Goal: Task Accomplishment & Management: Manage account settings

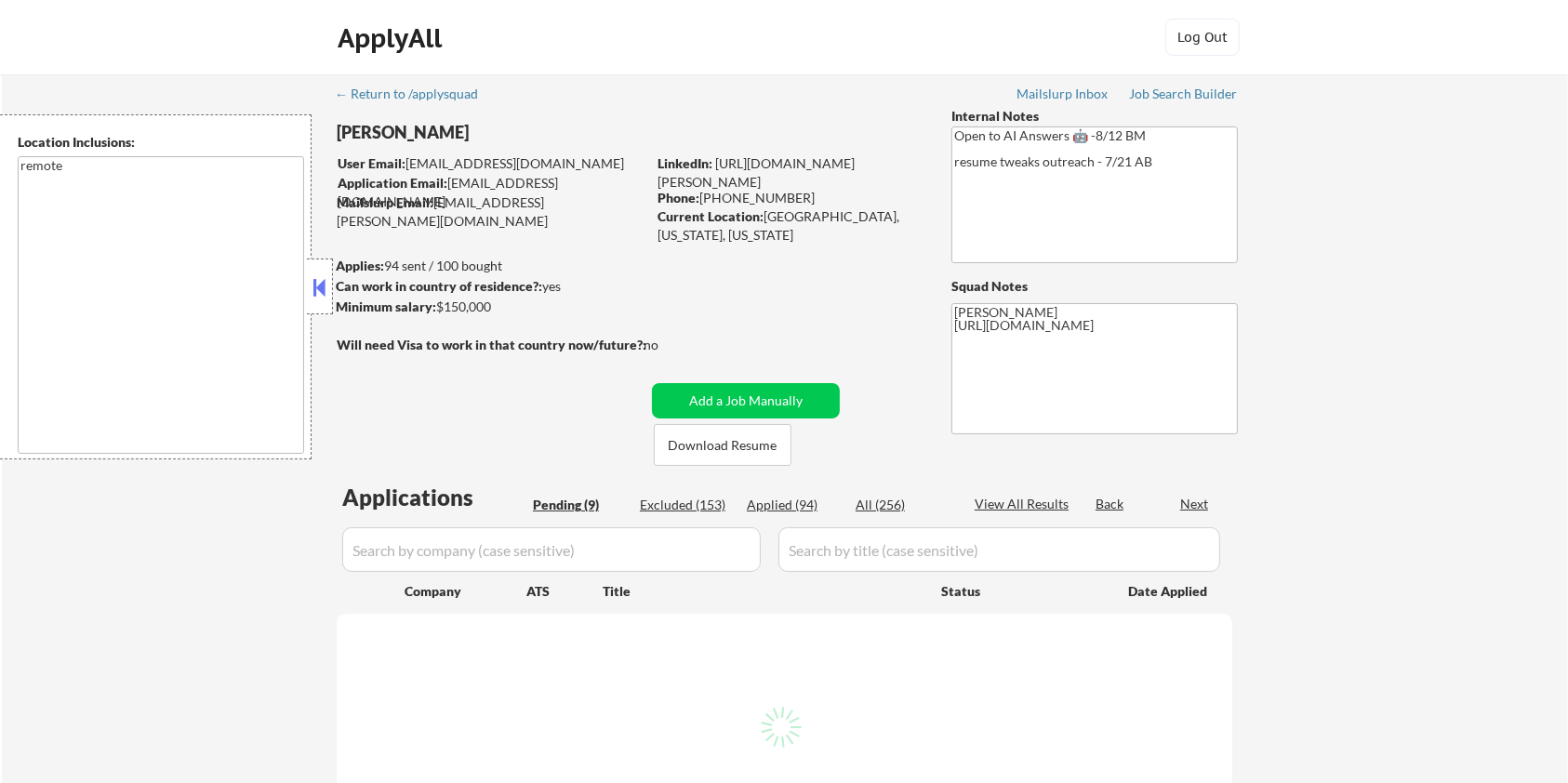
select select ""pending""
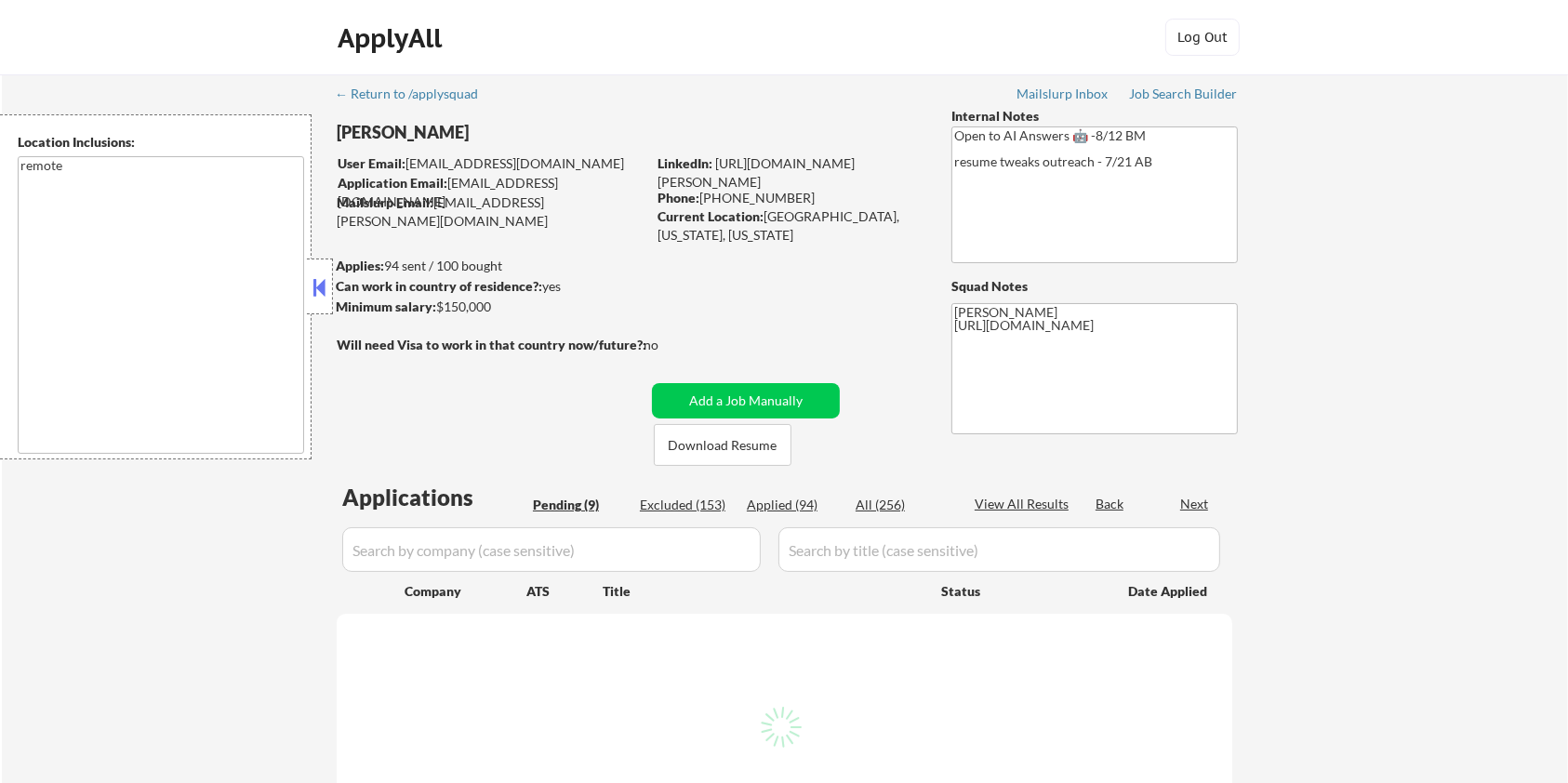
select select ""pending""
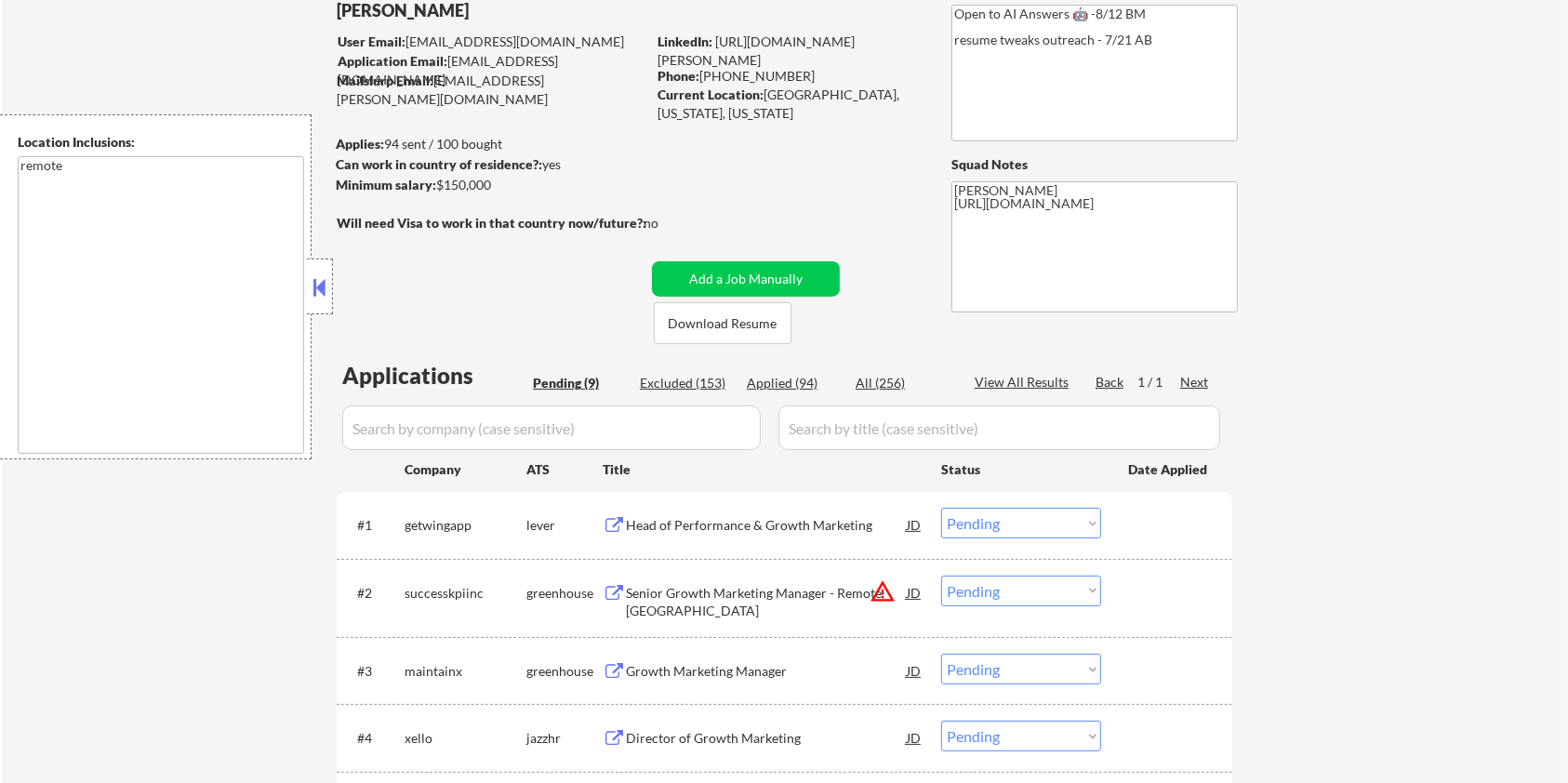
scroll to position [247, 0]
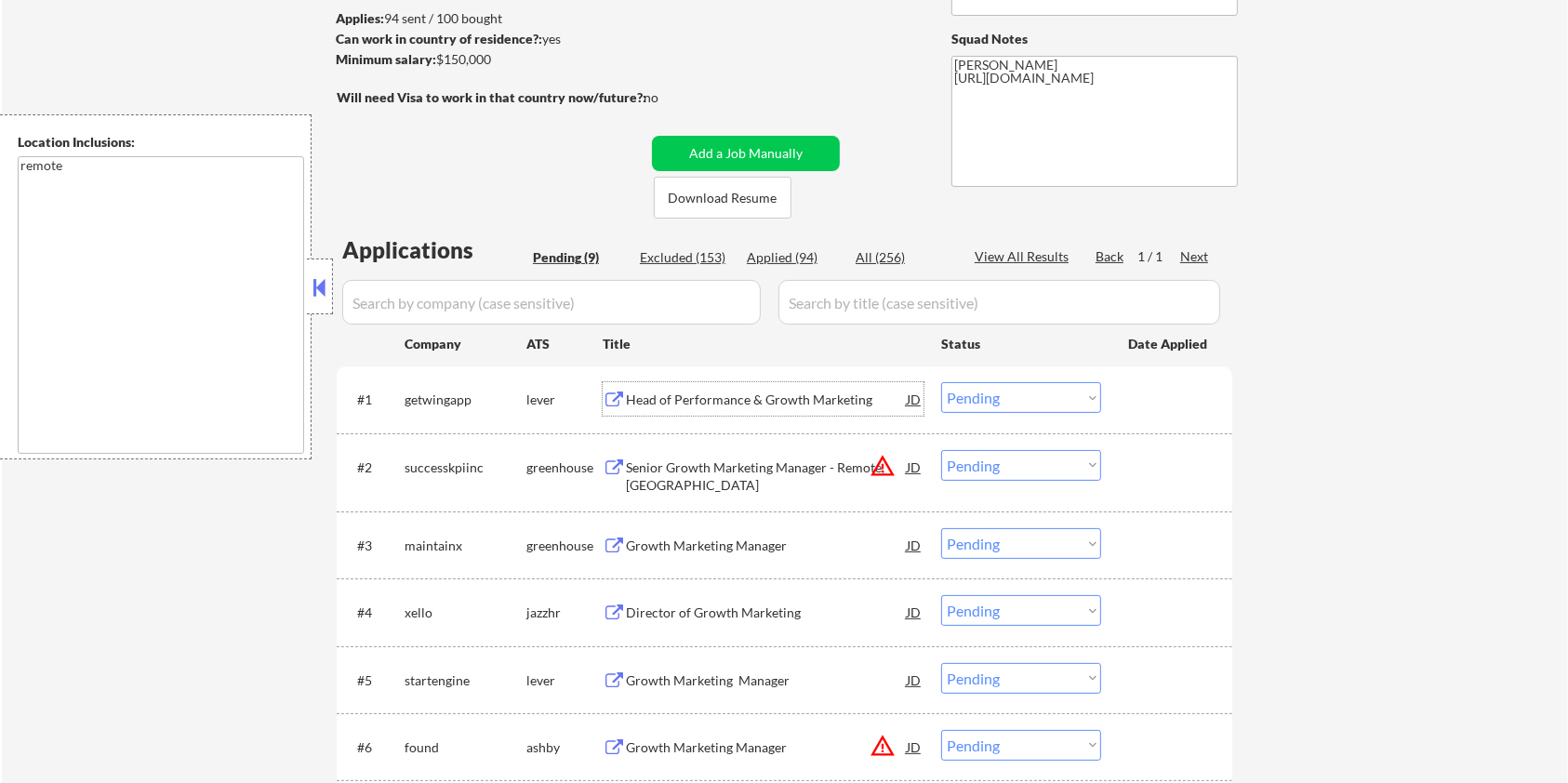
click at [692, 400] on div "Head of Performance & Growth Marketing" at bounding box center [766, 400] width 281 height 19
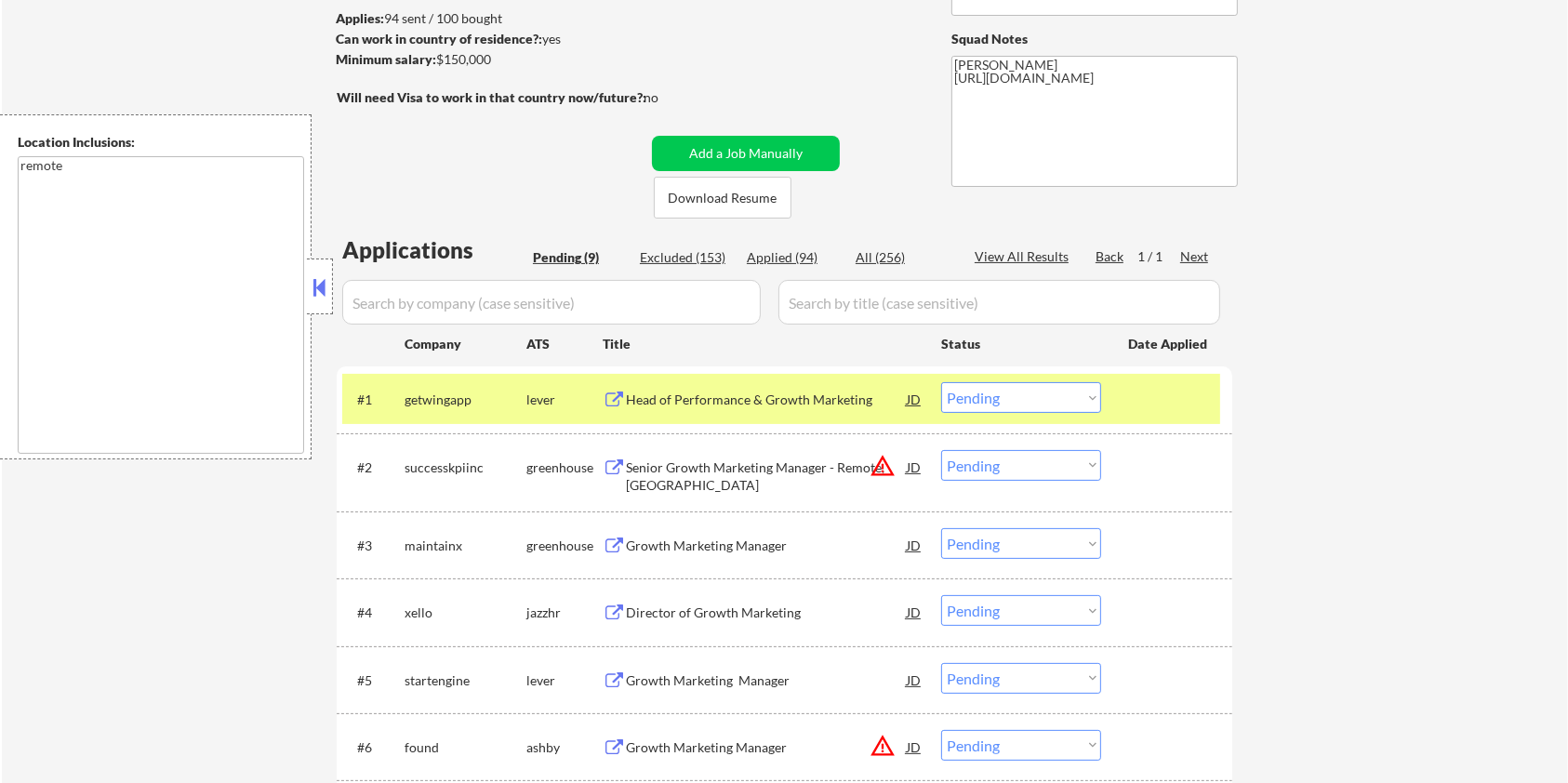
drag, startPoint x: 512, startPoint y: 63, endPoint x: 439, endPoint y: 62, distance: 73.0
click at [439, 62] on div "Minimum salary: $150,000" at bounding box center [490, 60] width 310 height 19
copy div "$150,000"
click at [1029, 399] on select "Choose an option... Pending Applied Excluded (Questions) Excluded (Expired) Exc…" at bounding box center [1021, 398] width 160 height 31
click at [941, 383] on select "Choose an option... Pending Applied Excluded (Questions) Excluded (Expired) Exc…" at bounding box center [1021, 398] width 160 height 31
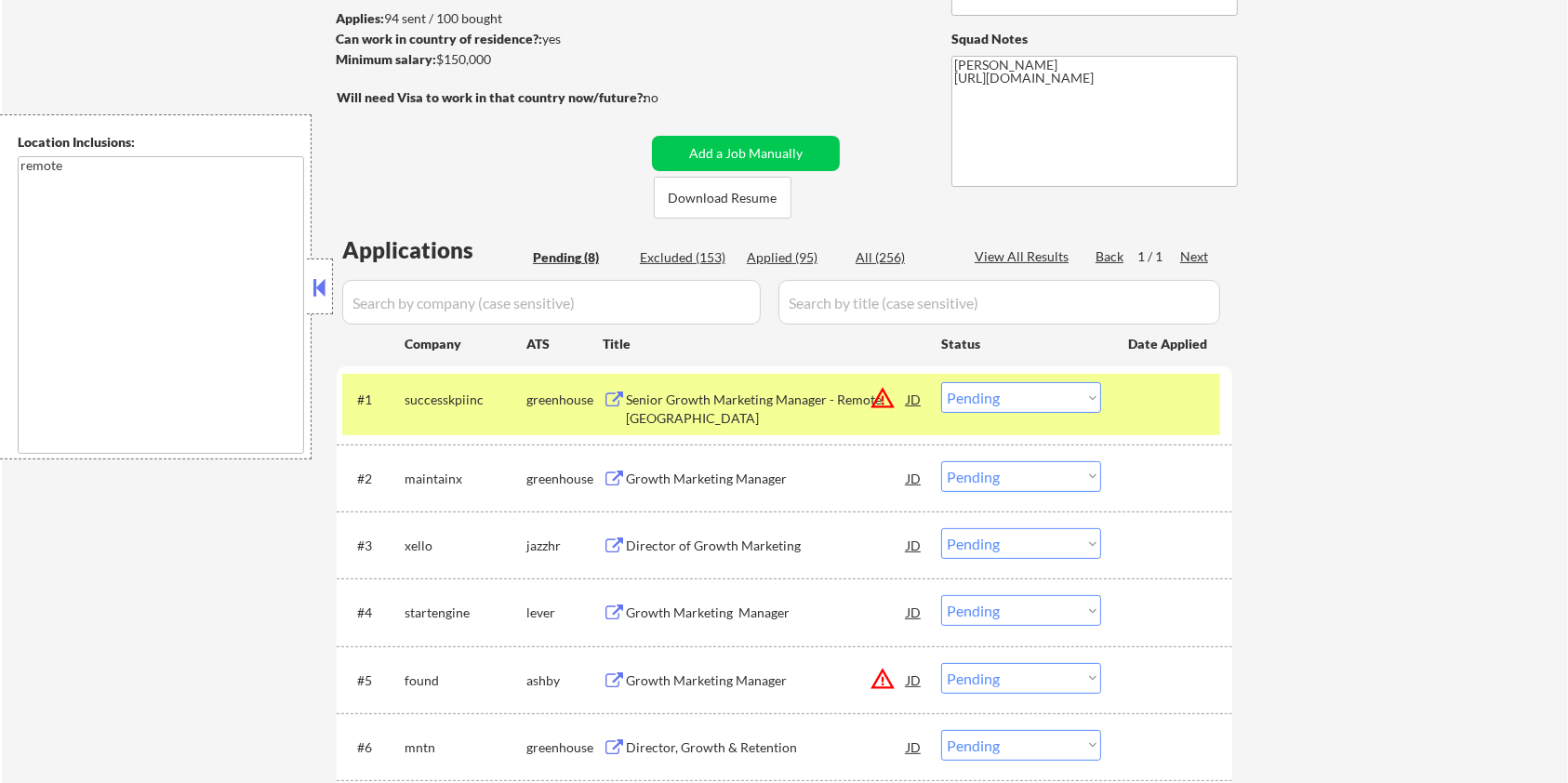
click at [692, 398] on div "Senior Growth Marketing Manager - Remote, USA" at bounding box center [766, 409] width 281 height 36
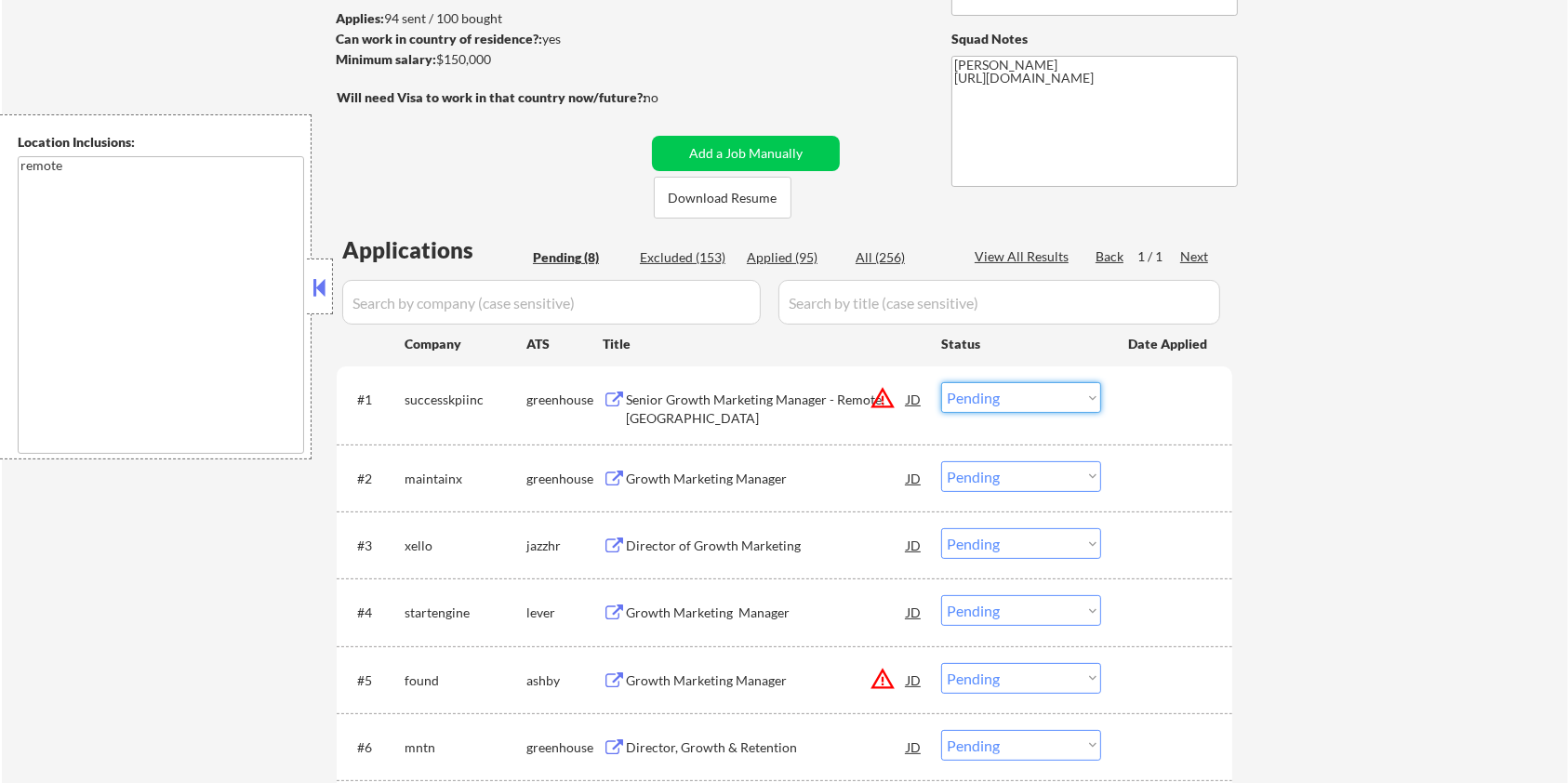
click at [982, 395] on select "Choose an option... Pending Applied Excluded (Questions) Excluded (Expired) Exc…" at bounding box center [1021, 398] width 160 height 31
click at [941, 383] on select "Choose an option... Pending Applied Excluded (Questions) Excluded (Expired) Exc…" at bounding box center [1021, 398] width 160 height 31
select select ""pending""
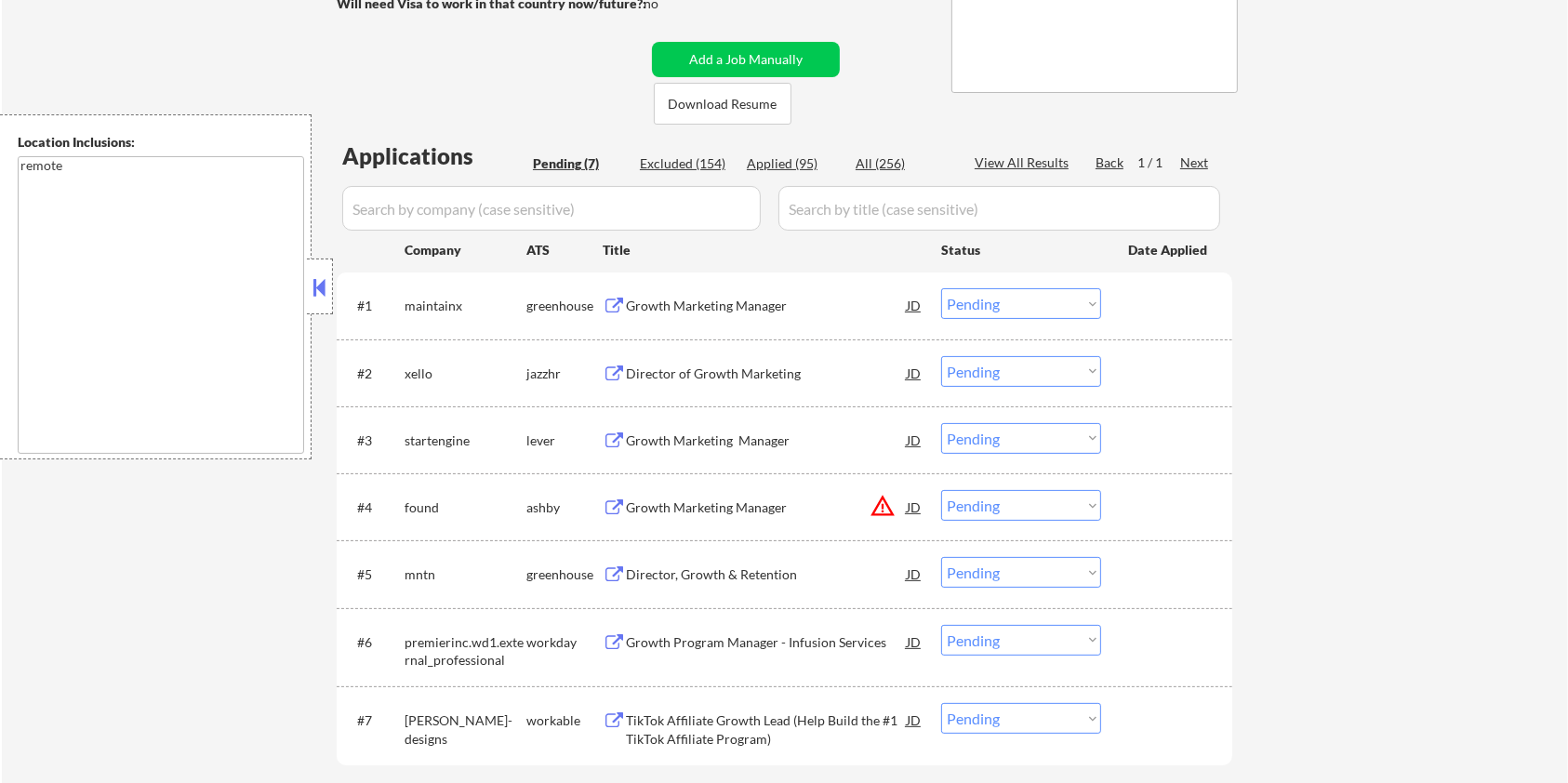
scroll to position [496, 0]
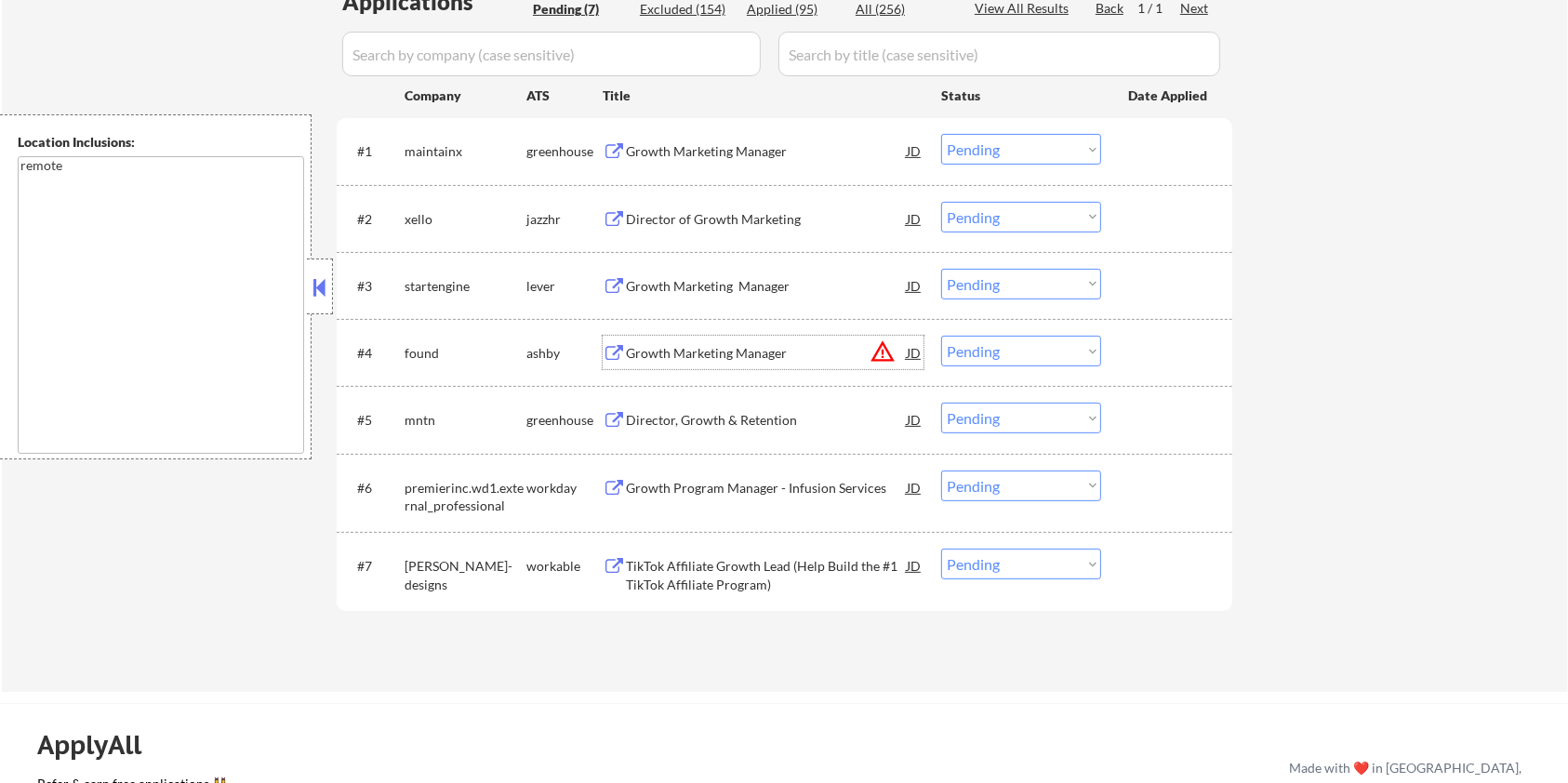
click at [750, 345] on div "Growth Marketing Manager" at bounding box center [766, 354] width 281 height 19
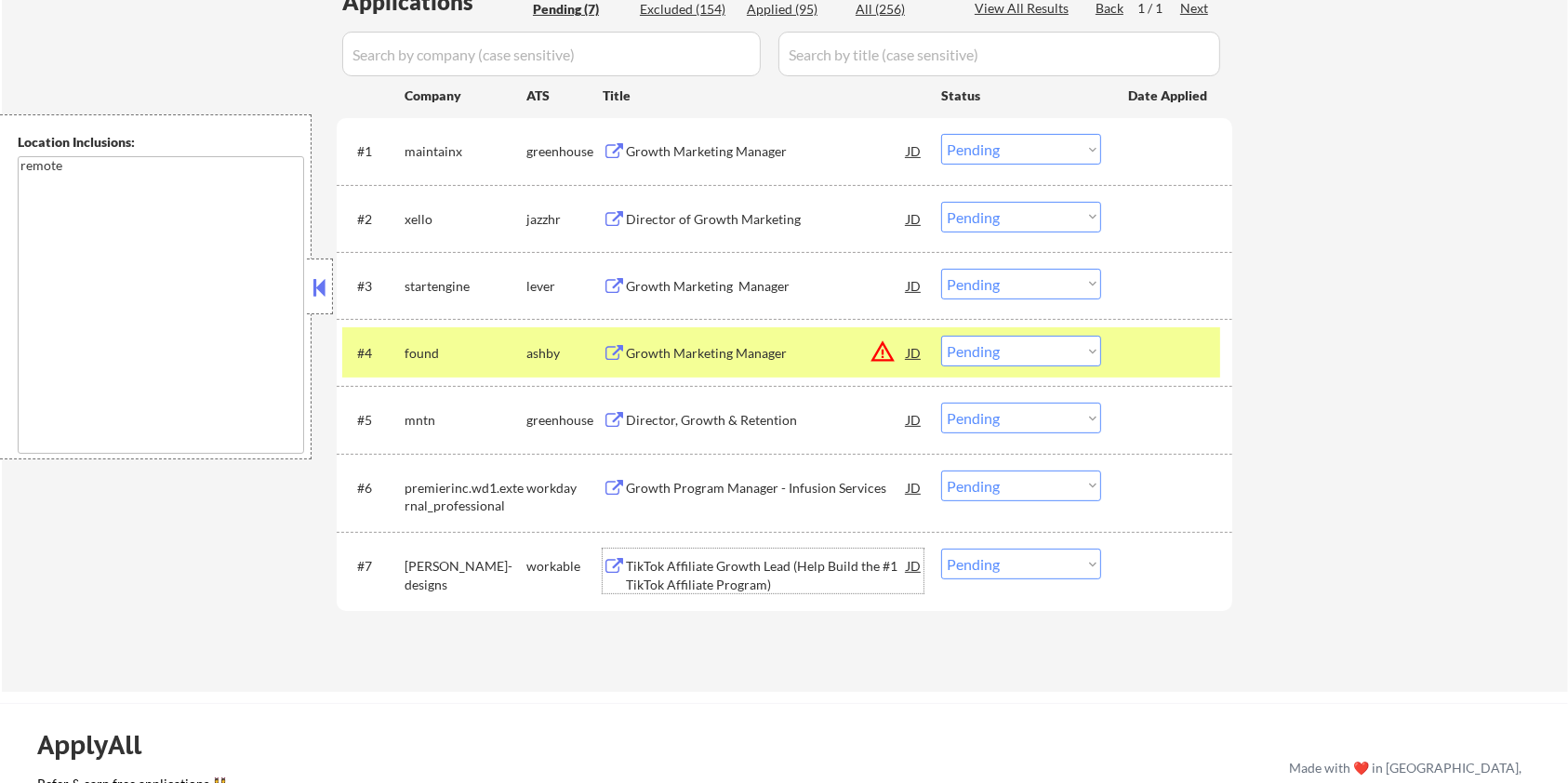
click at [658, 573] on div "TikTok Affiliate Growth Lead (Help Build the #1 TikTok Affiliate Program)" at bounding box center [766, 575] width 281 height 36
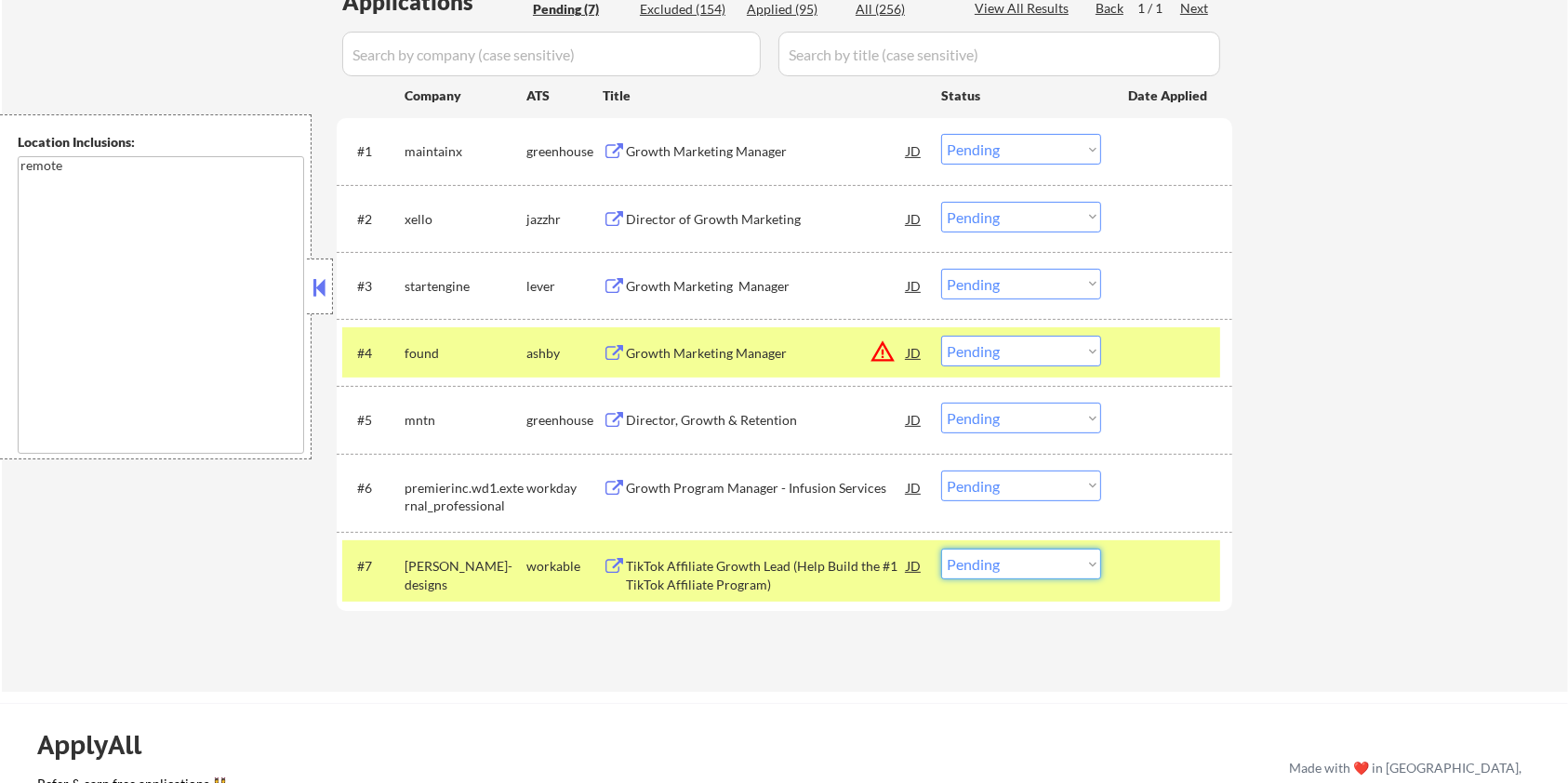
click at [1035, 562] on select "Choose an option... Pending Applied Excluded (Questions) Excluded (Expired) Exc…" at bounding box center [1021, 564] width 160 height 31
select select ""excluded__expired_""
click at [941, 549] on select "Choose an option... Pending Applied Excluded (Questions) Excluded (Expired) Exc…" at bounding box center [1021, 564] width 160 height 31
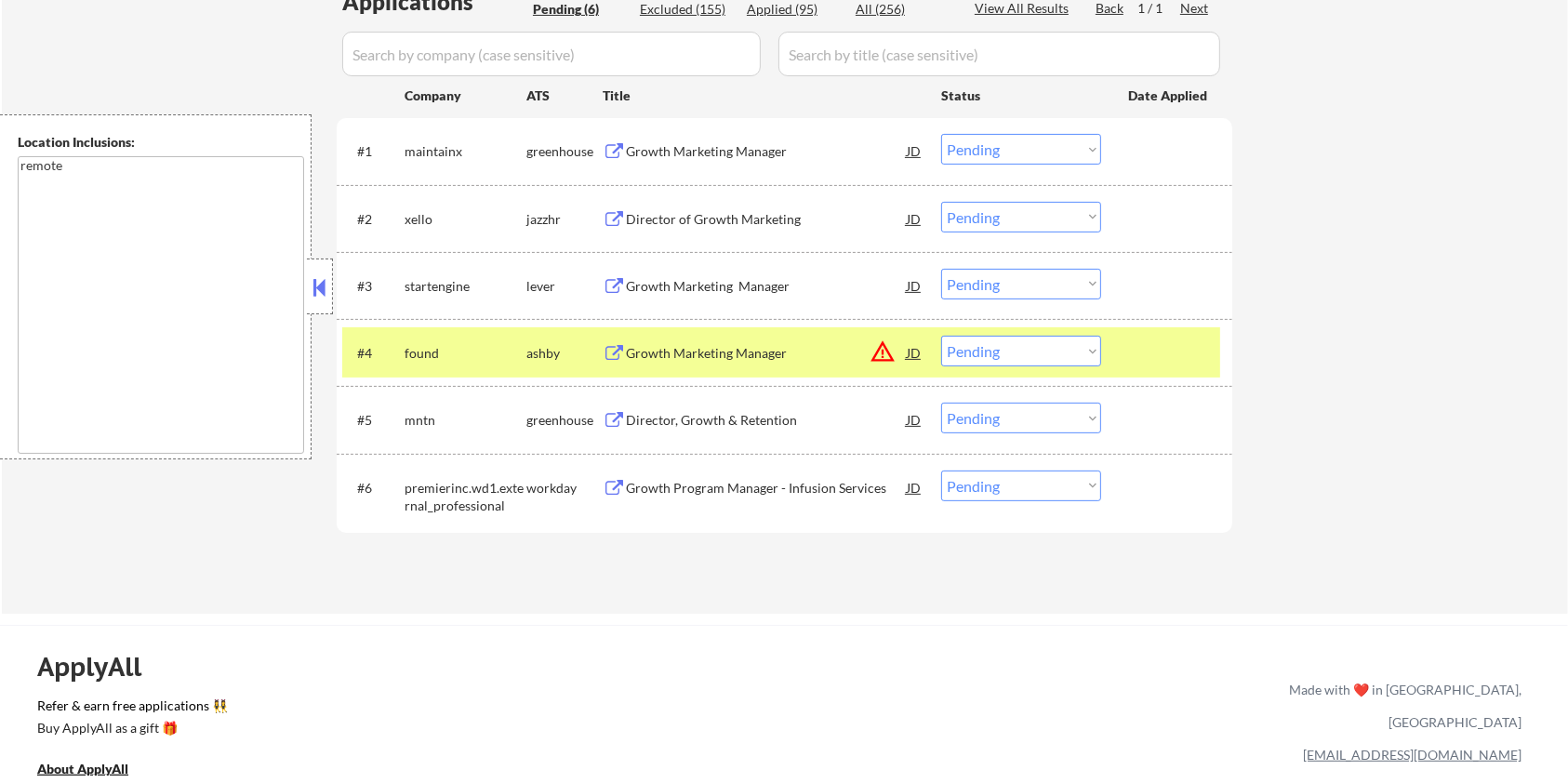
click at [677, 416] on div "Director, Growth & Retention" at bounding box center [766, 420] width 281 height 19
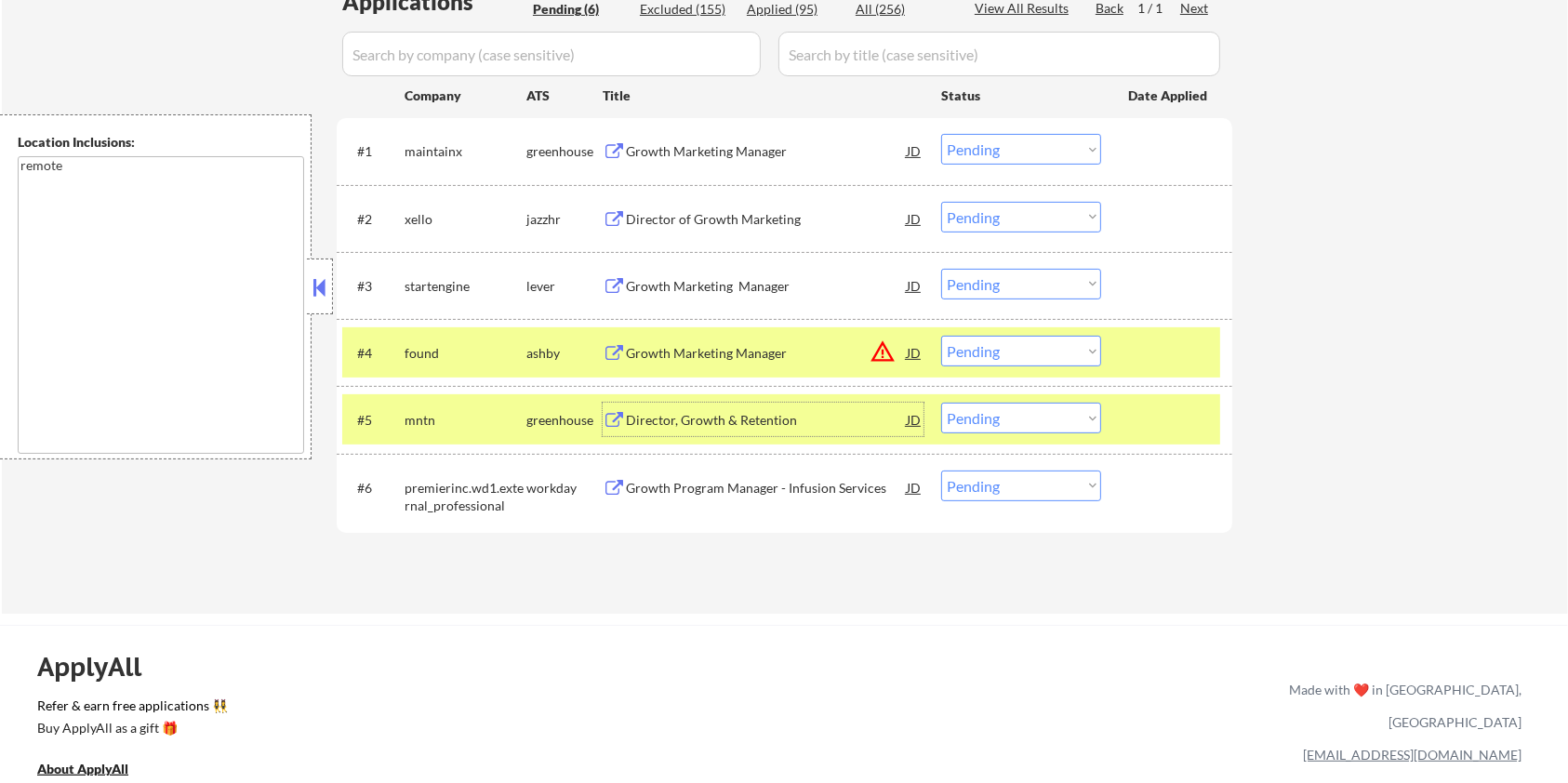
click at [994, 417] on select "Choose an option... Pending Applied Excluded (Questions) Excluded (Expired) Exc…" at bounding box center [1021, 418] width 160 height 31
click at [941, 403] on select "Choose an option... Pending Applied Excluded (Questions) Excluded (Expired) Exc…" at bounding box center [1021, 418] width 160 height 31
select select ""pending""
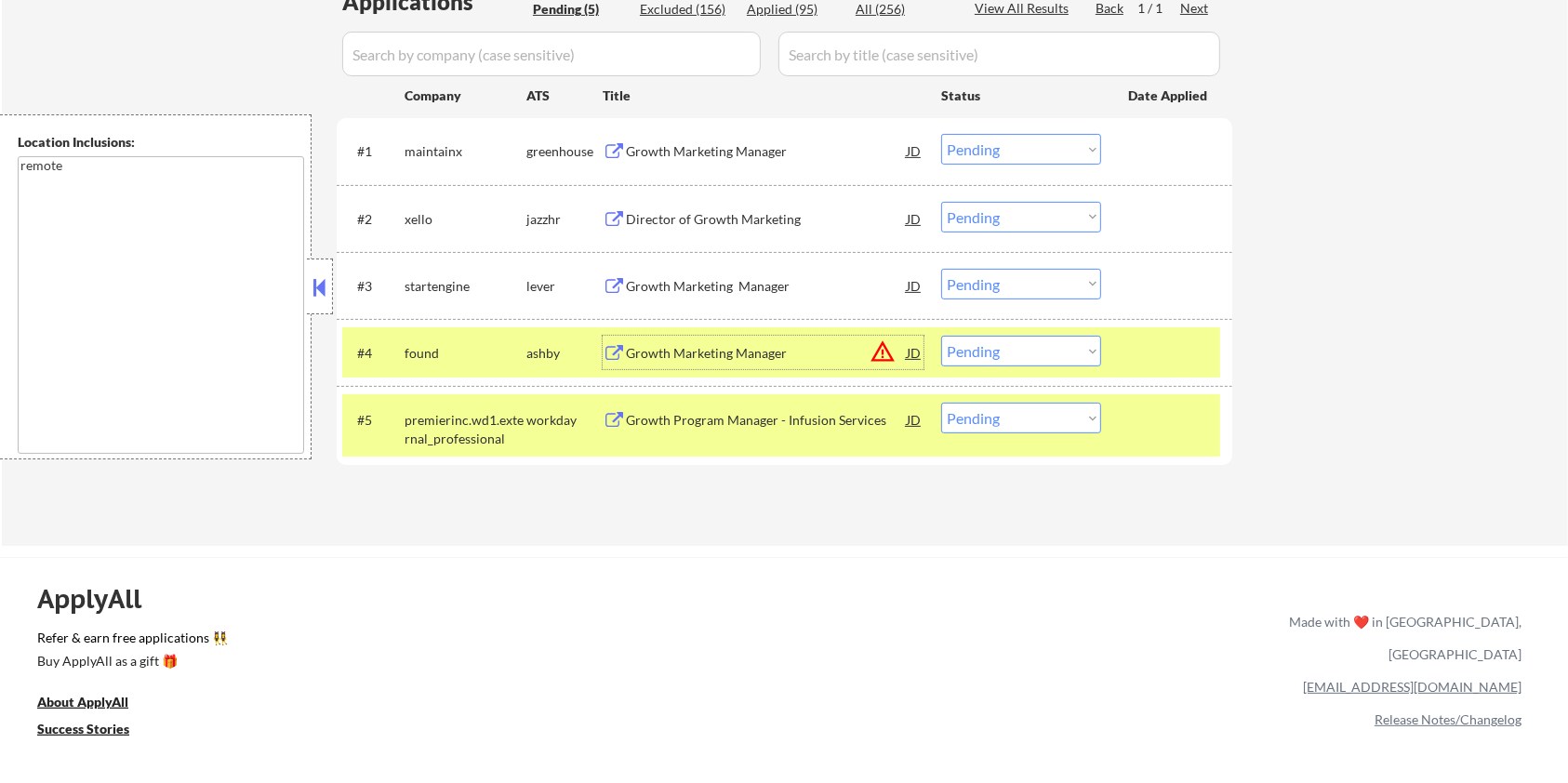
click at [677, 344] on div "Growth Marketing Manager" at bounding box center [766, 354] width 281 height 19
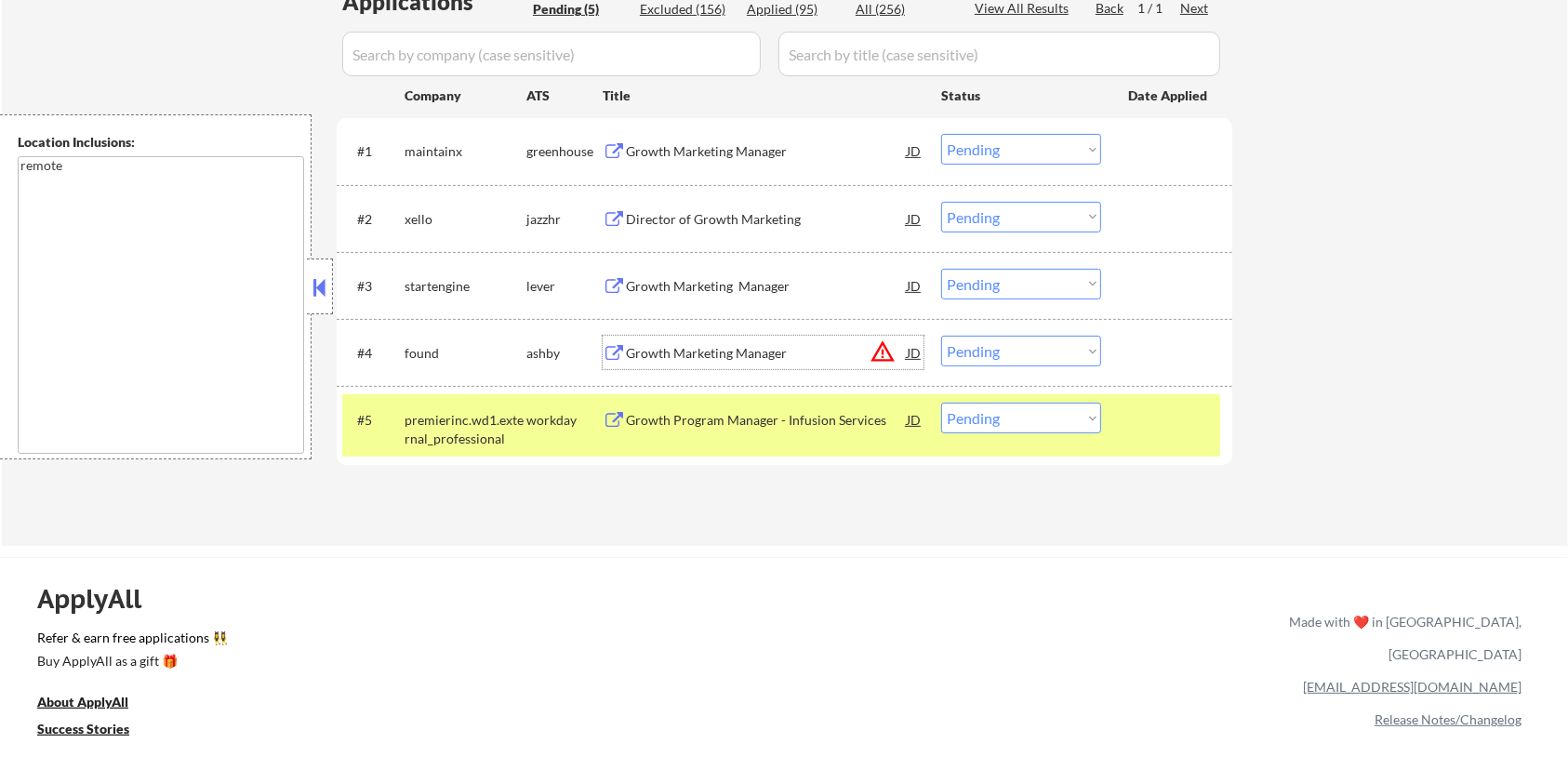
click at [1059, 354] on select "Choose an option... Pending Applied Excluded (Questions) Excluded (Expired) Exc…" at bounding box center [1021, 351] width 160 height 31
click at [941, 336] on select "Choose an option... Pending Applied Excluded (Questions) Excluded (Expired) Exc…" at bounding box center [1021, 351] width 160 height 31
select select ""pending""
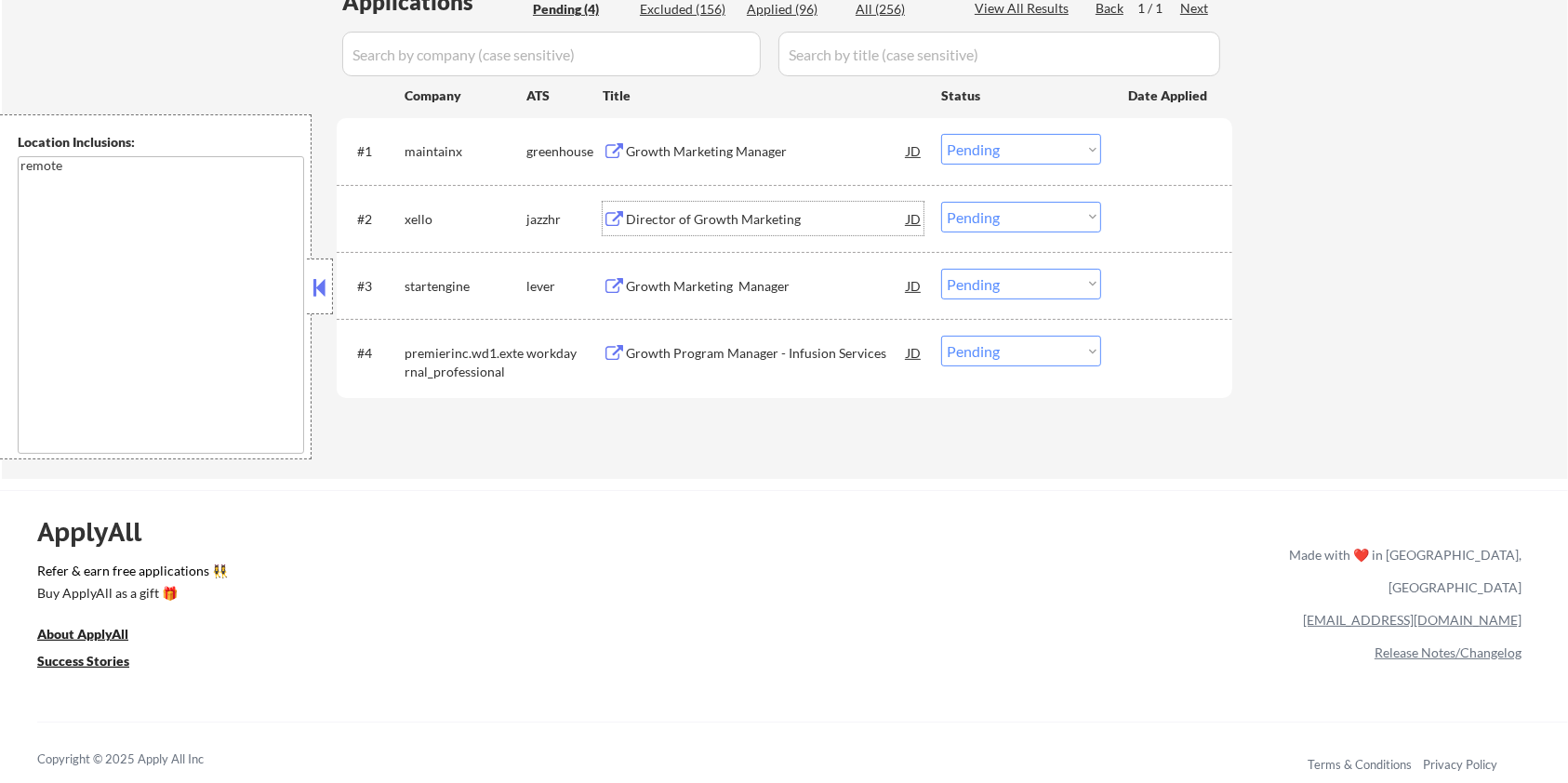
click at [741, 212] on div "Director of Growth Marketing" at bounding box center [766, 220] width 281 height 19
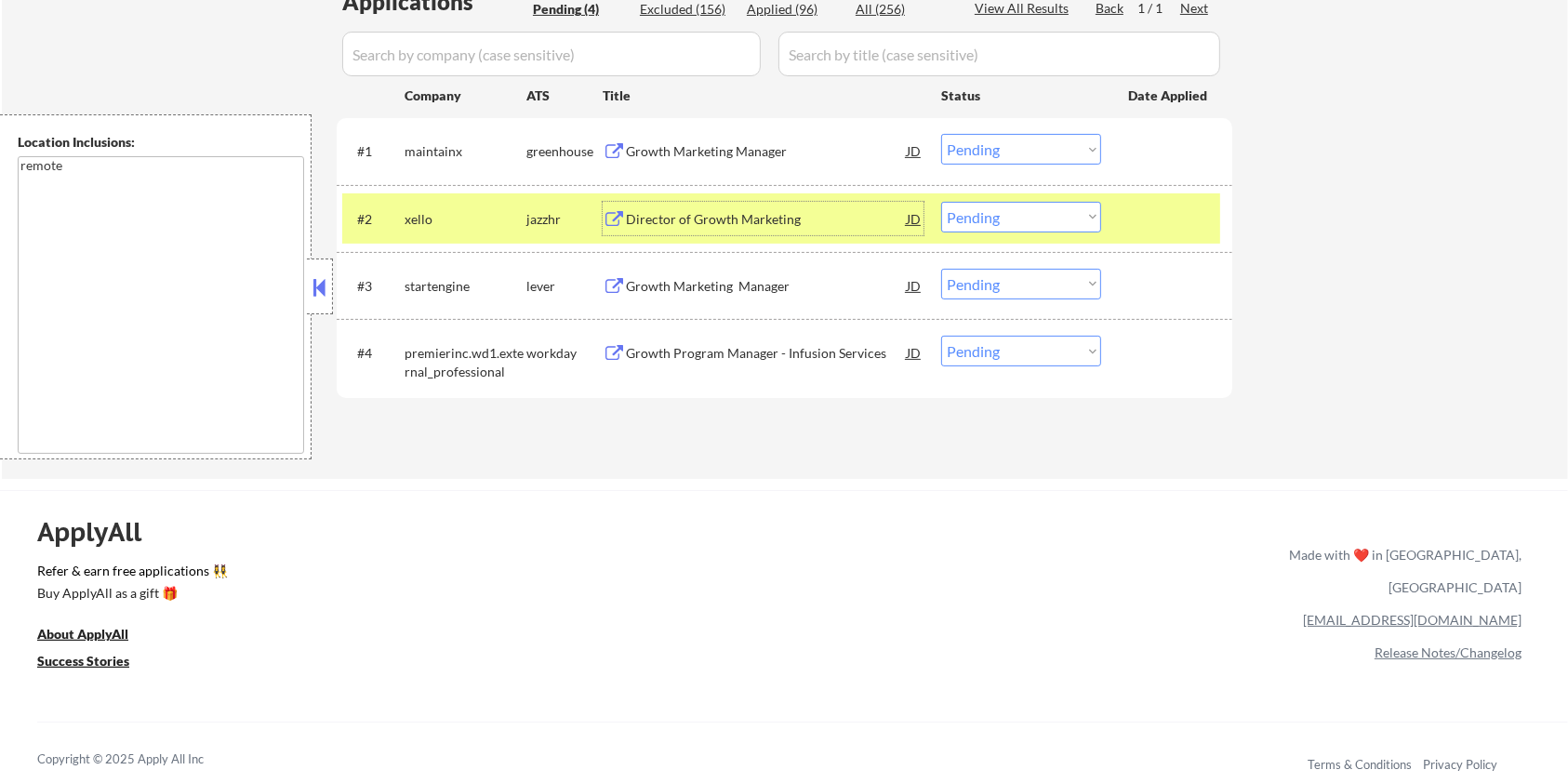
click at [1067, 209] on select "Choose an option... Pending Applied Excluded (Questions) Excluded (Expired) Exc…" at bounding box center [1021, 217] width 160 height 31
click at [941, 202] on select "Choose an option... Pending Applied Excluded (Questions) Excluded (Expired) Exc…" at bounding box center [1021, 217] width 160 height 31
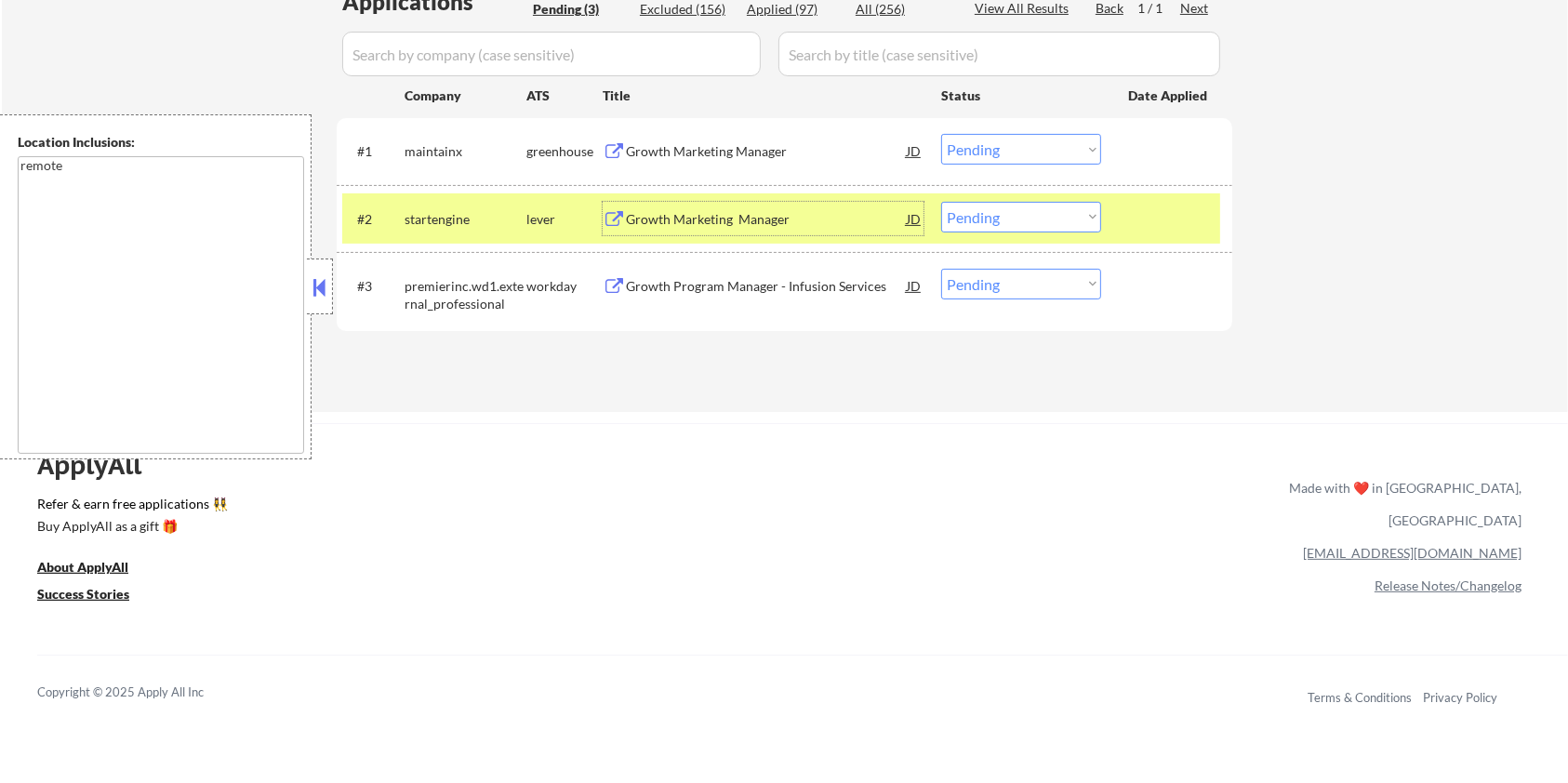
click at [707, 215] on div "Growth Marketing Manager" at bounding box center [766, 220] width 281 height 19
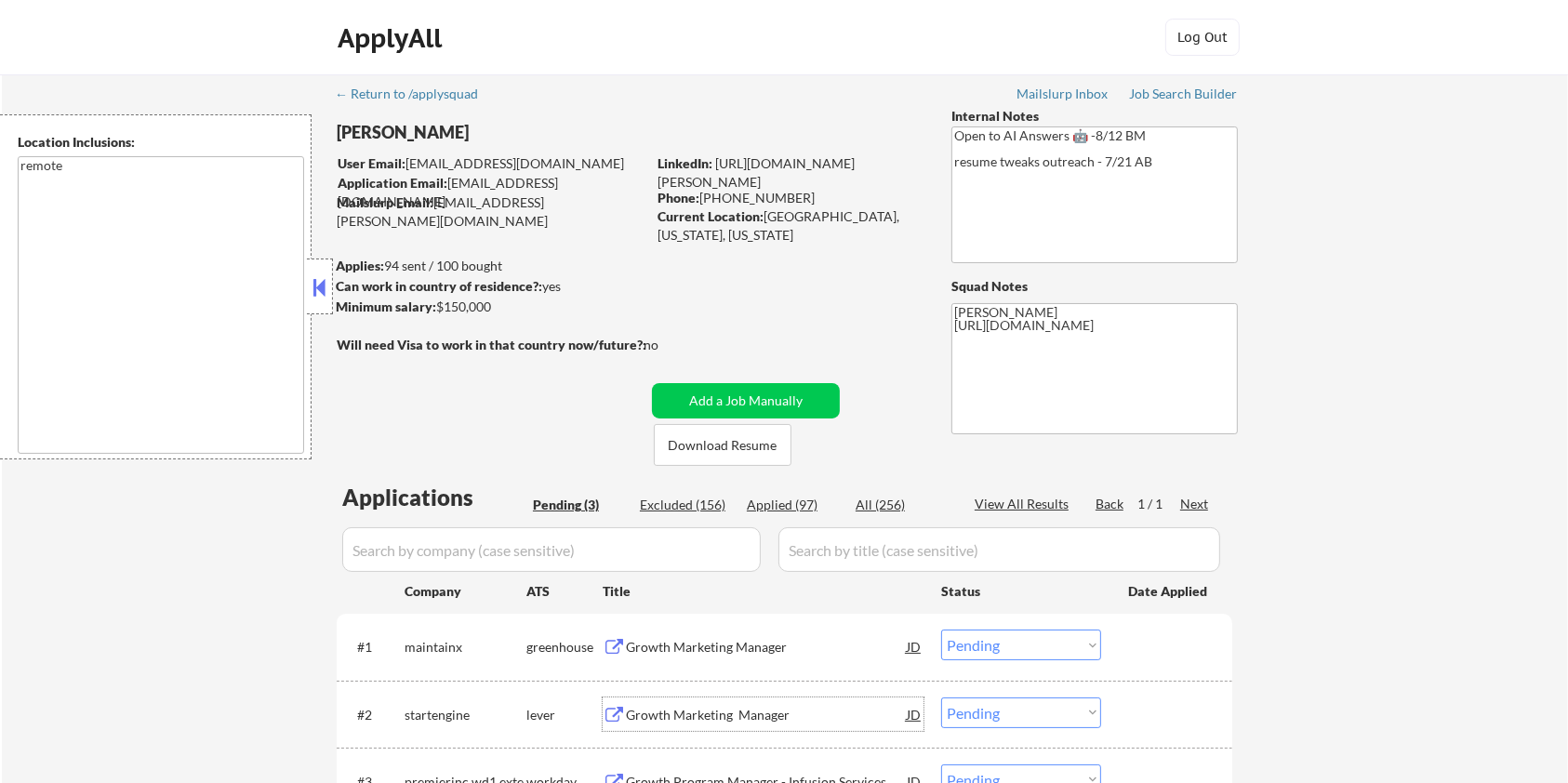
scroll to position [247, 0]
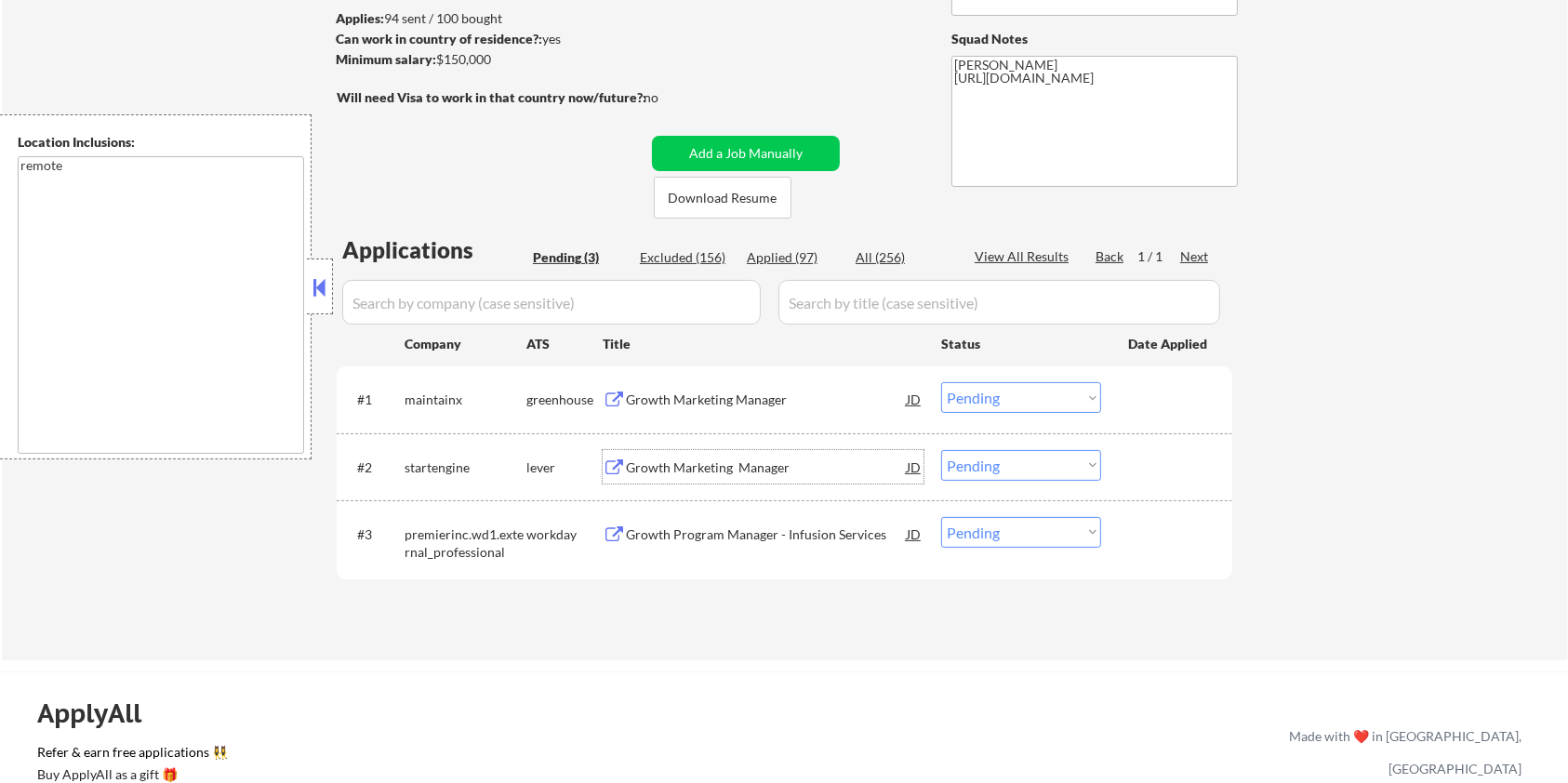
click at [1002, 461] on select "Choose an option... Pending Applied Excluded (Questions) Excluded (Expired) Exc…" at bounding box center [1021, 465] width 160 height 31
click at [941, 450] on select "Choose an option... Pending Applied Excluded (Questions) Excluded (Expired) Exc…" at bounding box center [1021, 465] width 160 height 31
select select ""pending""
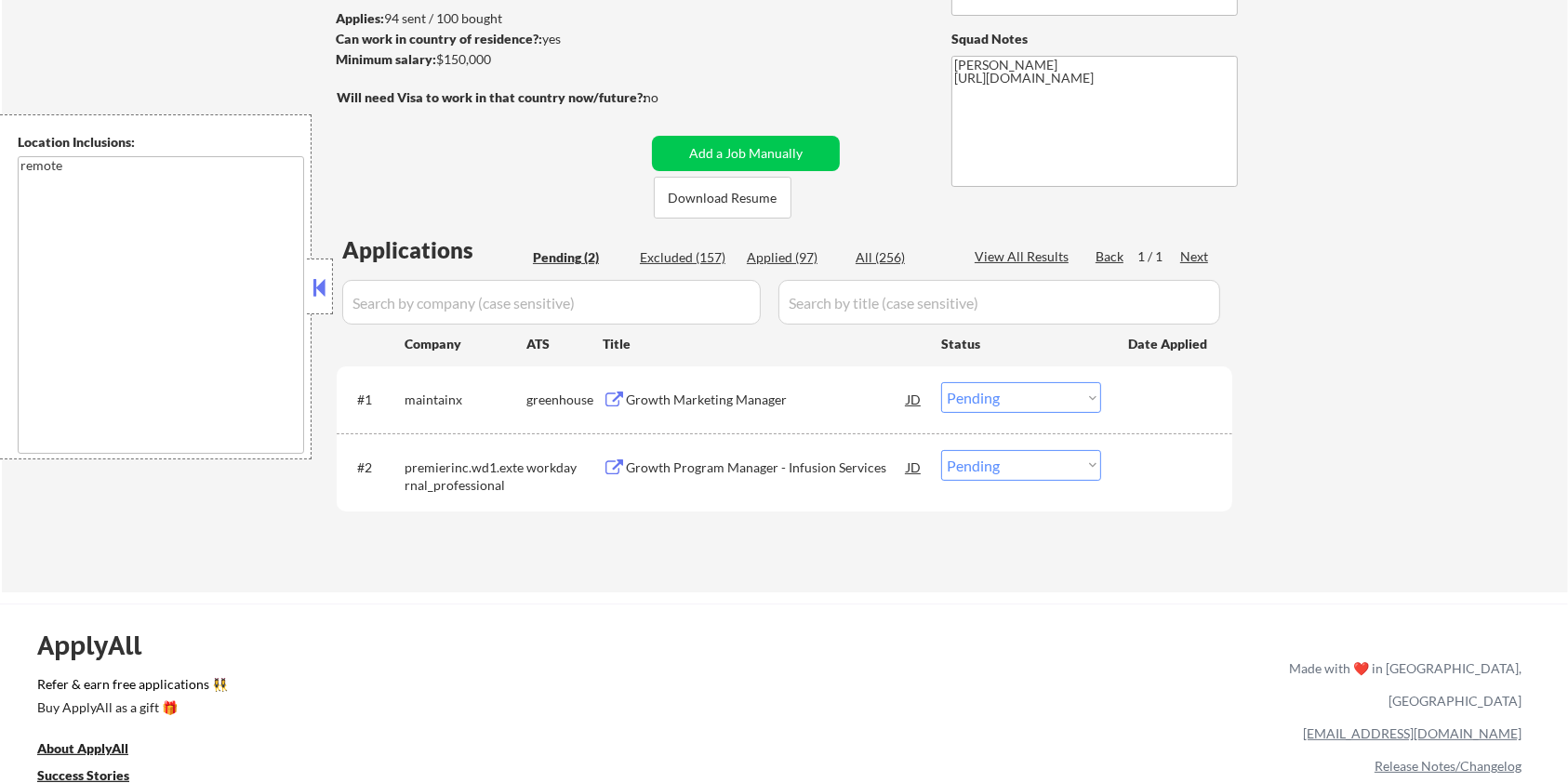
click at [726, 401] on div "Growth Marketing Manager" at bounding box center [766, 400] width 281 height 19
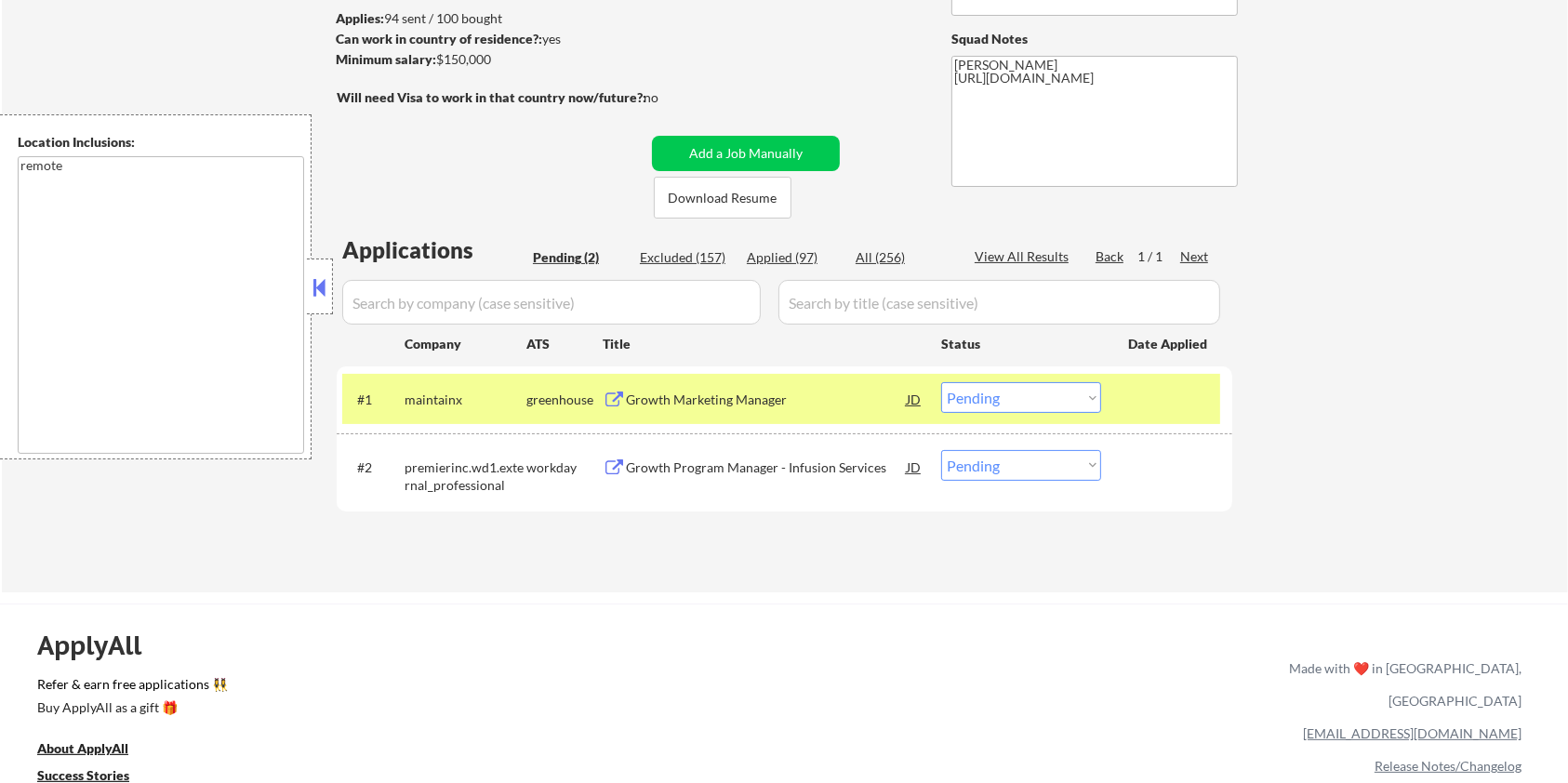
drag, startPoint x: 510, startPoint y: 65, endPoint x: 438, endPoint y: 65, distance: 72.0
click at [438, 65] on div "Minimum salary: $150,000" at bounding box center [490, 60] width 310 height 19
copy div "$150,000"
click at [1019, 385] on select "Choose an option... Pending Applied Excluded (Questions) Excluded (Expired) Exc…" at bounding box center [1021, 398] width 160 height 31
click at [941, 383] on select "Choose an option... Pending Applied Excluded (Questions) Excluded (Expired) Exc…" at bounding box center [1021, 398] width 160 height 31
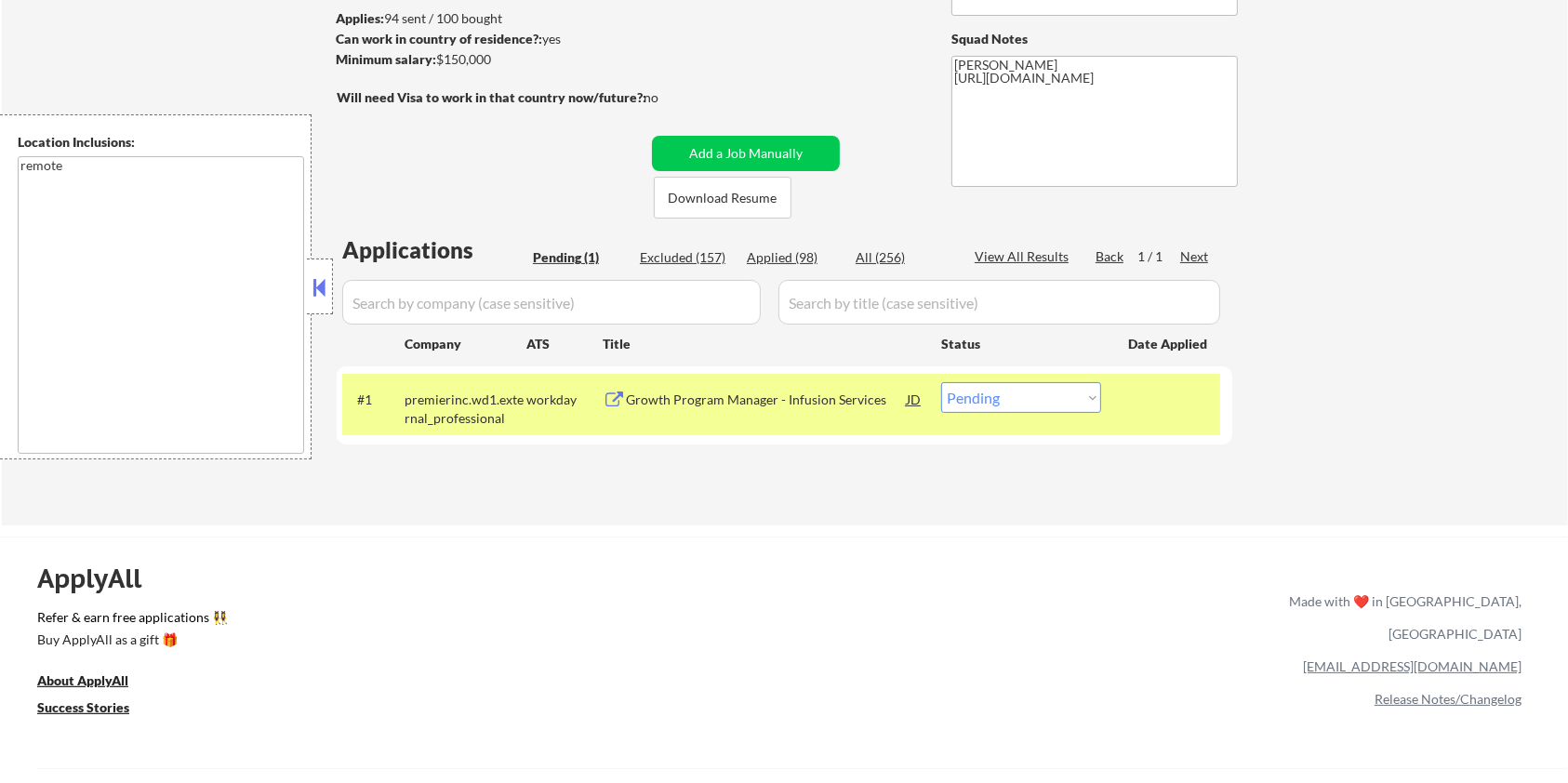
click at [702, 399] on div "Growth Program Manager - Infusion Services" at bounding box center [766, 400] width 281 height 19
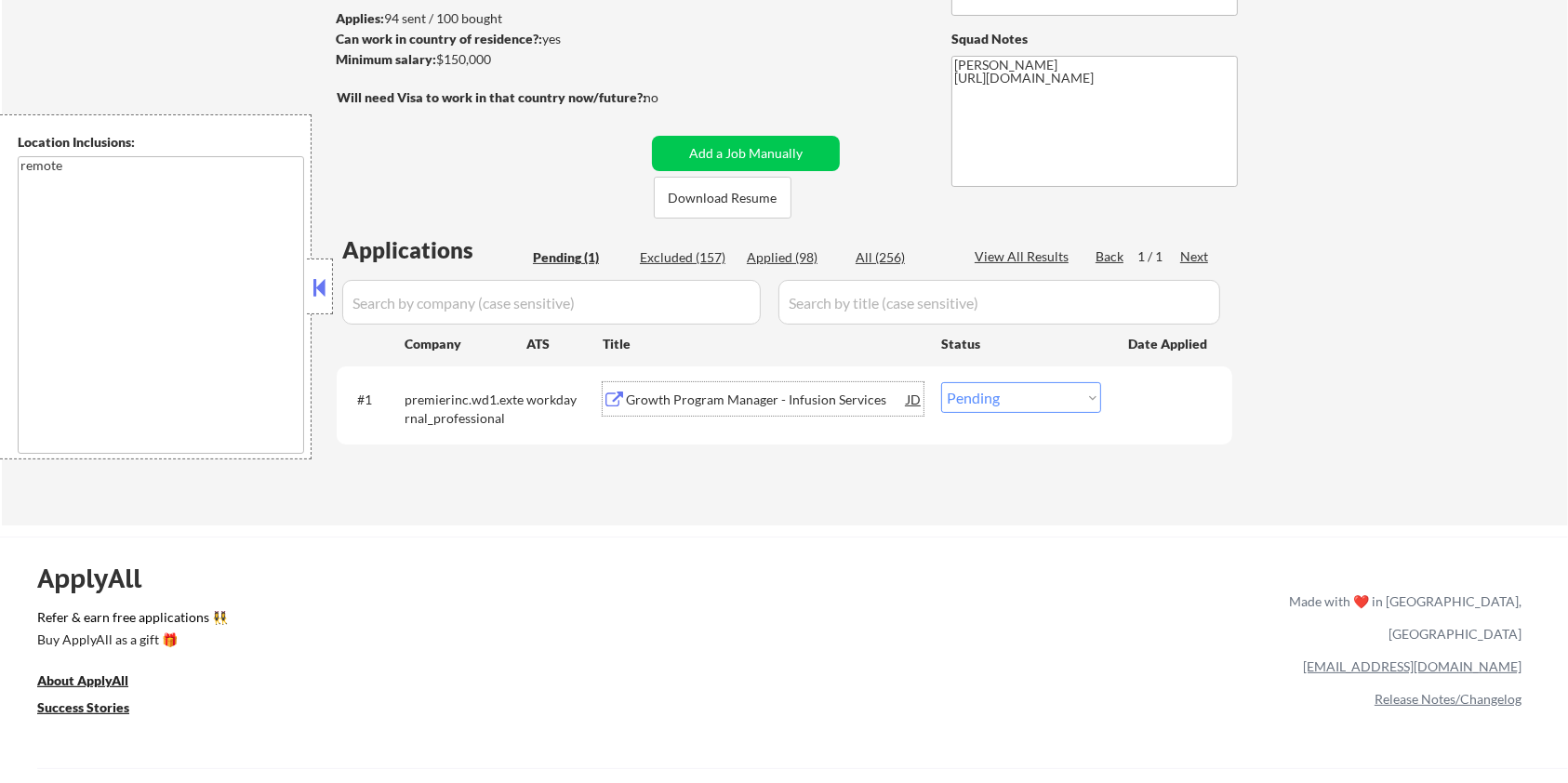
click at [1045, 399] on select "Choose an option... Pending Applied Excluded (Questions) Excluded (Expired) Exc…" at bounding box center [1021, 398] width 160 height 31
select select ""excluded__bad_match_""
click at [941, 383] on select "Choose an option... Pending Applied Excluded (Questions) Excluded (Expired) Exc…" at bounding box center [1021, 398] width 160 height 31
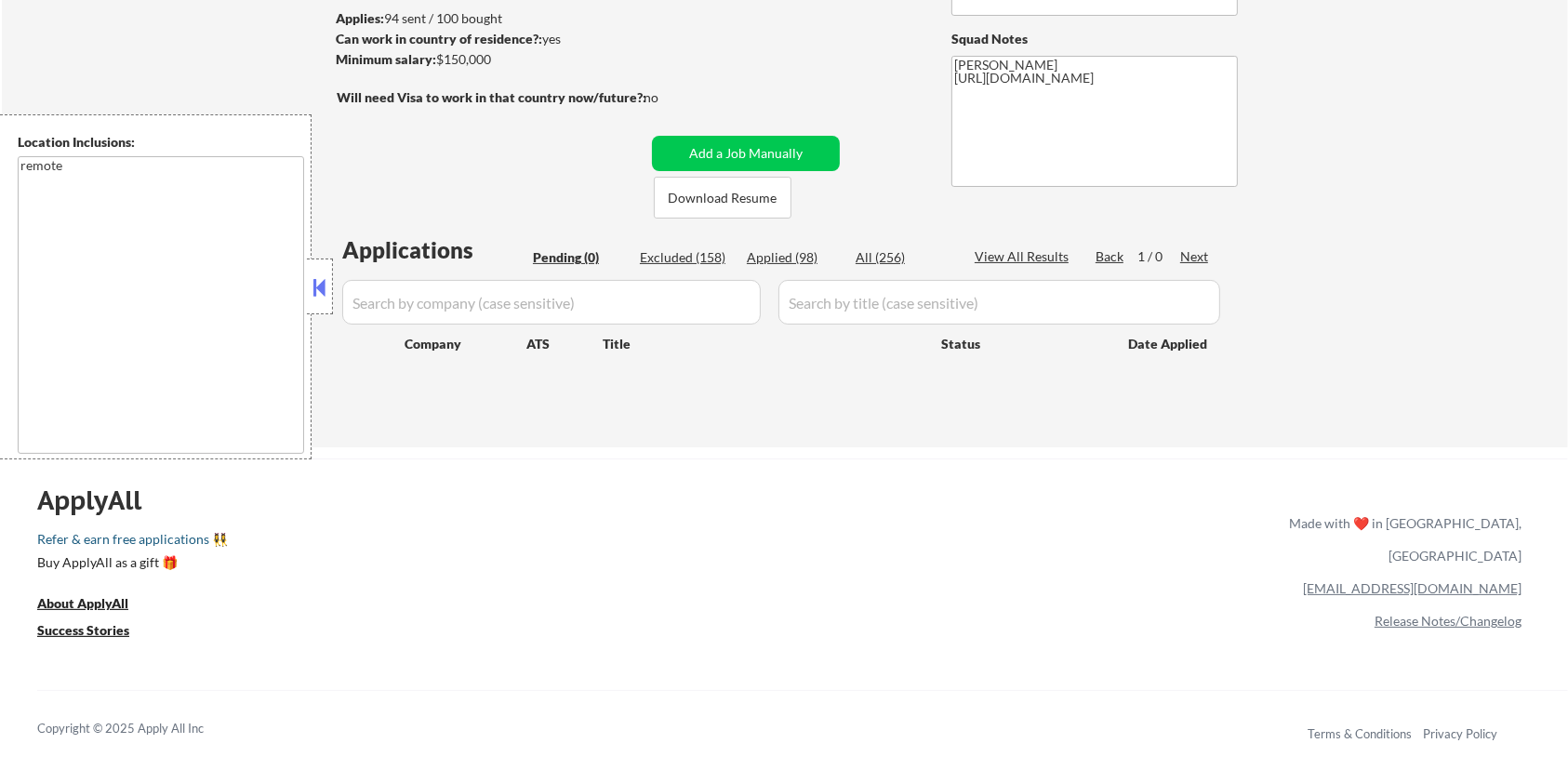
scroll to position [123, 0]
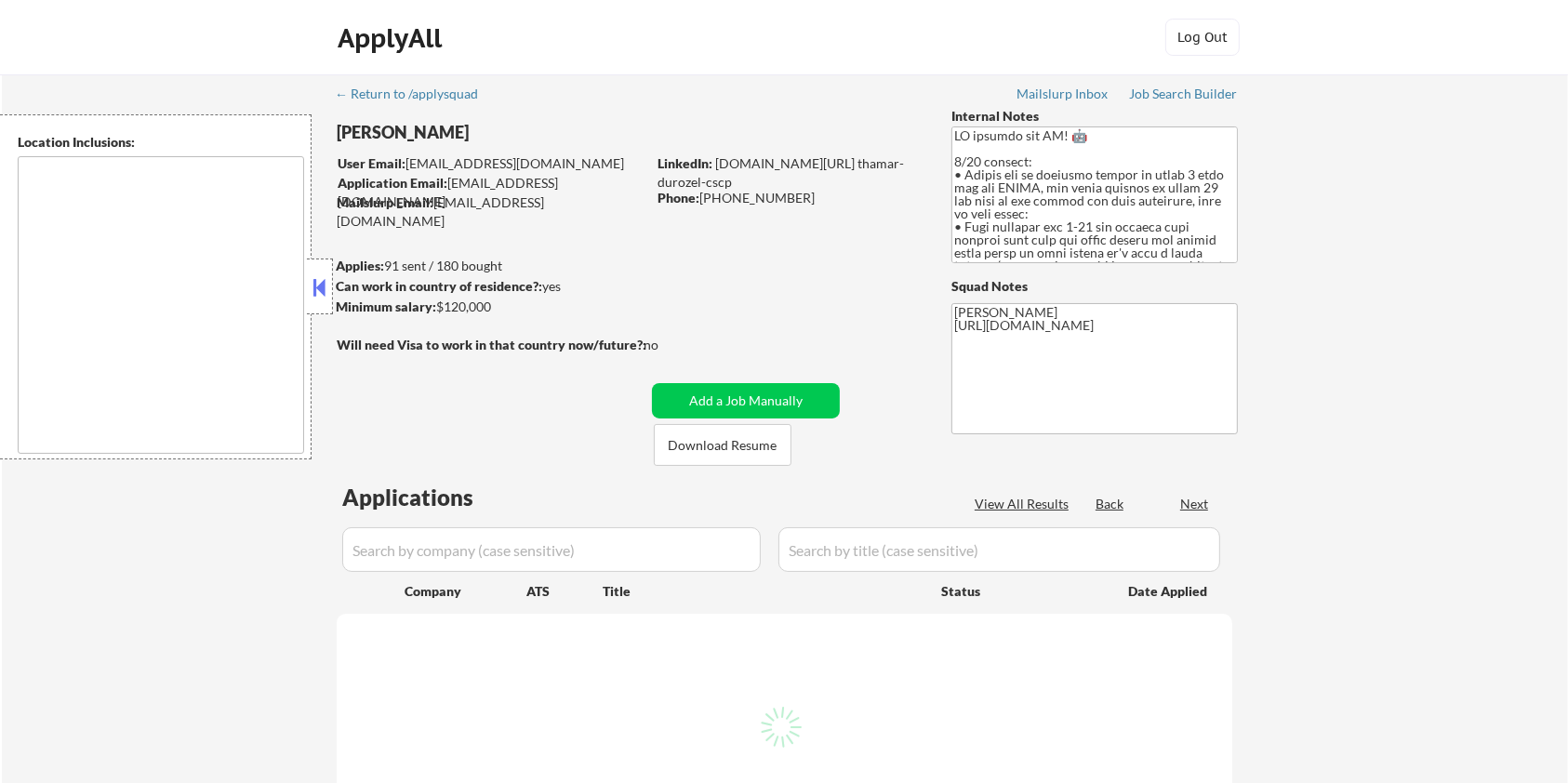
type textarea "Seattle, WA Mercer Island, WA Shoreline, WA Tukwila, WA Burien, WA SeaTac, WA R…"
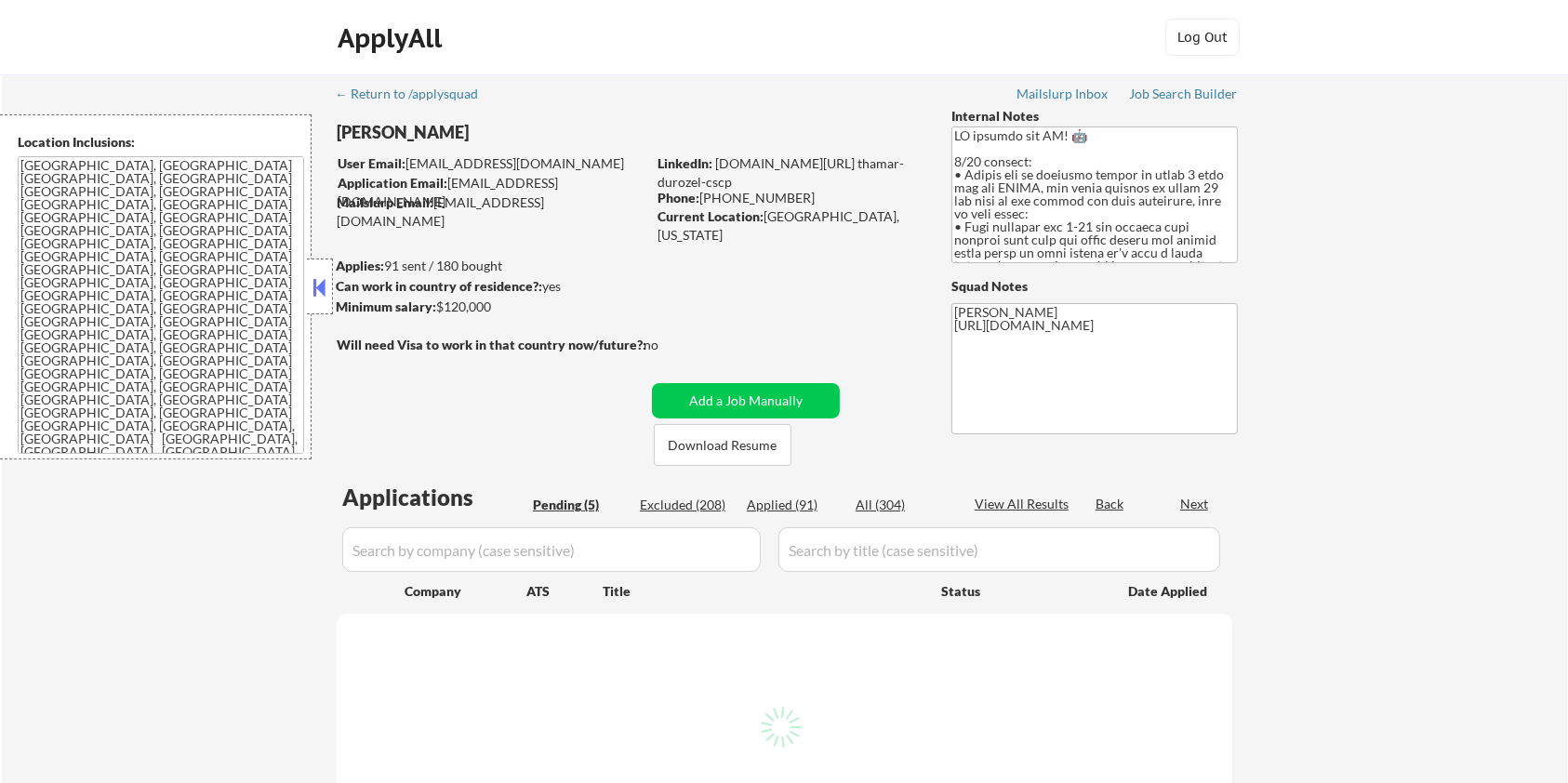
select select ""pending""
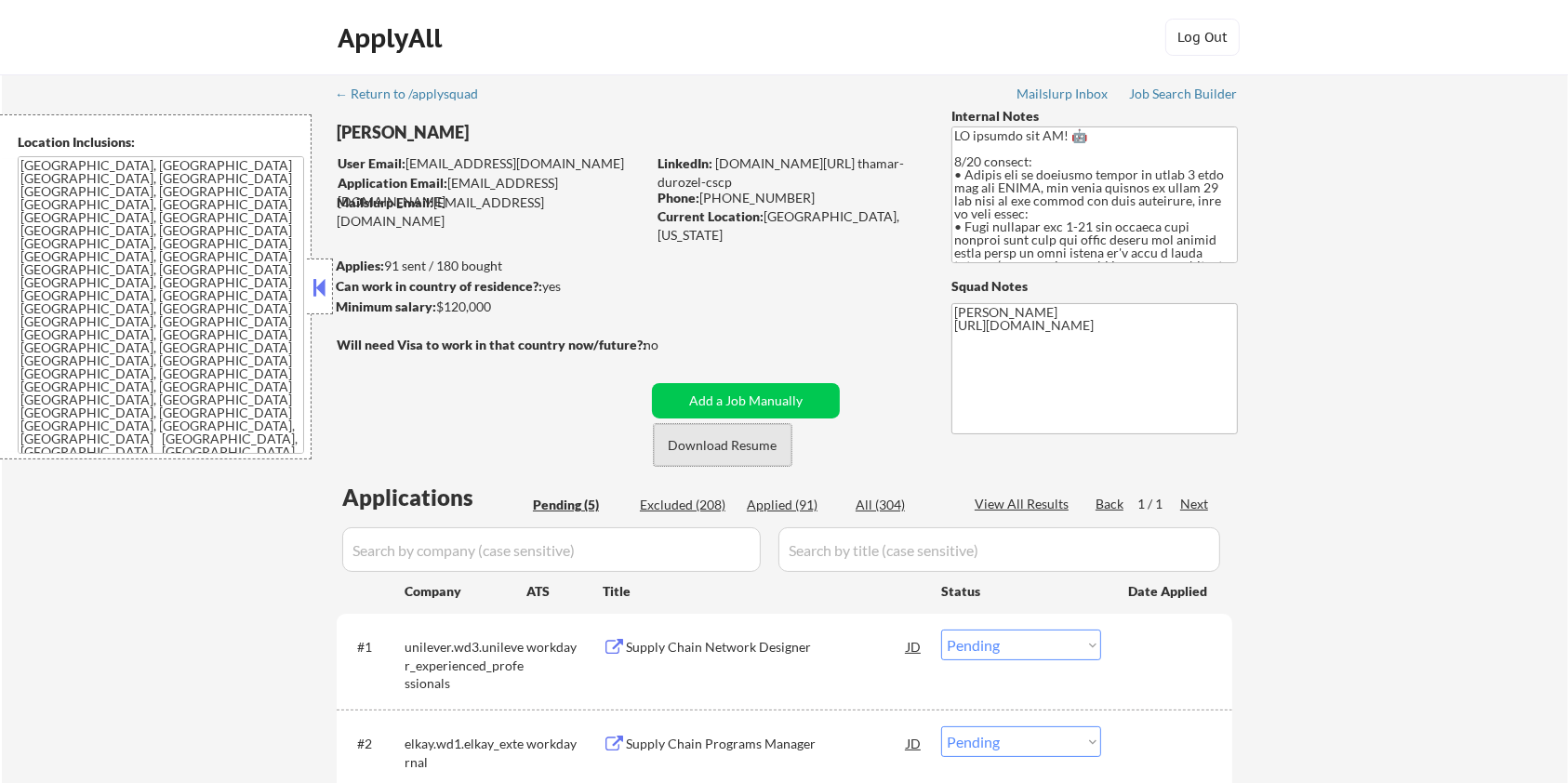
click at [722, 447] on button "Download Resume" at bounding box center [722, 444] width 138 height 42
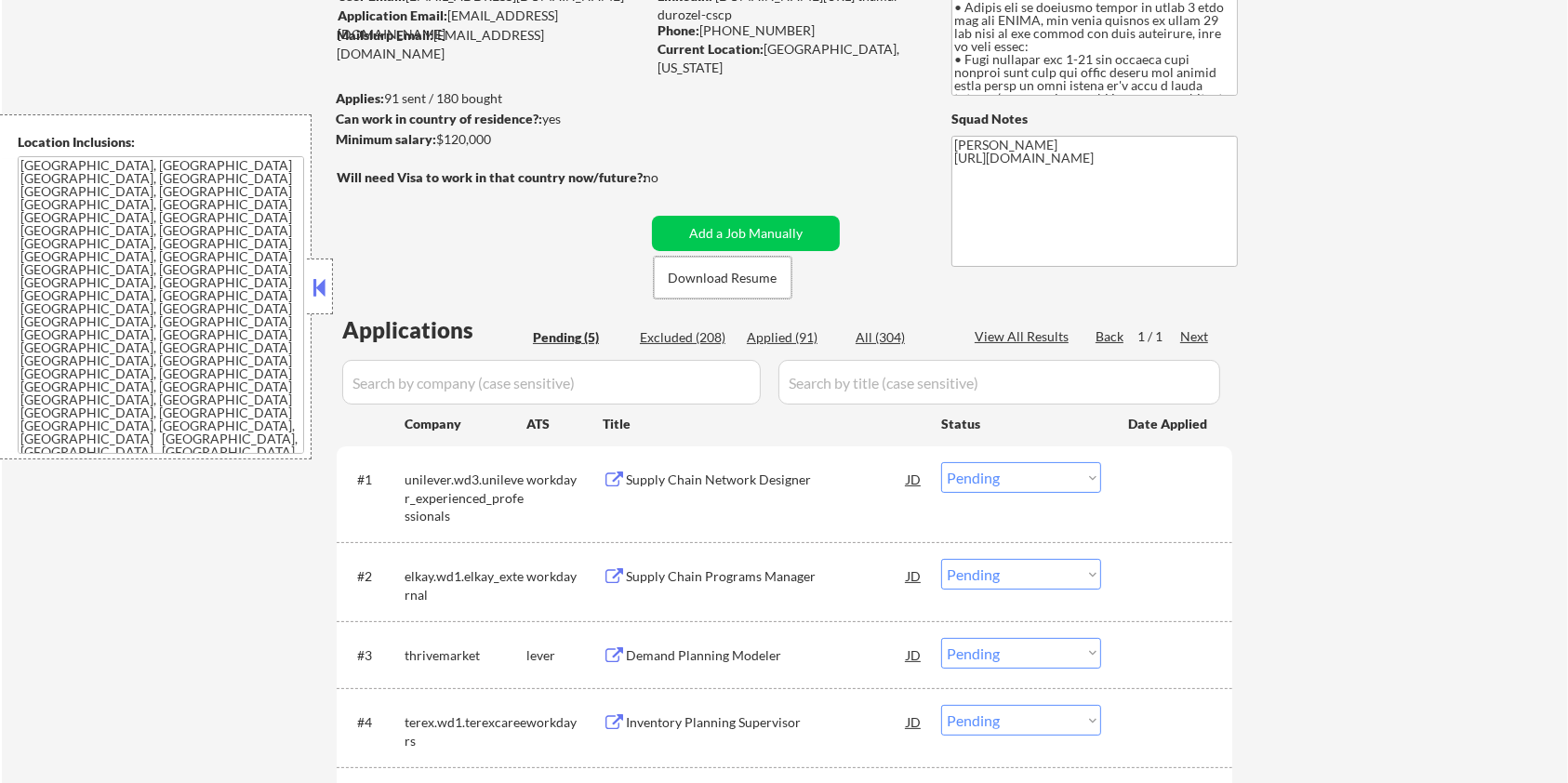
scroll to position [247, 0]
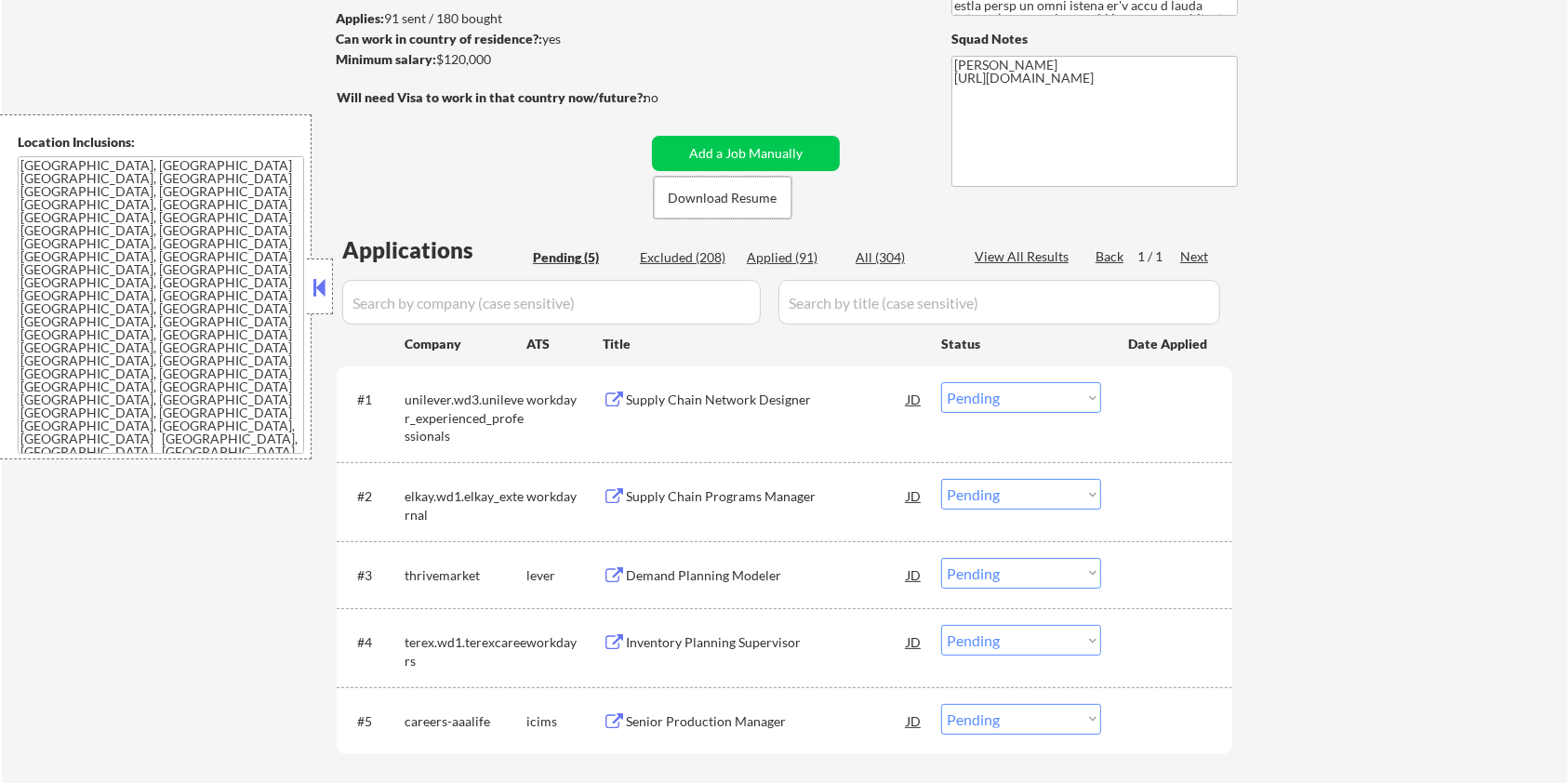
click at [690, 568] on div "Demand Planning Modeler" at bounding box center [766, 576] width 281 height 19
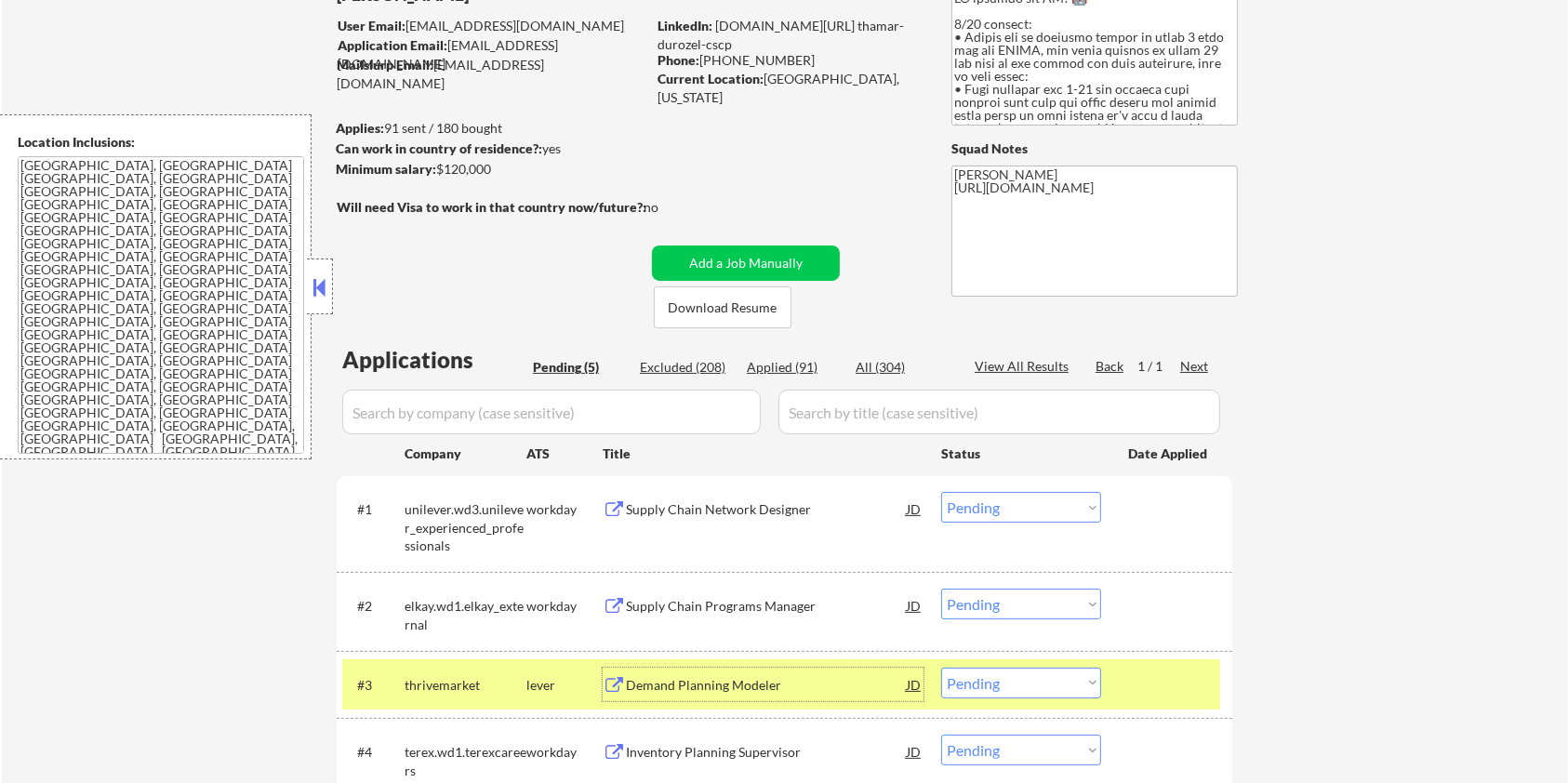
scroll to position [123, 0]
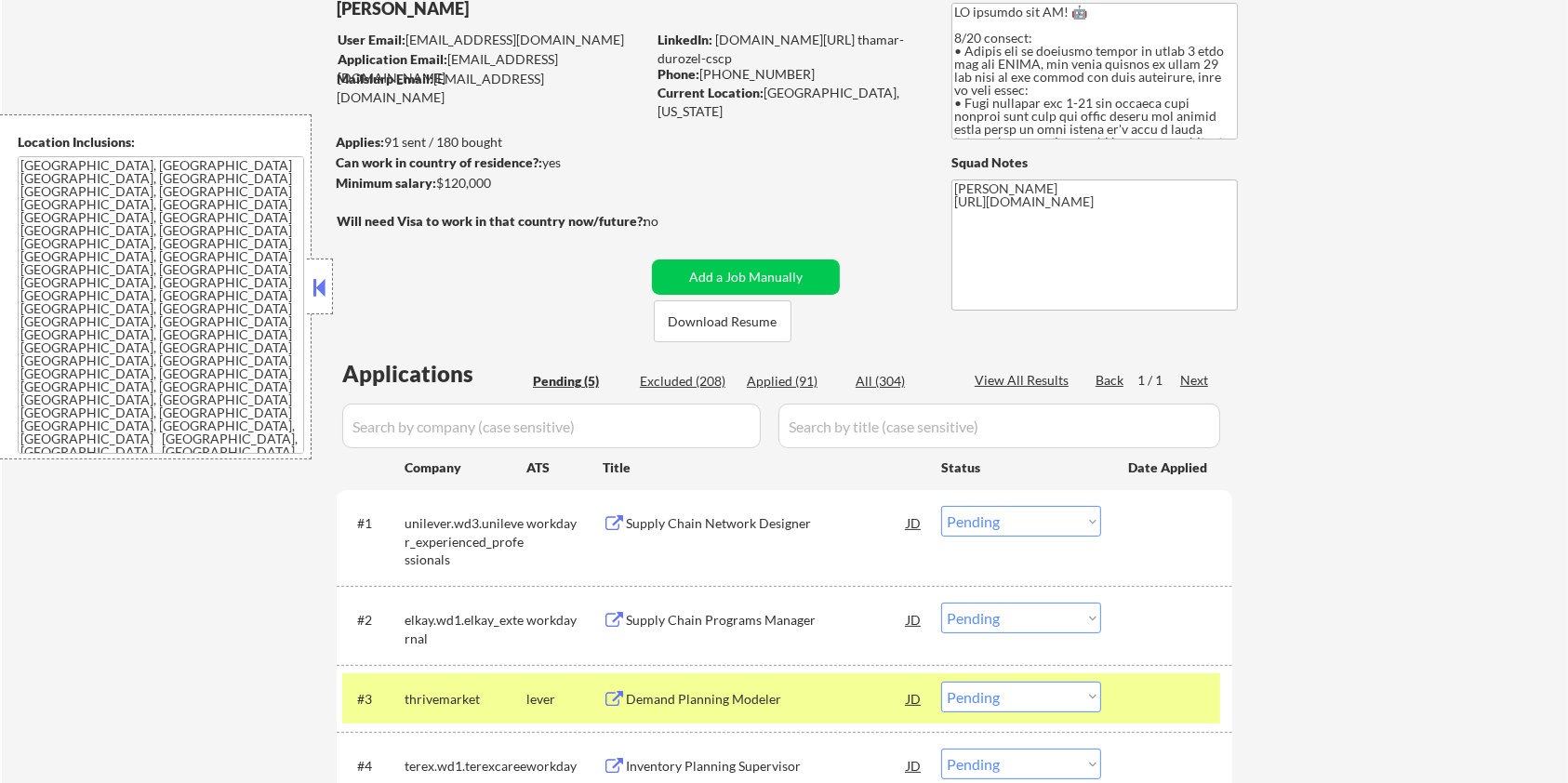
drag, startPoint x: 515, startPoint y: 192, endPoint x: 439, endPoint y: 187, distance: 76.2
click at [439, 187] on div "Minimum salary: $120,000" at bounding box center [490, 183] width 310 height 20
copy div "$120,000"
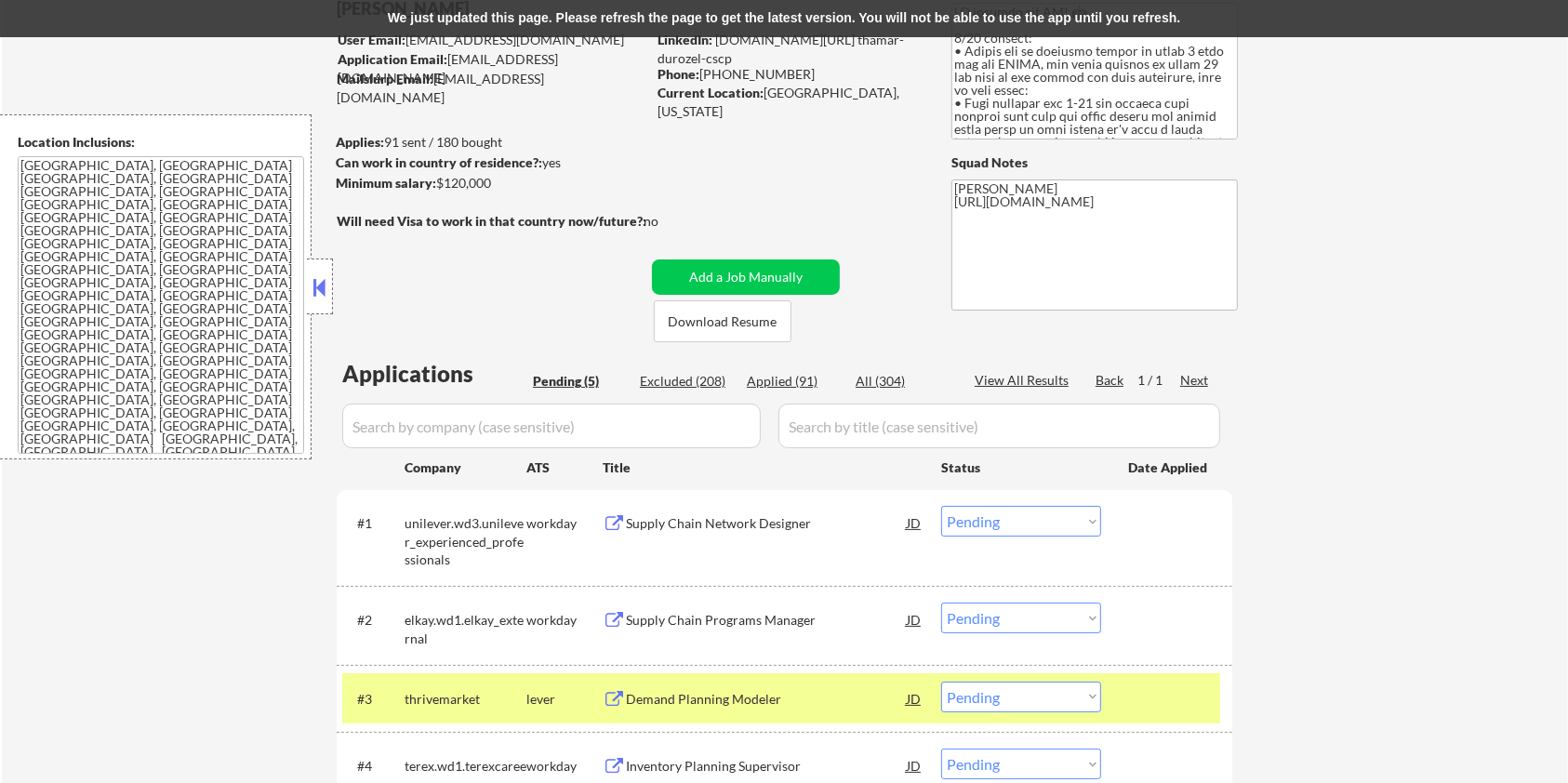
scroll to position [372, 0]
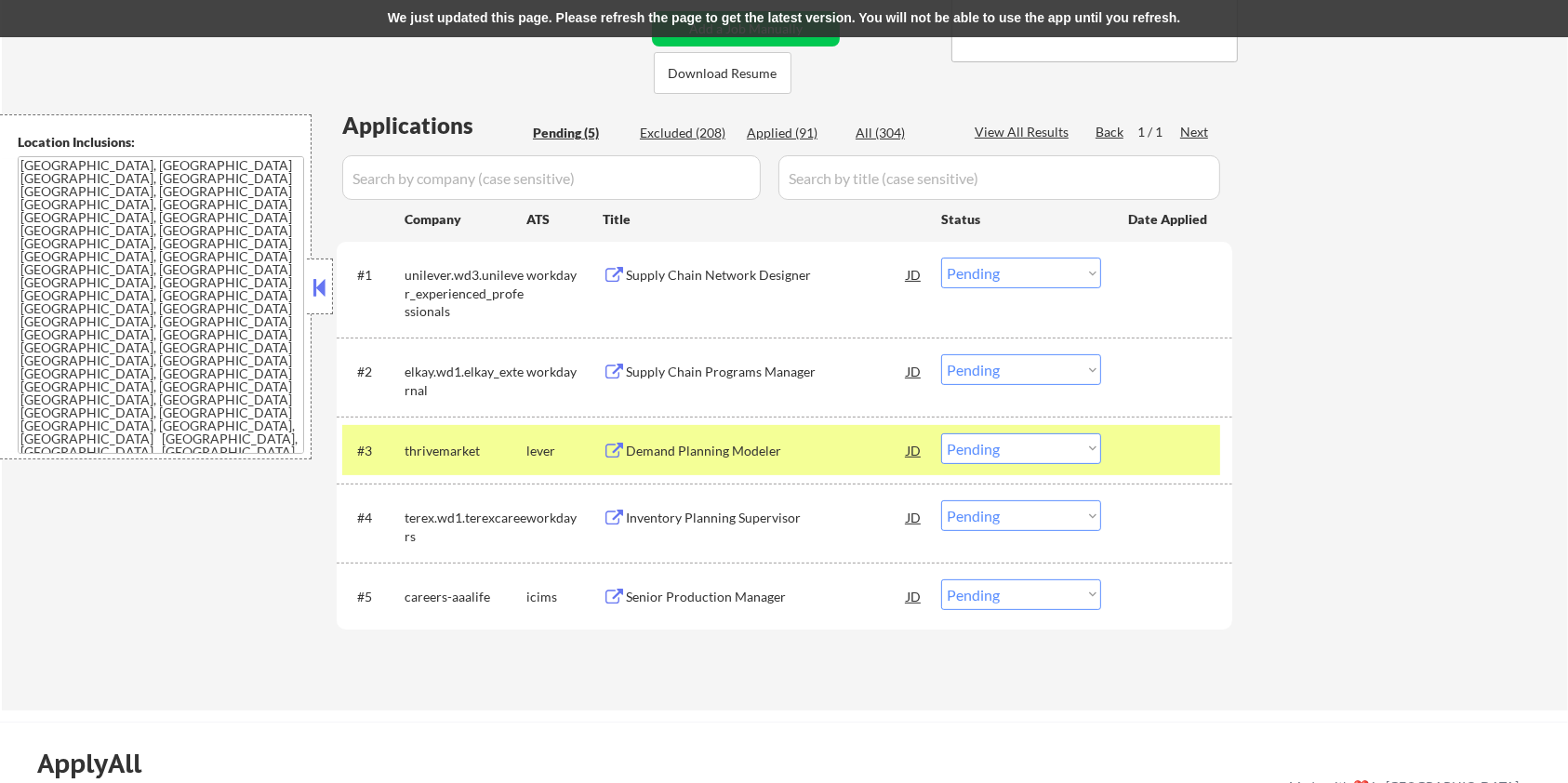
click at [671, 528] on div "Inventory Planning Supervisor" at bounding box center [766, 517] width 281 height 34
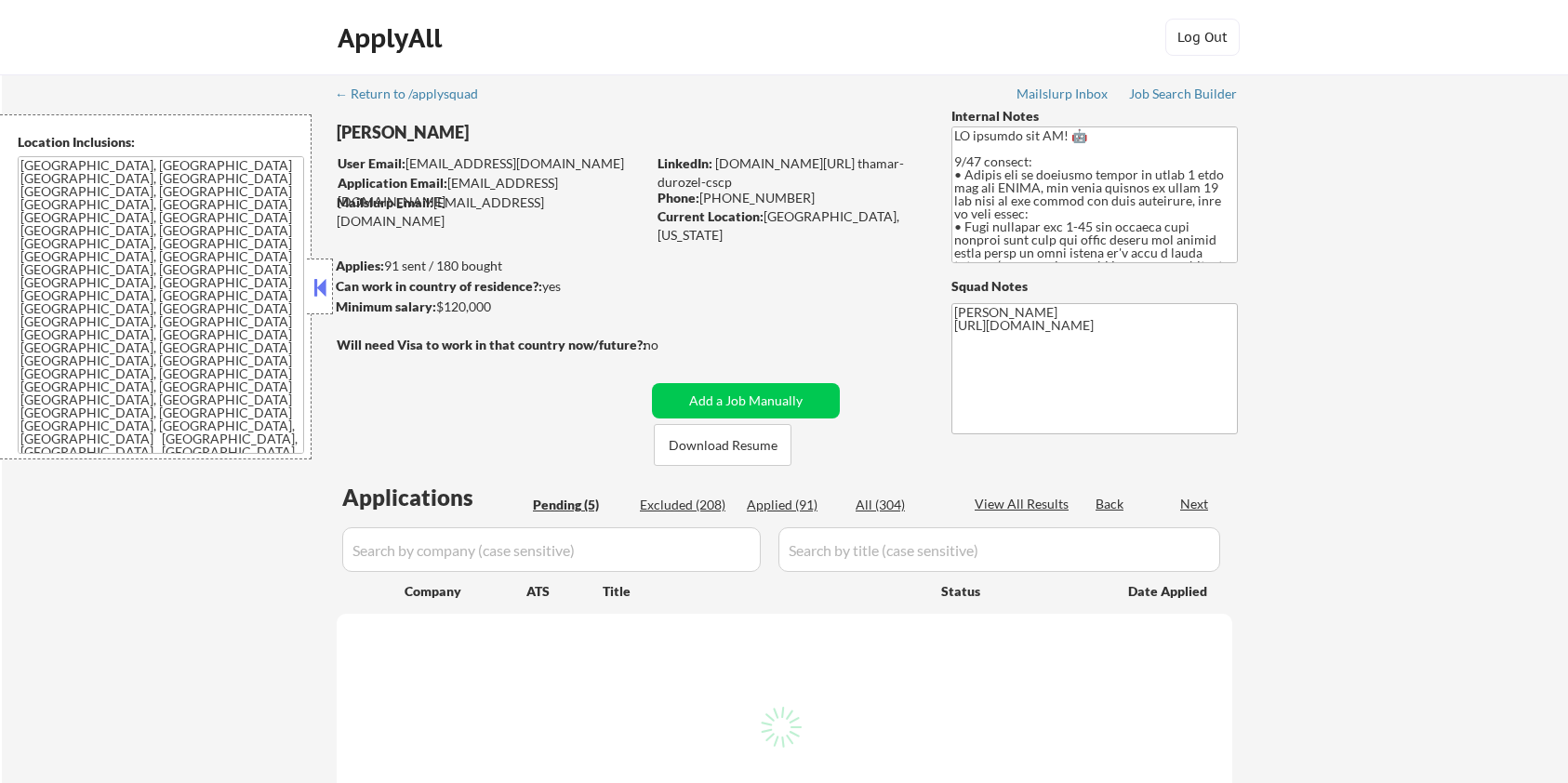
scroll to position [446, 0]
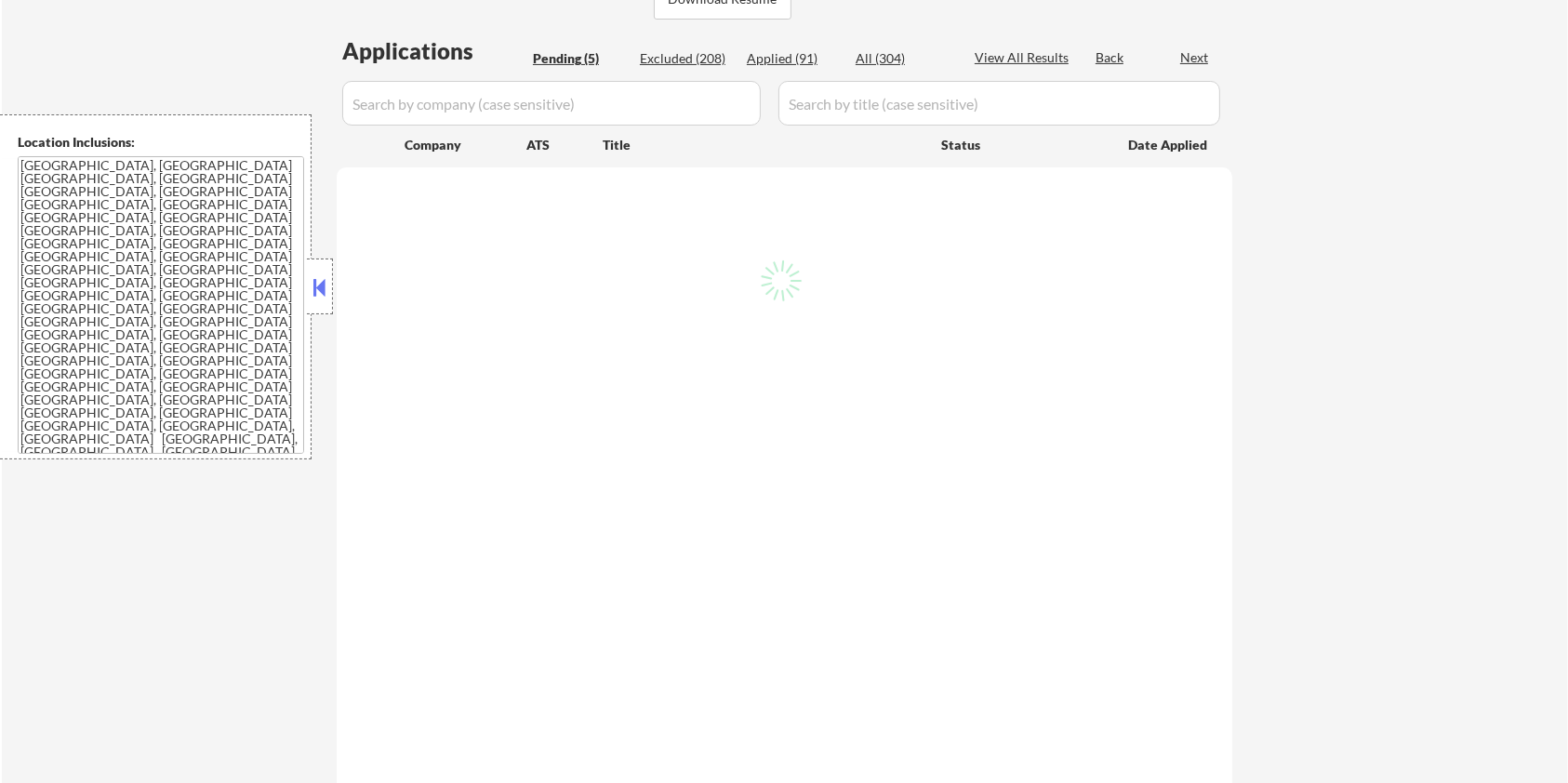
select select ""pending""
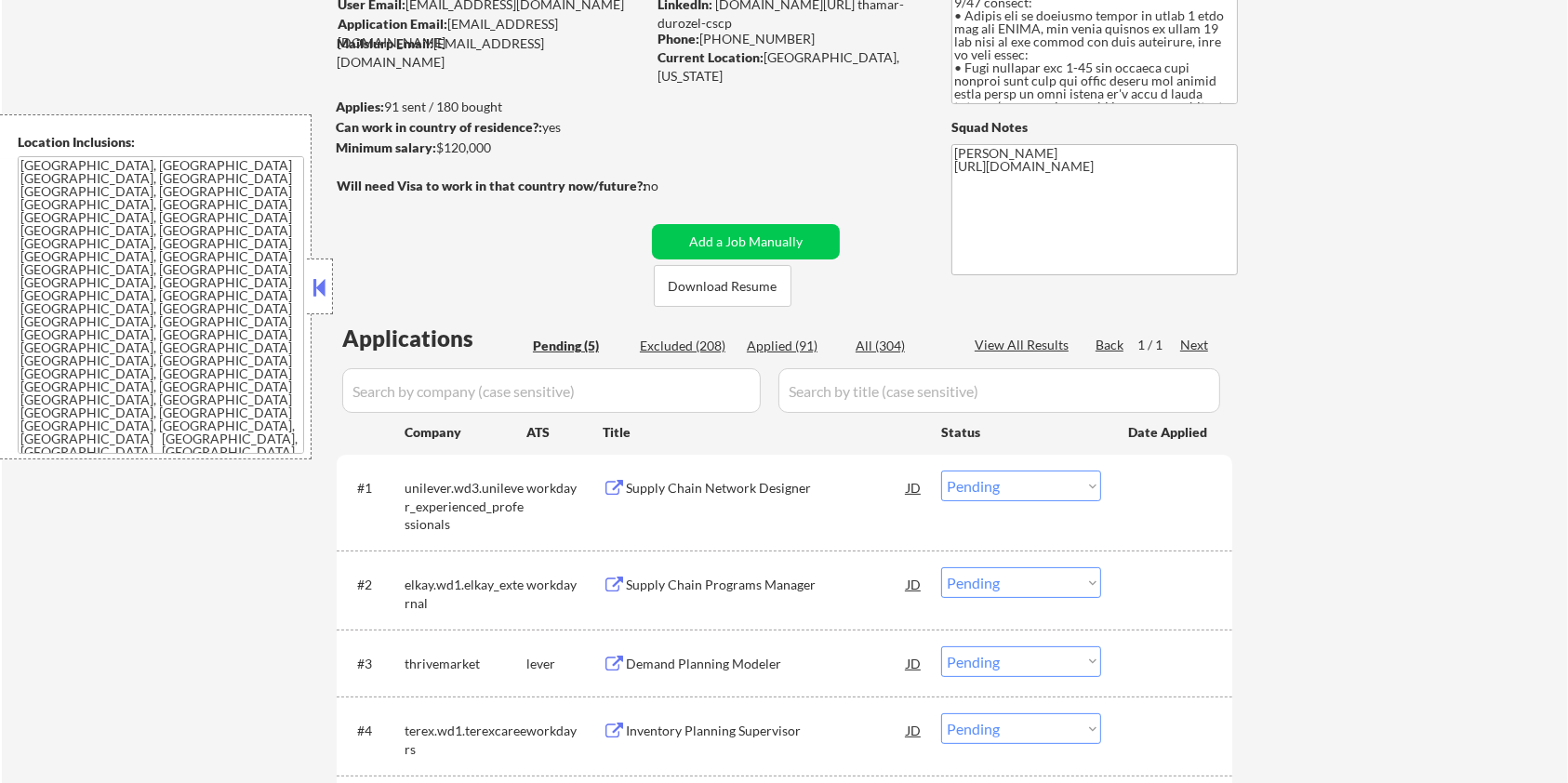
scroll to position [0, 0]
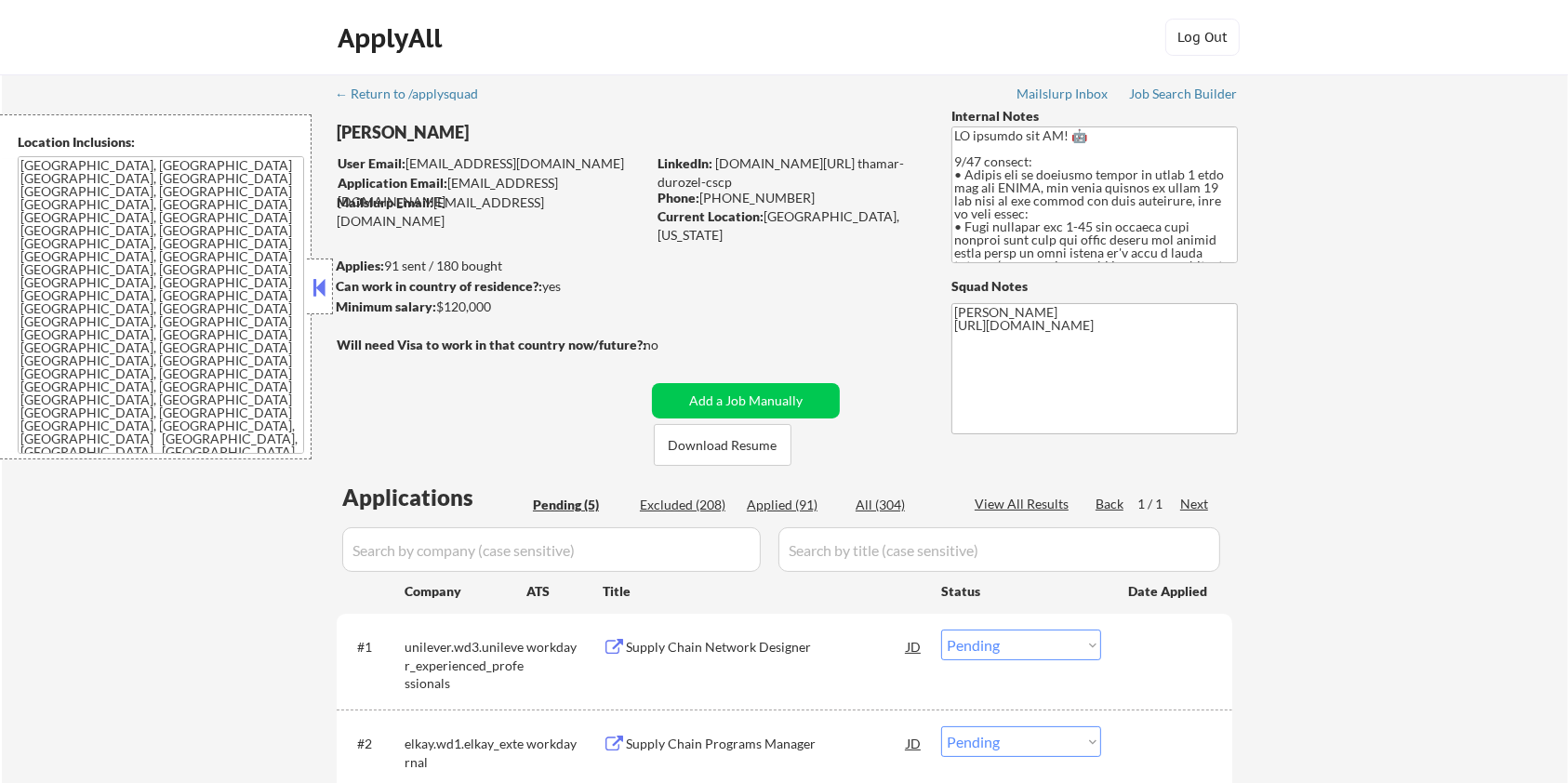
drag, startPoint x: 513, startPoint y: 316, endPoint x: 439, endPoint y: 309, distance: 74.3
click at [439, 309] on div "Minimum salary: $120,000" at bounding box center [490, 307] width 310 height 20
copy div "$120,000"
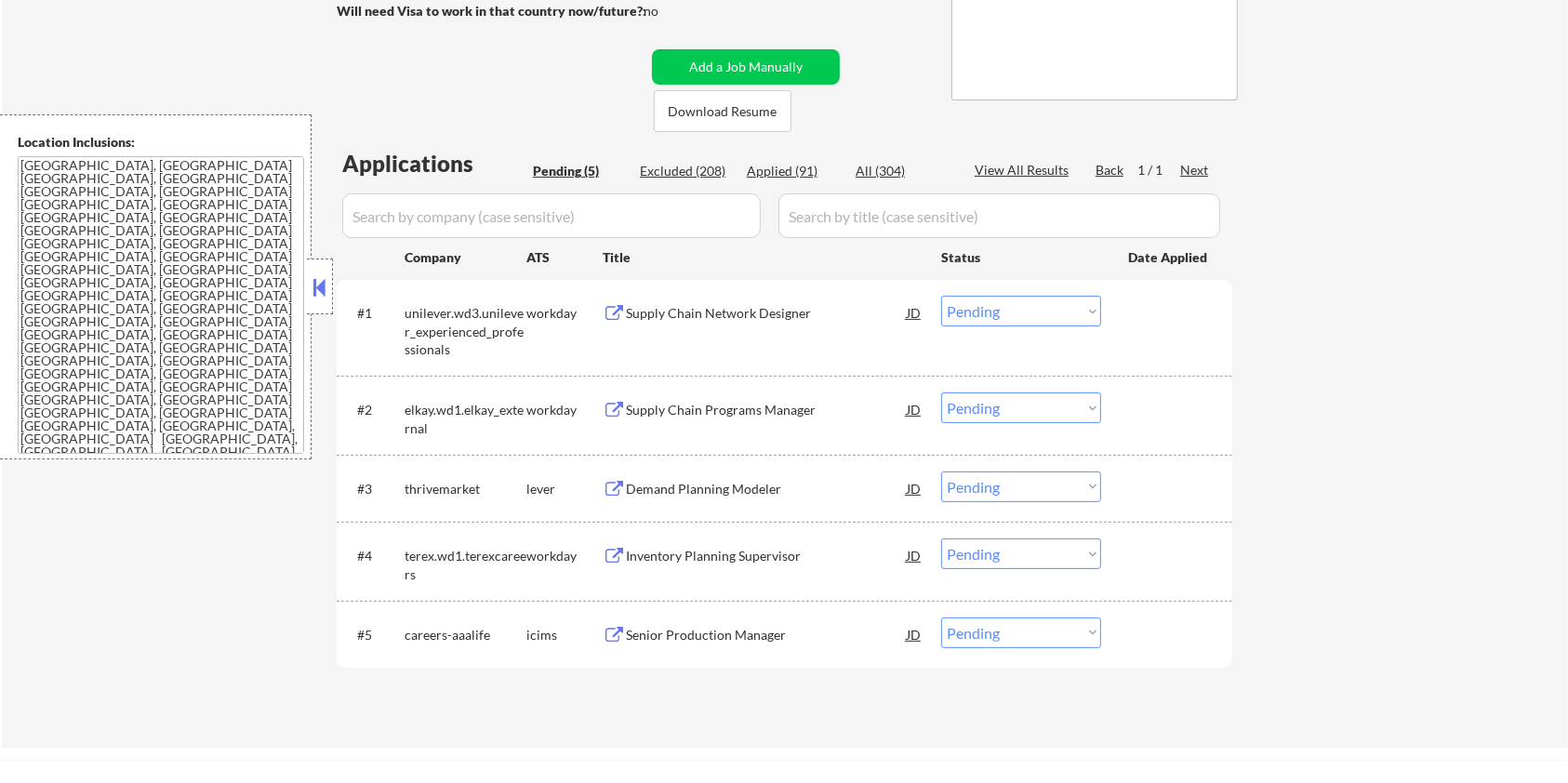
scroll to position [372, 0]
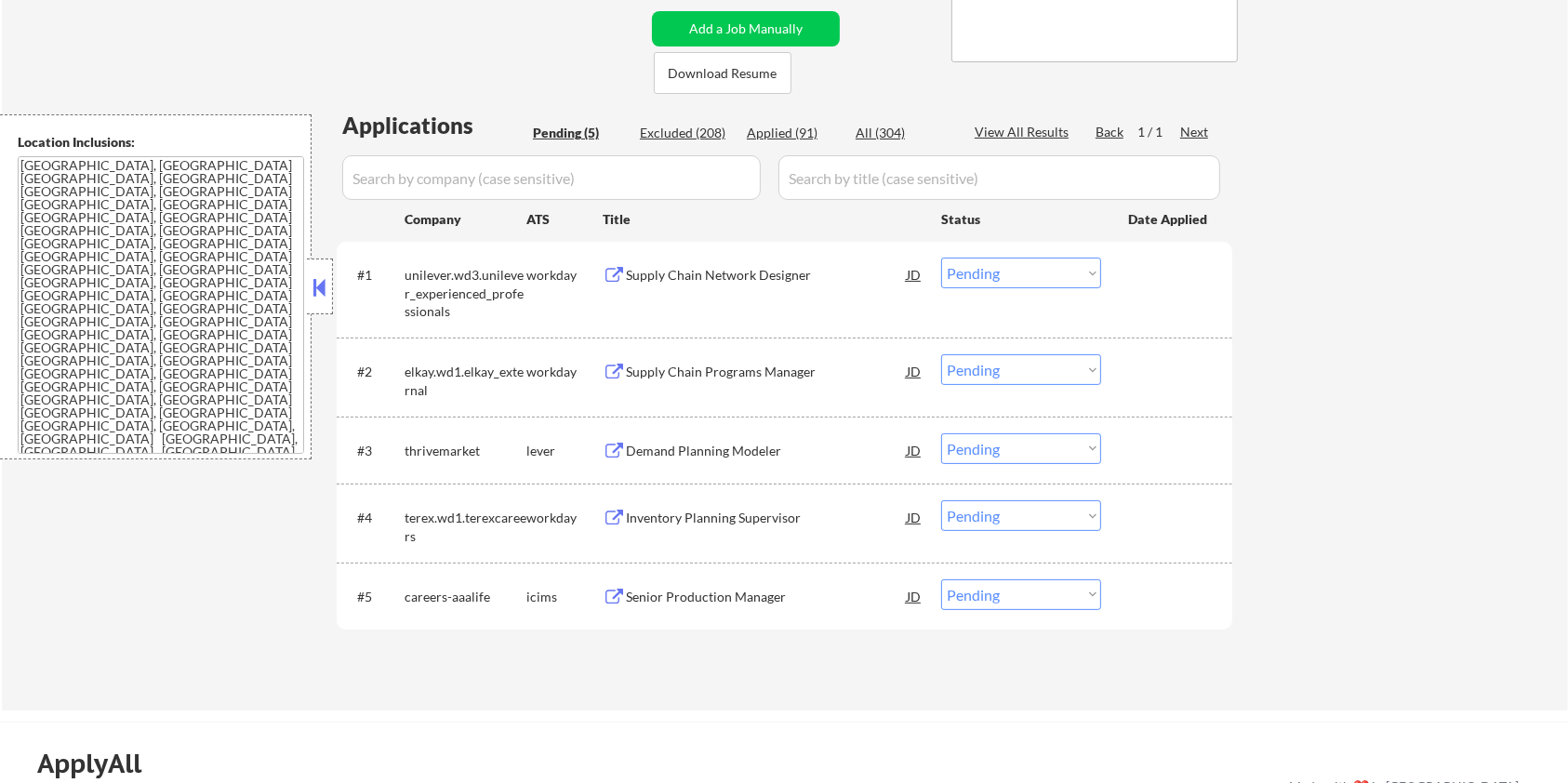
click at [1002, 521] on select "Choose an option... Pending Applied Excluded (Questions) Excluded (Expired) Exc…" at bounding box center [1021, 515] width 160 height 31
click at [941, 500] on select "Choose an option... Pending Applied Excluded (Questions) Excluded (Expired) Exc…" at bounding box center [1021, 515] width 160 height 31
select select ""pending""
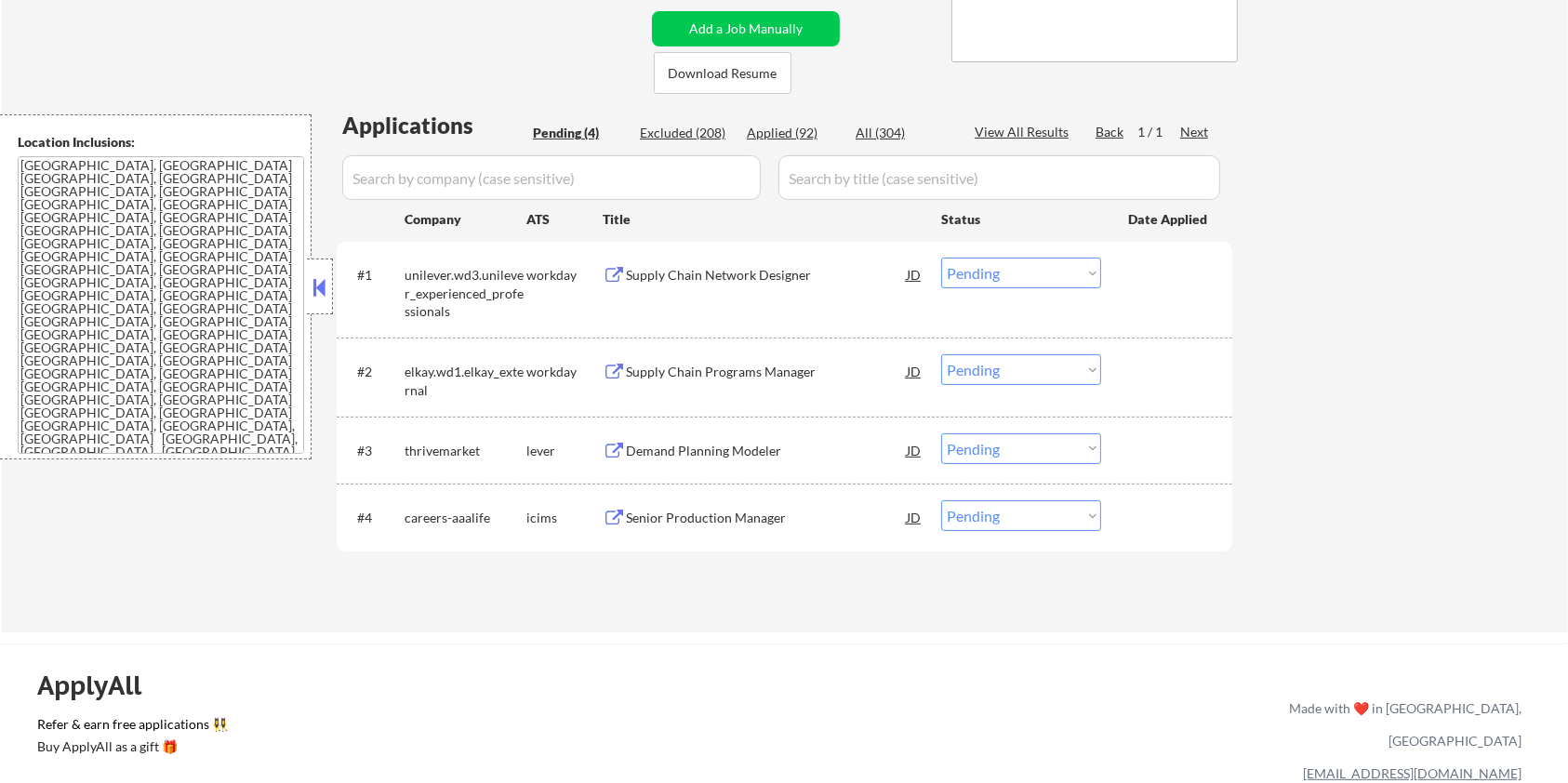
click at [684, 367] on div "Supply Chain Programs Manager" at bounding box center [766, 372] width 281 height 19
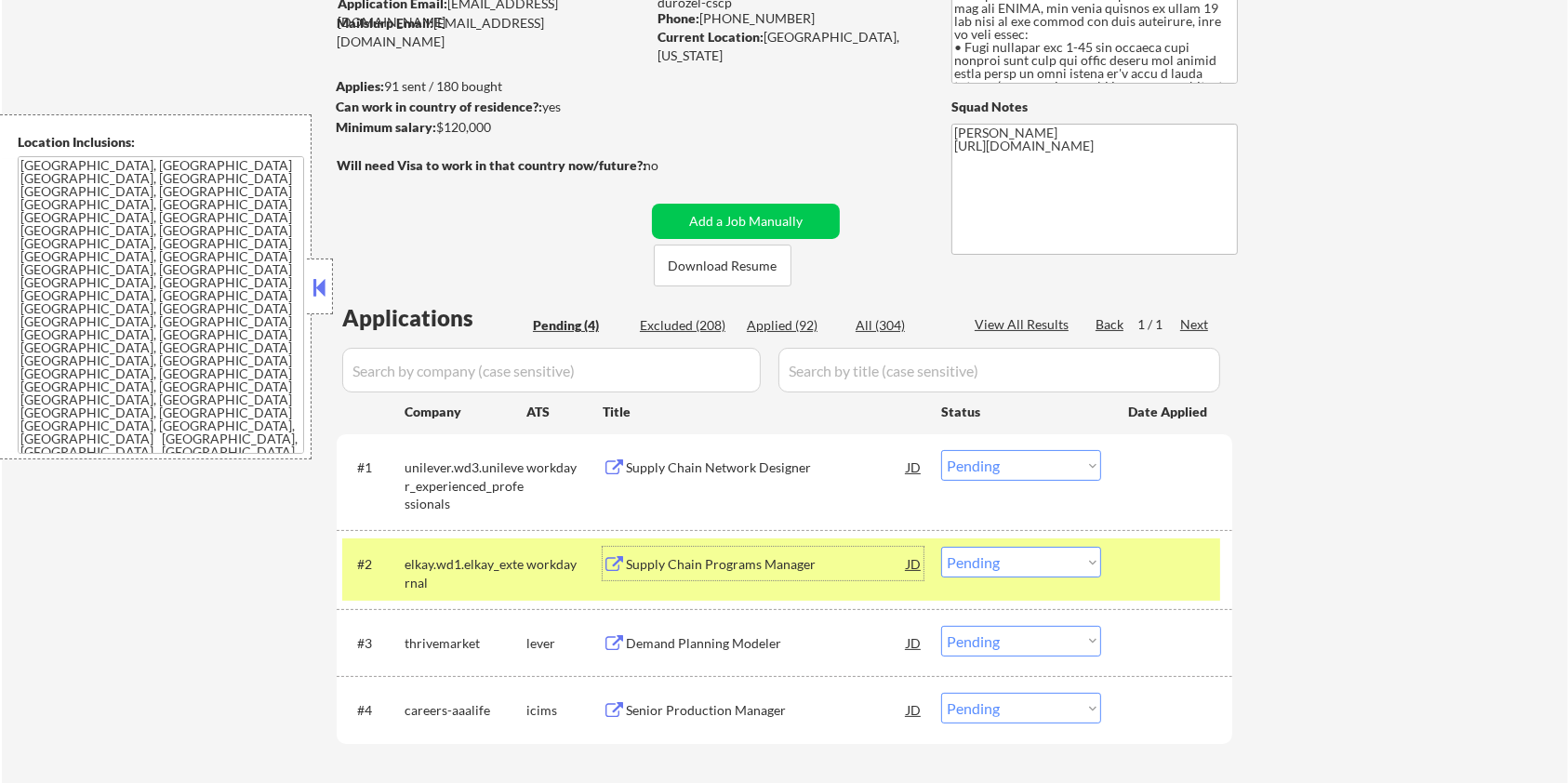
scroll to position [123, 0]
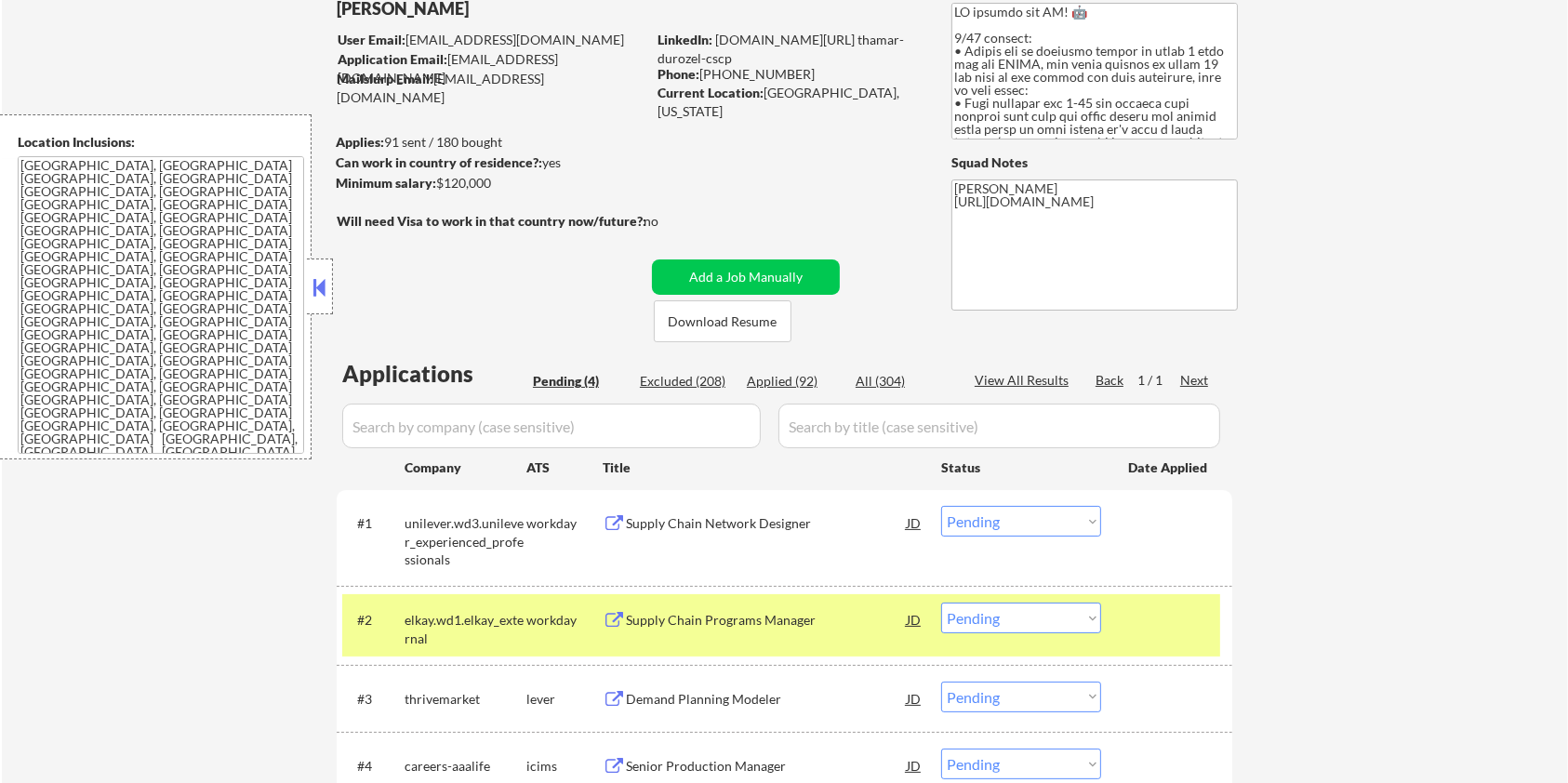
drag, startPoint x: 513, startPoint y: 186, endPoint x: 435, endPoint y: 187, distance: 78.0
click at [435, 187] on div "Minimum salary: $120,000" at bounding box center [490, 183] width 310 height 19
copy div "$120,000"
click at [1013, 616] on select "Choose an option... Pending Applied Excluded (Questions) Excluded (Expired) Exc…" at bounding box center [1021, 617] width 160 height 31
click at [941, 602] on select "Choose an option... Pending Applied Excluded (Questions) Excluded (Expired) Exc…" at bounding box center [1021, 617] width 160 height 31
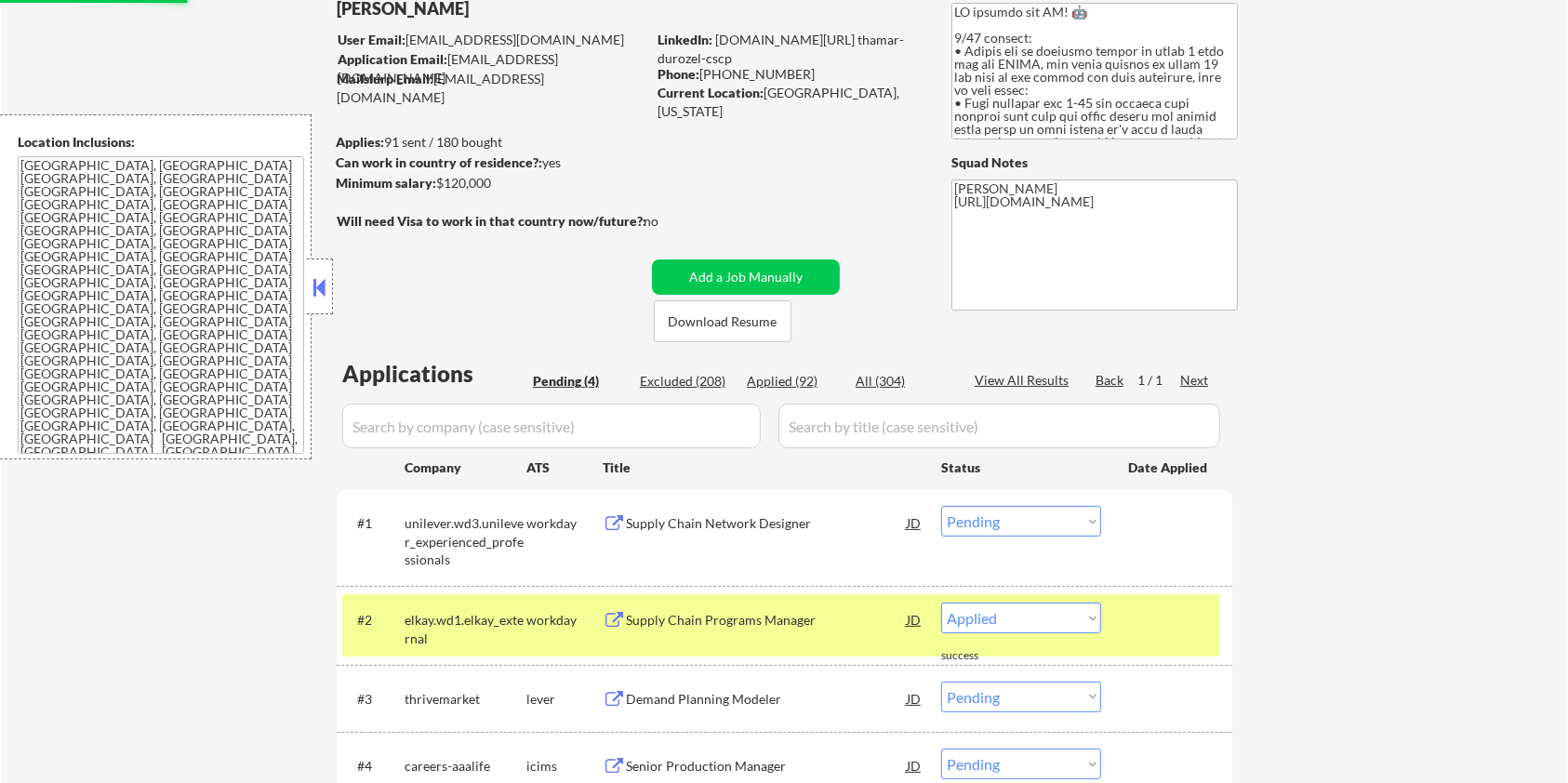
select select ""pending""
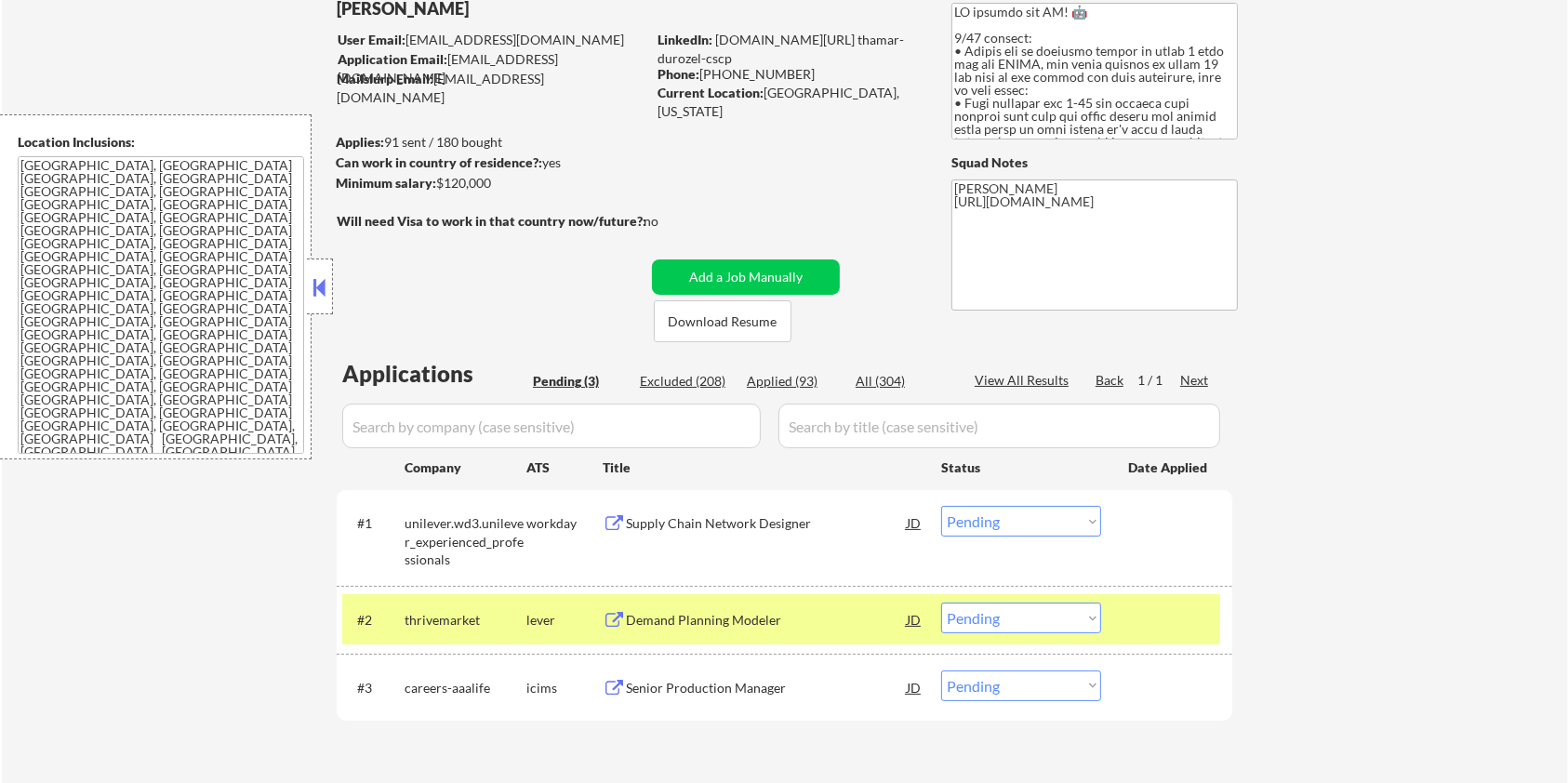
click at [663, 521] on div "Supply Chain Network Designer" at bounding box center [766, 524] width 281 height 19
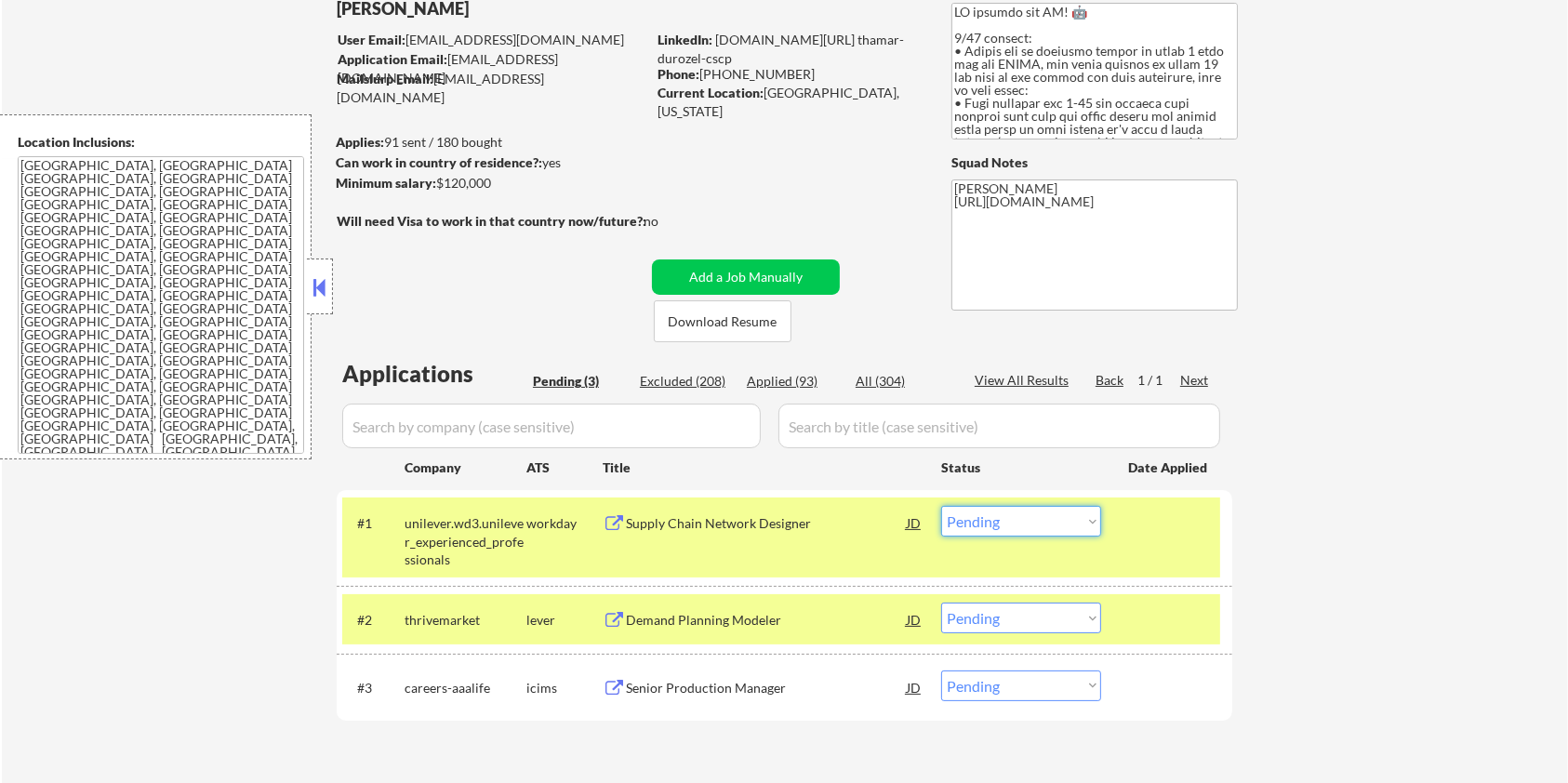
click at [1027, 521] on select "Choose an option... Pending Applied Excluded (Questions) Excluded (Expired) Exc…" at bounding box center [1021, 521] width 160 height 31
click at [941, 506] on select "Choose an option... Pending Applied Excluded (Questions) Excluded (Expired) Exc…" at bounding box center [1021, 521] width 160 height 31
select select ""pending""
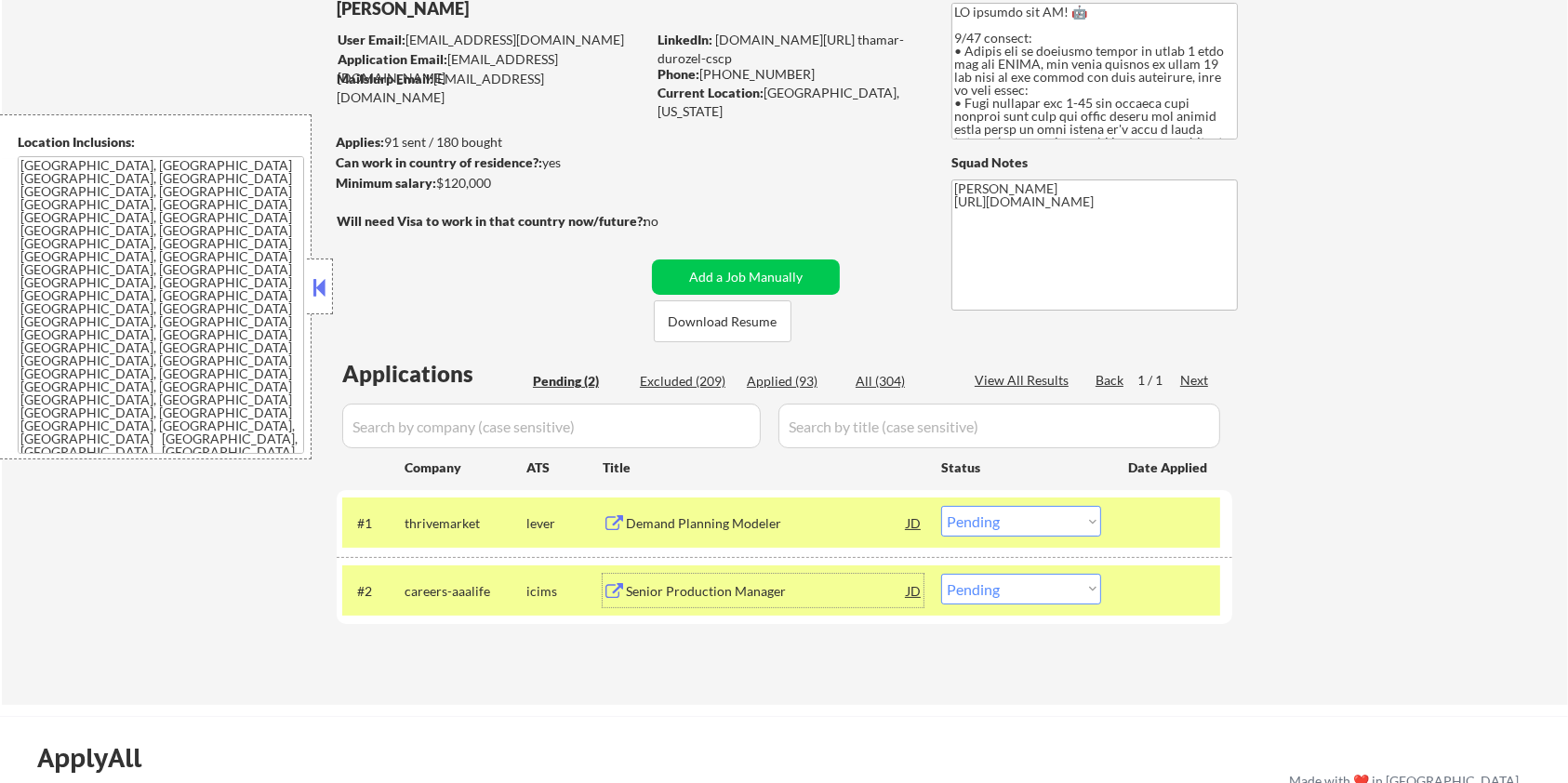
click at [654, 582] on div "Senior Production Manager" at bounding box center [766, 591] width 281 height 19
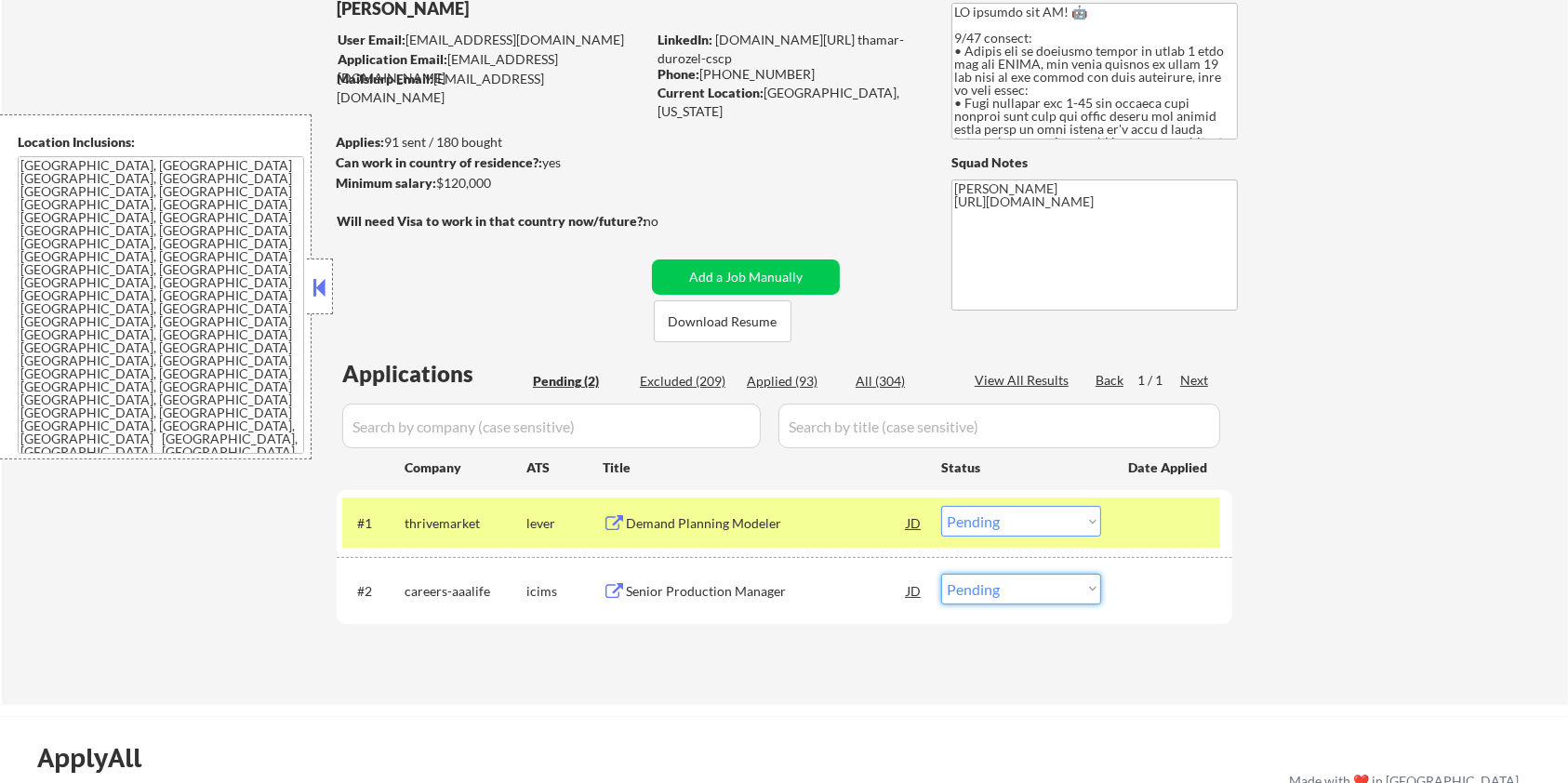
click at [1042, 595] on select "Choose an option... Pending Applied Excluded (Questions) Excluded (Expired) Exc…" at bounding box center [1021, 589] width 160 height 31
select select ""excluded__bad_match_""
click at [941, 574] on select "Choose an option... Pending Applied Excluded (Questions) Excluded (Expired) Exc…" at bounding box center [1021, 589] width 160 height 31
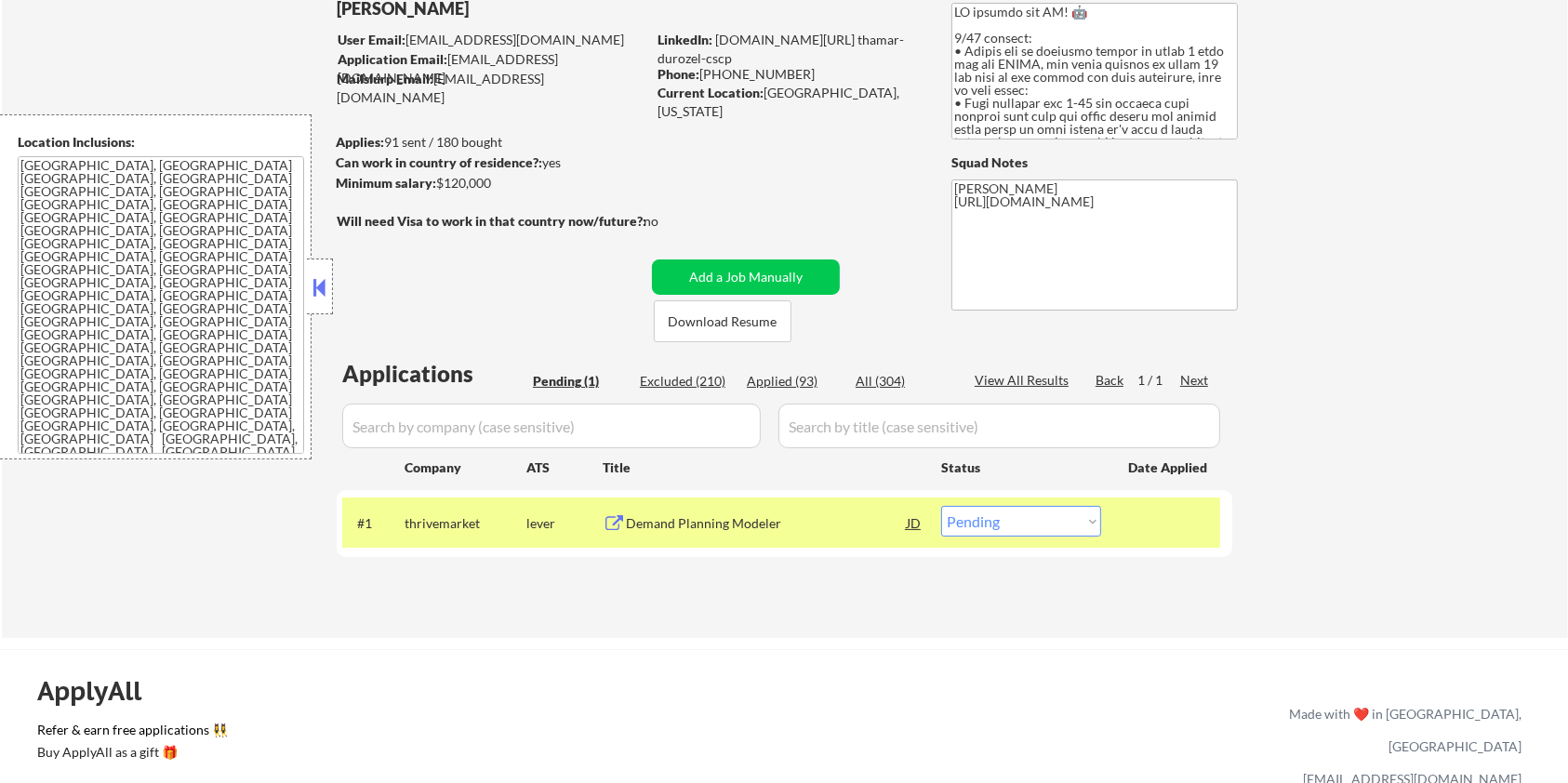
click at [647, 527] on div "Demand Planning Modeler" at bounding box center [766, 524] width 281 height 19
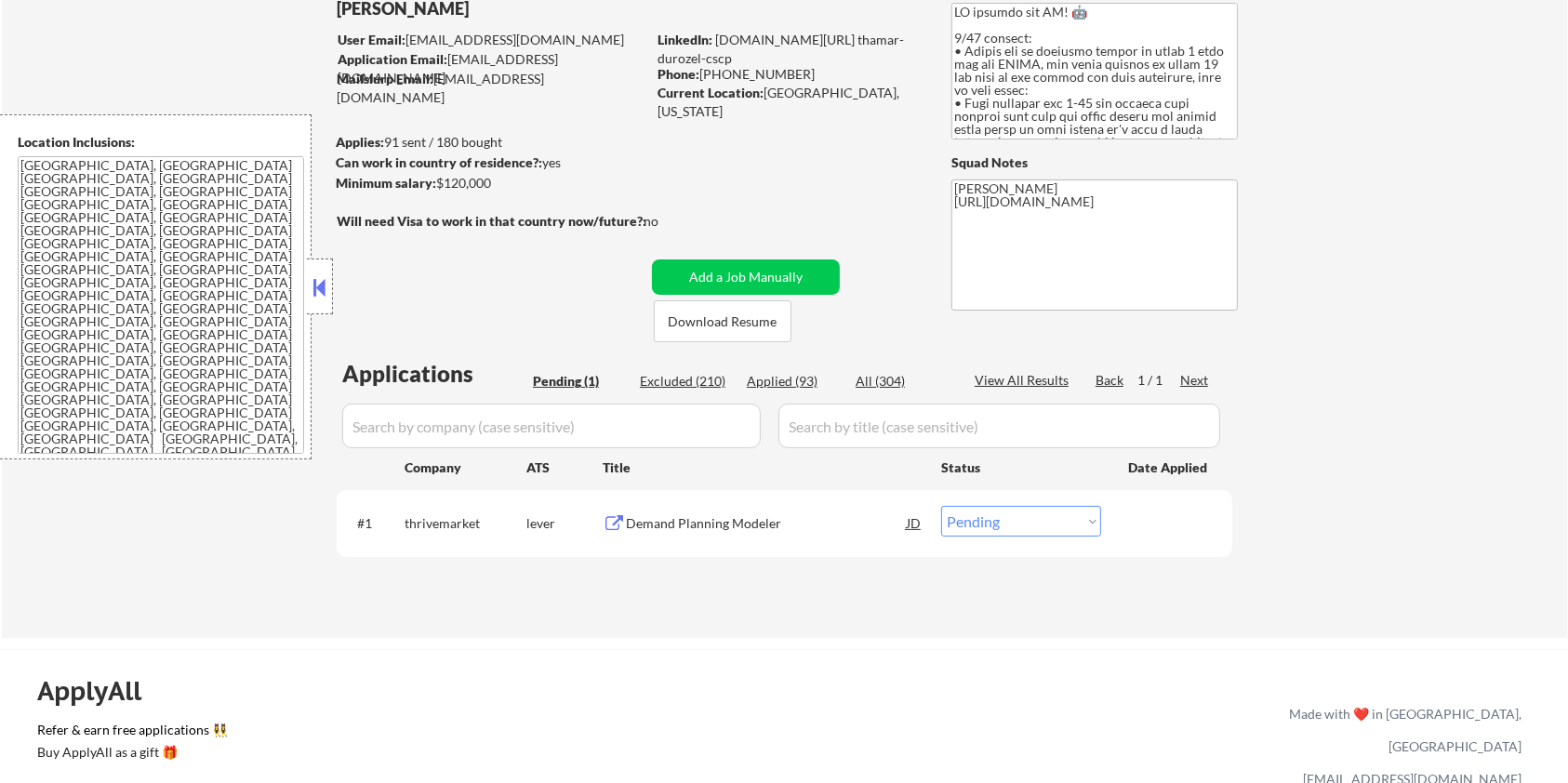
drag, startPoint x: 499, startPoint y: 190, endPoint x: 435, endPoint y: 192, distance: 64.0
click at [435, 192] on div "Minimum salary: $120,000" at bounding box center [490, 183] width 310 height 20
copy div "$120,000"
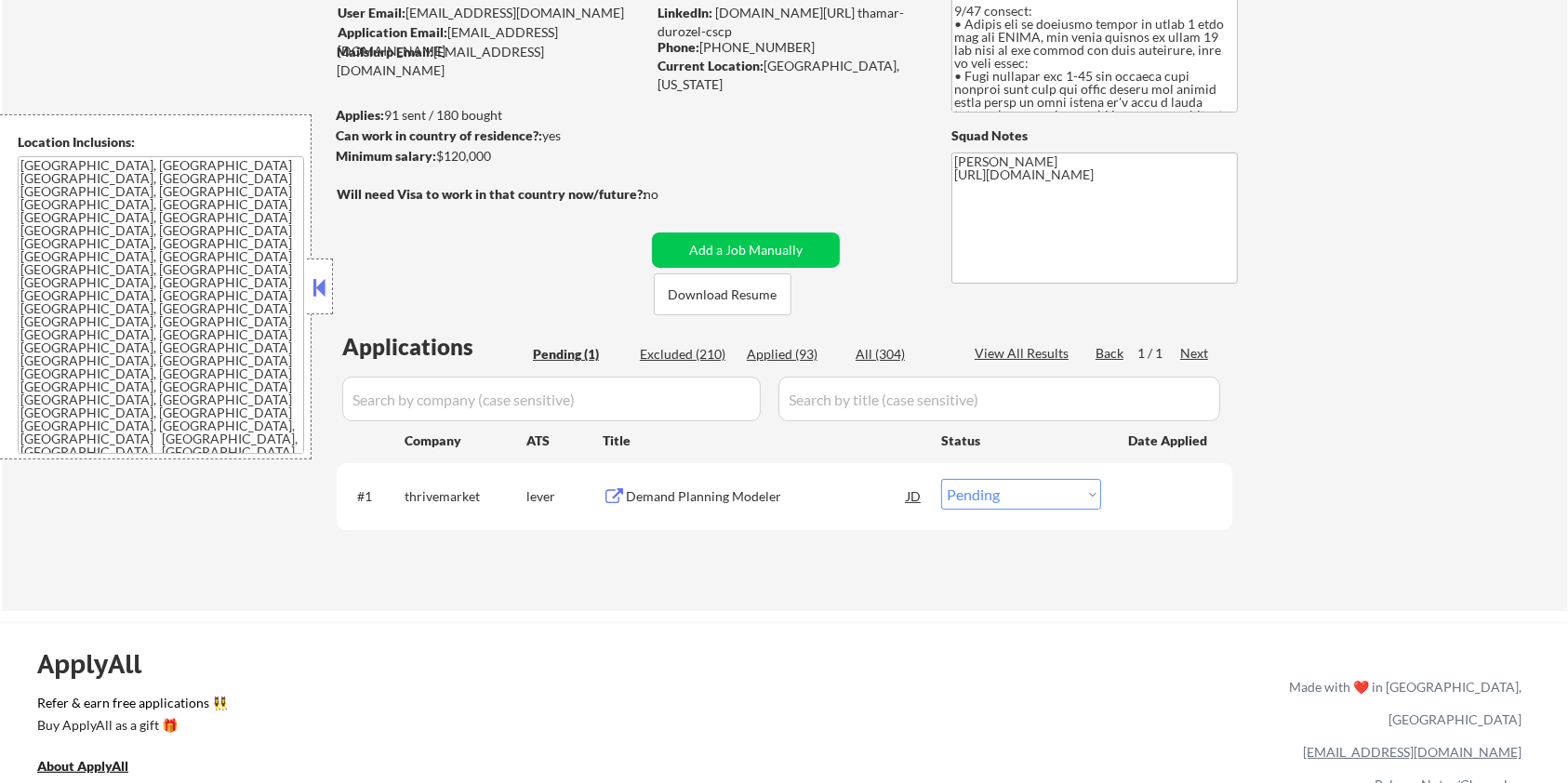
scroll to position [247, 0]
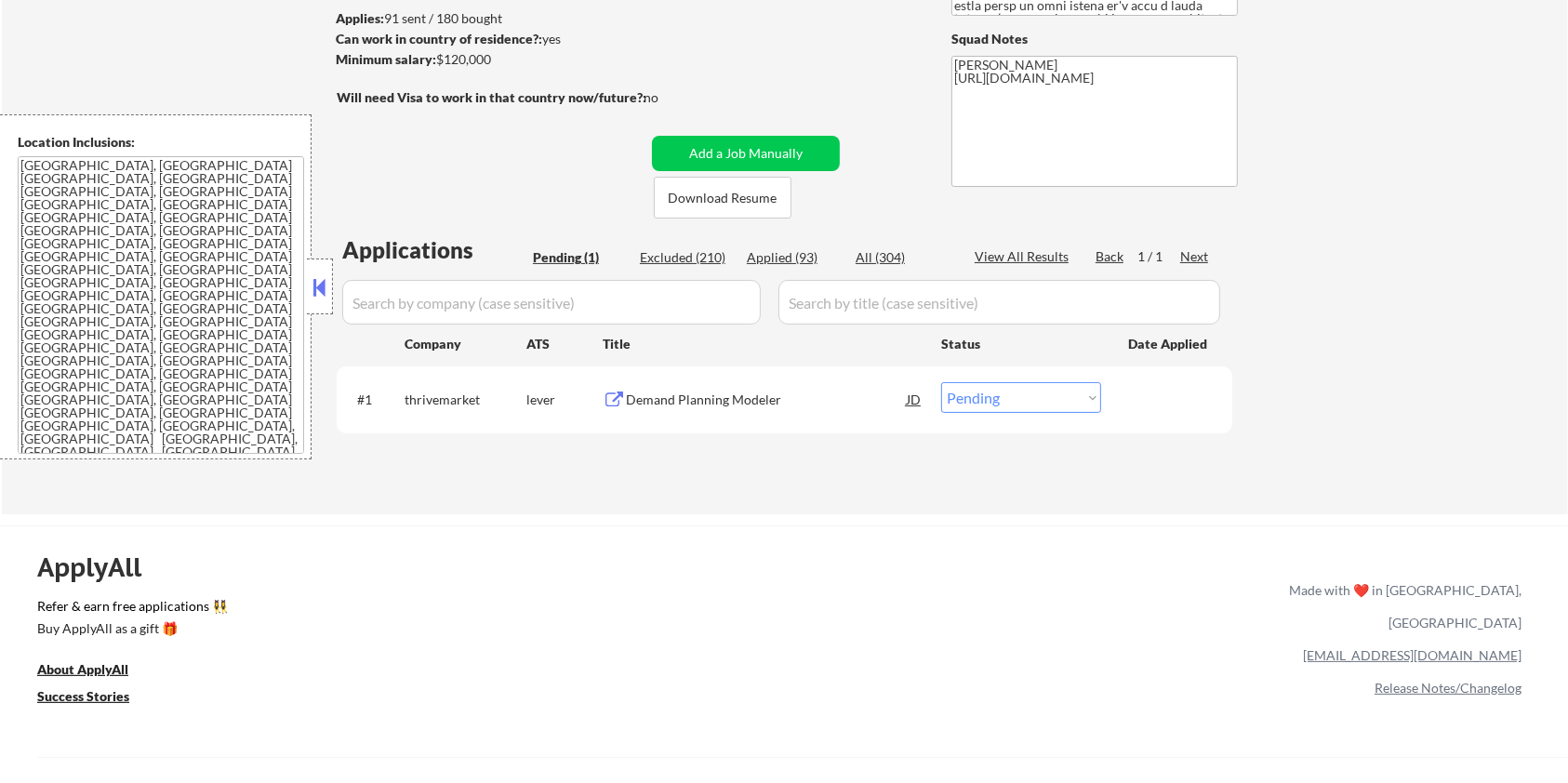
click at [1018, 387] on select "Choose an option... Pending Applied Excluded (Questions) Excluded (Expired) Exc…" at bounding box center [1021, 398] width 160 height 31
select select ""applied""
click at [941, 383] on select "Choose an option... Pending Applied Excluded (Questions) Excluded (Expired) Exc…" at bounding box center [1021, 398] width 160 height 31
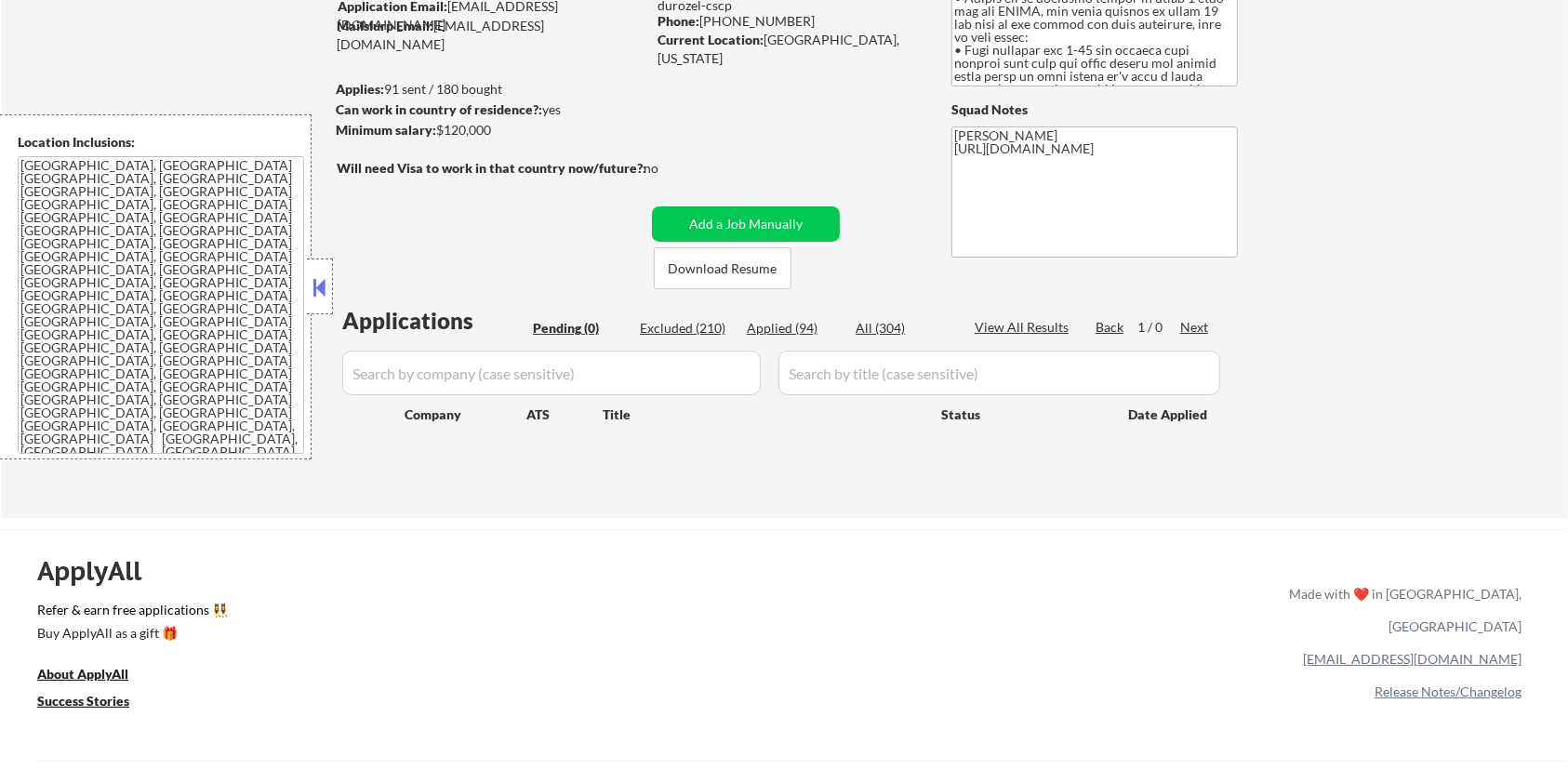
scroll to position [0, 0]
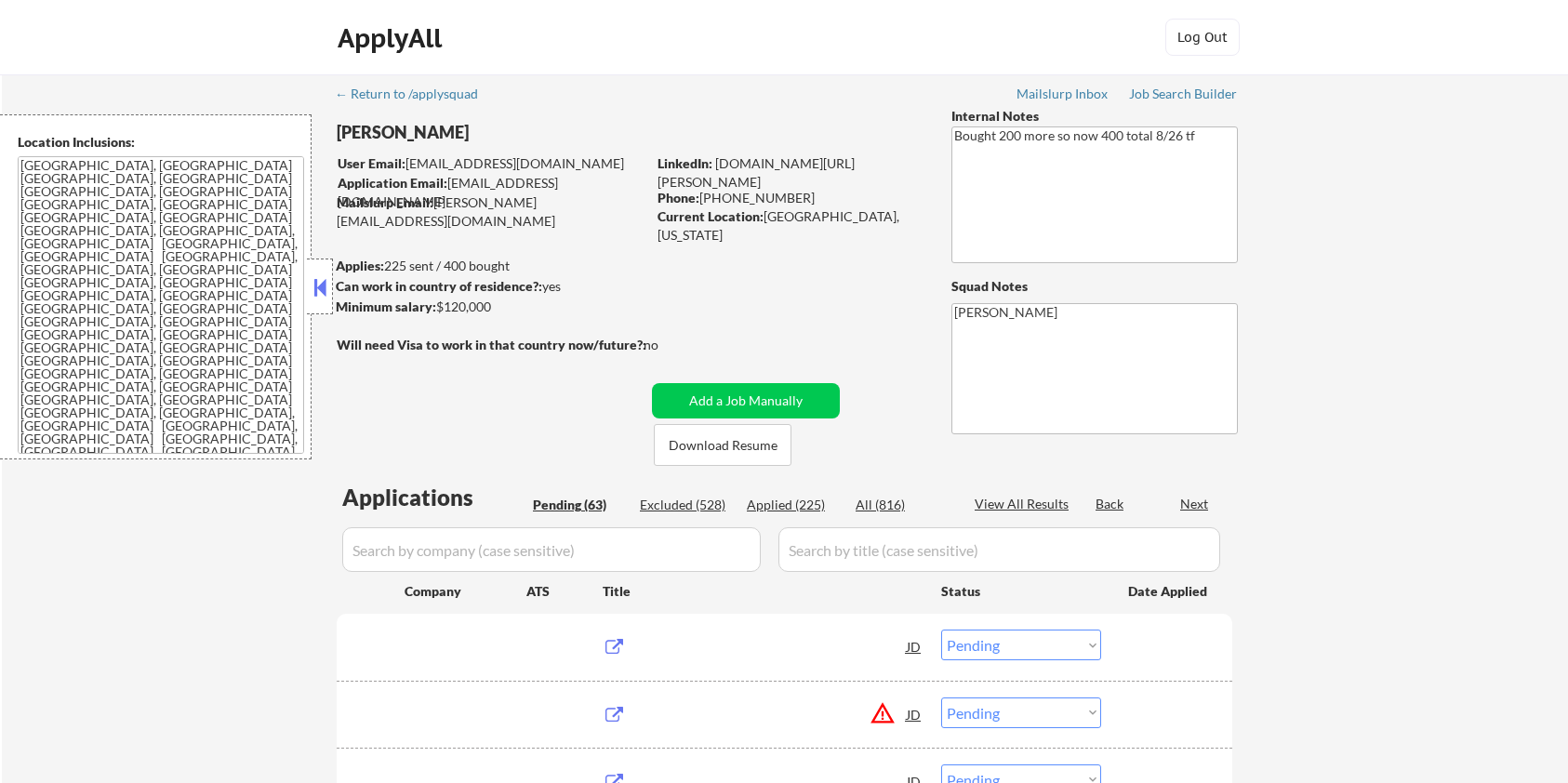
select select ""pending""
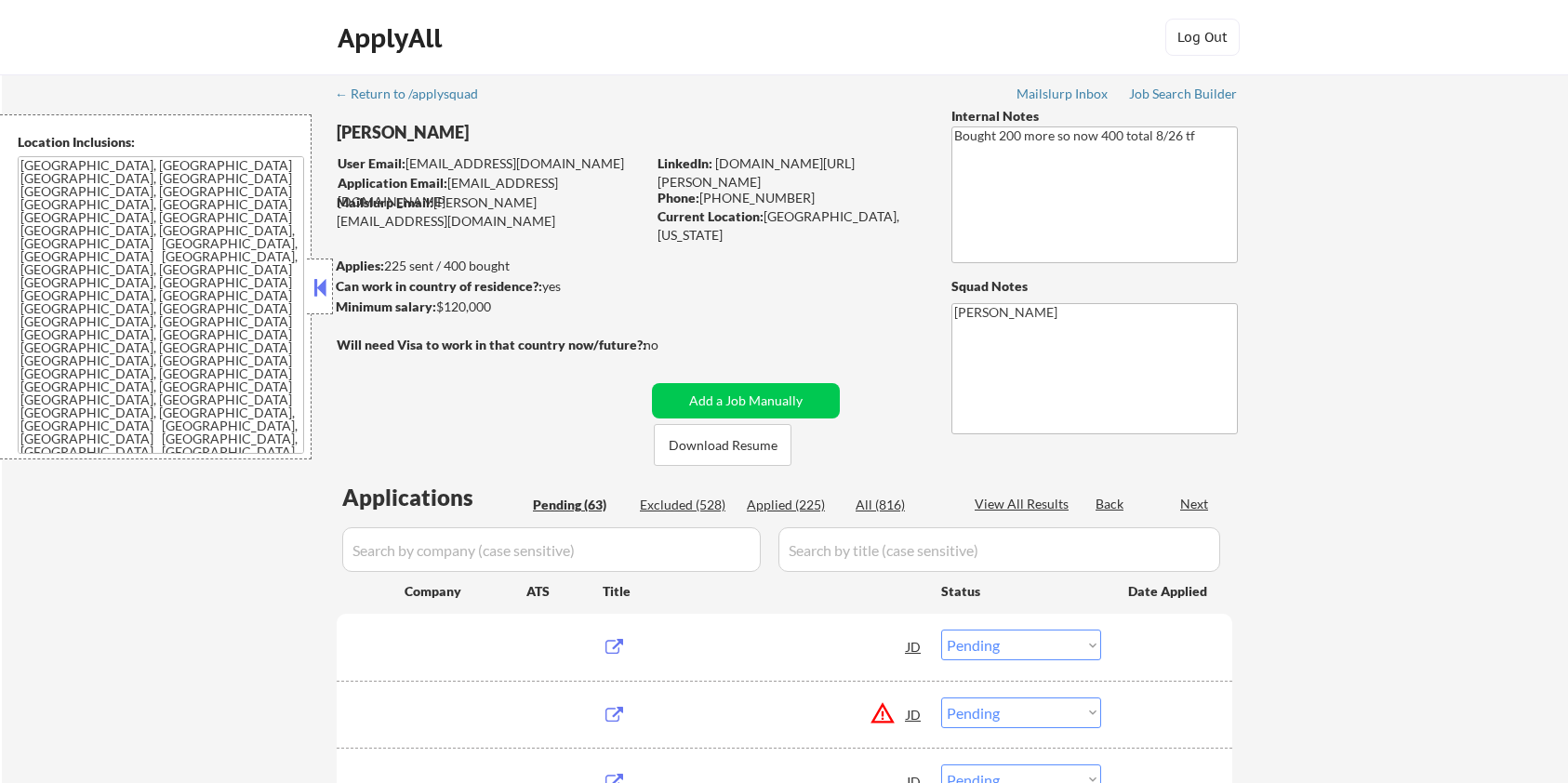
select select ""pending""
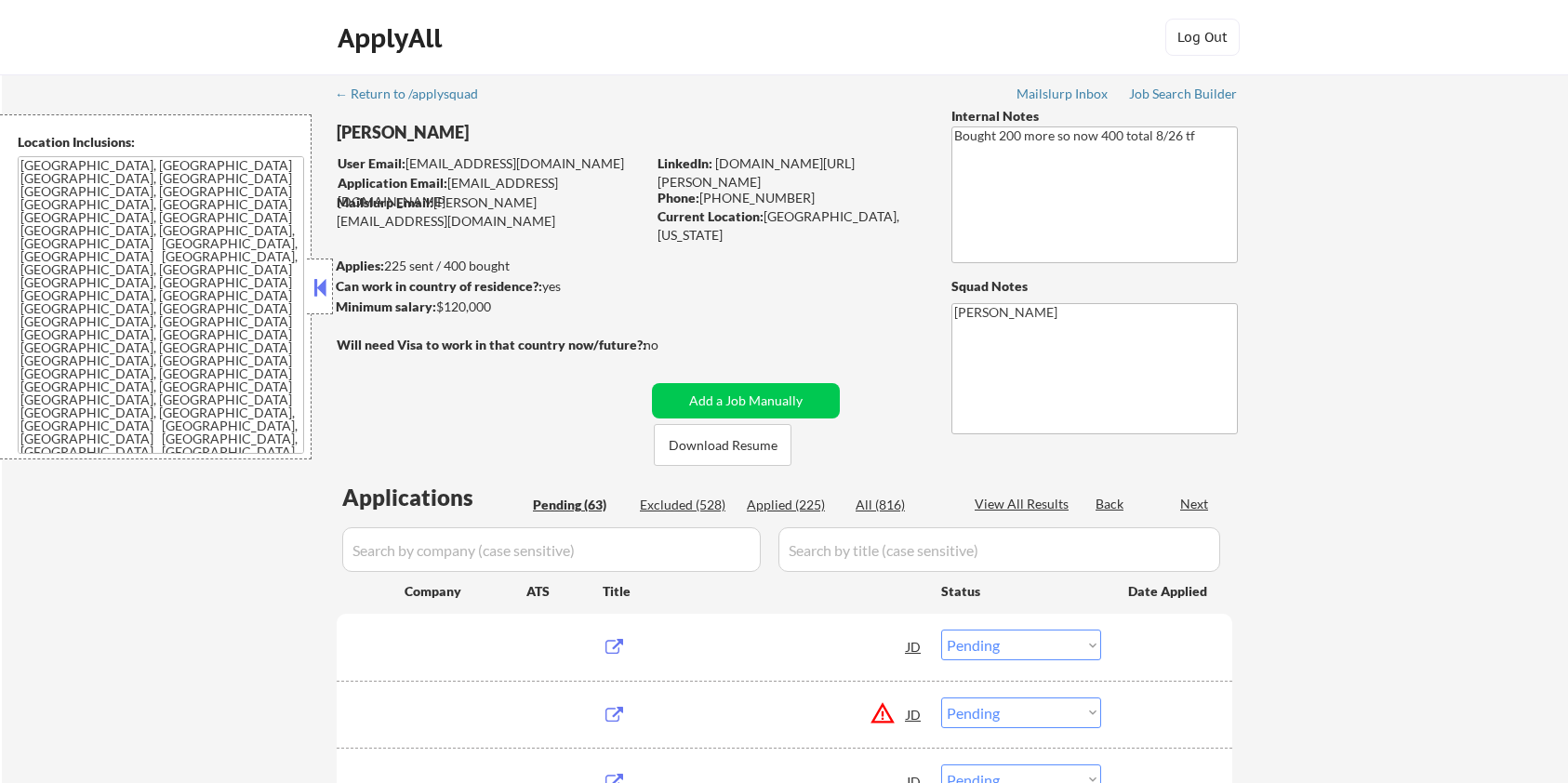
select select ""pending""
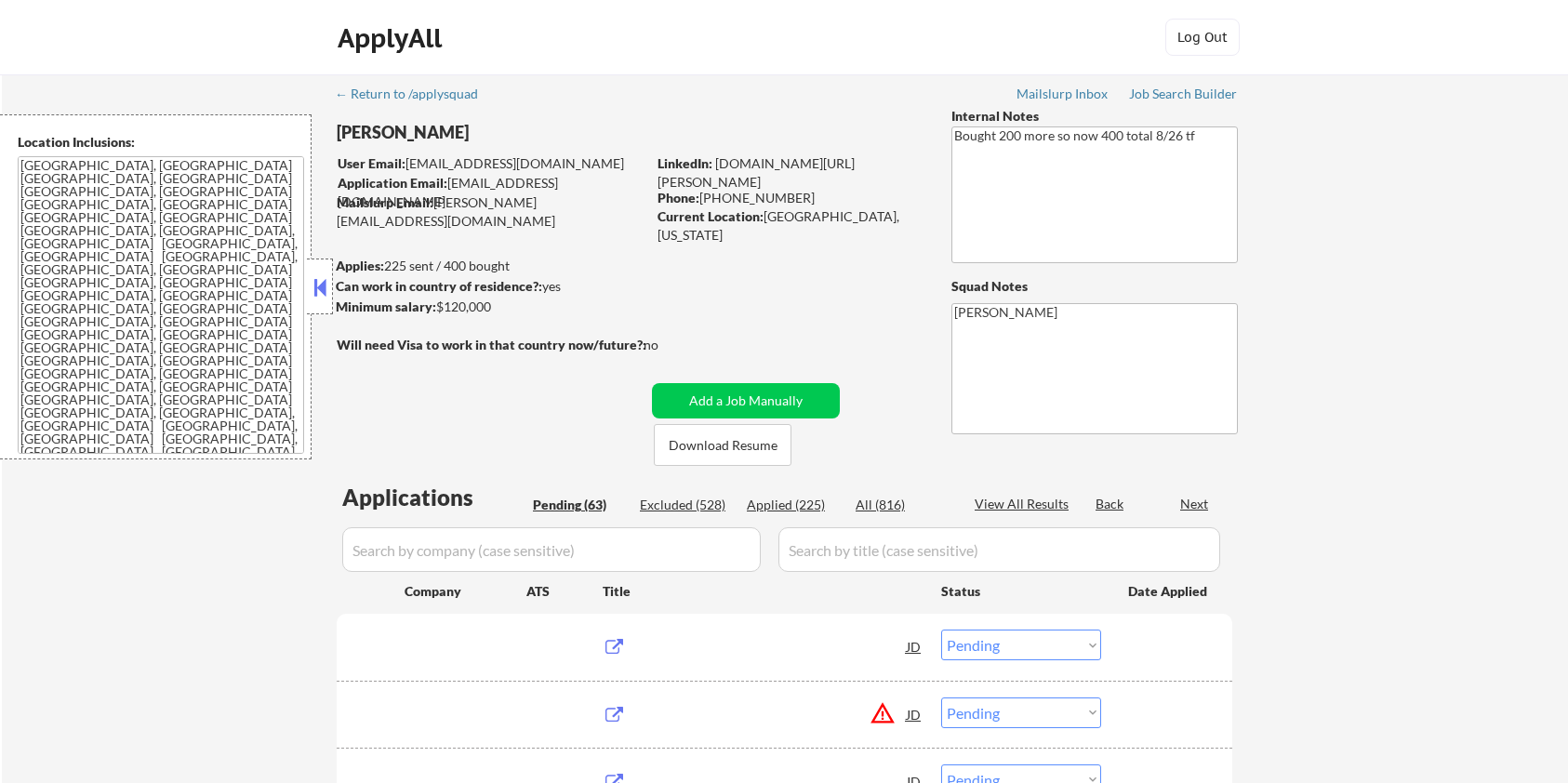
select select ""pending""
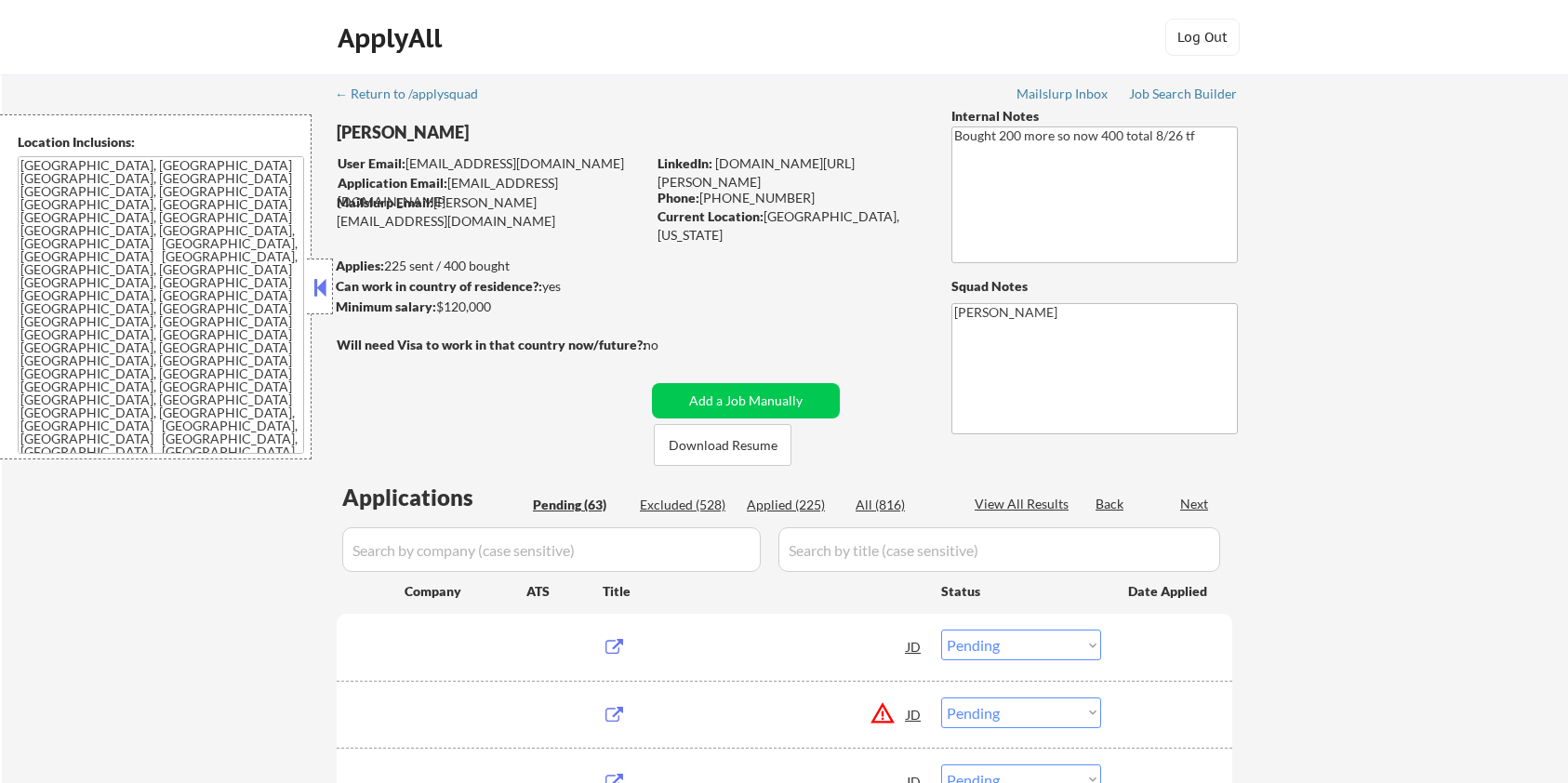
select select ""pending""
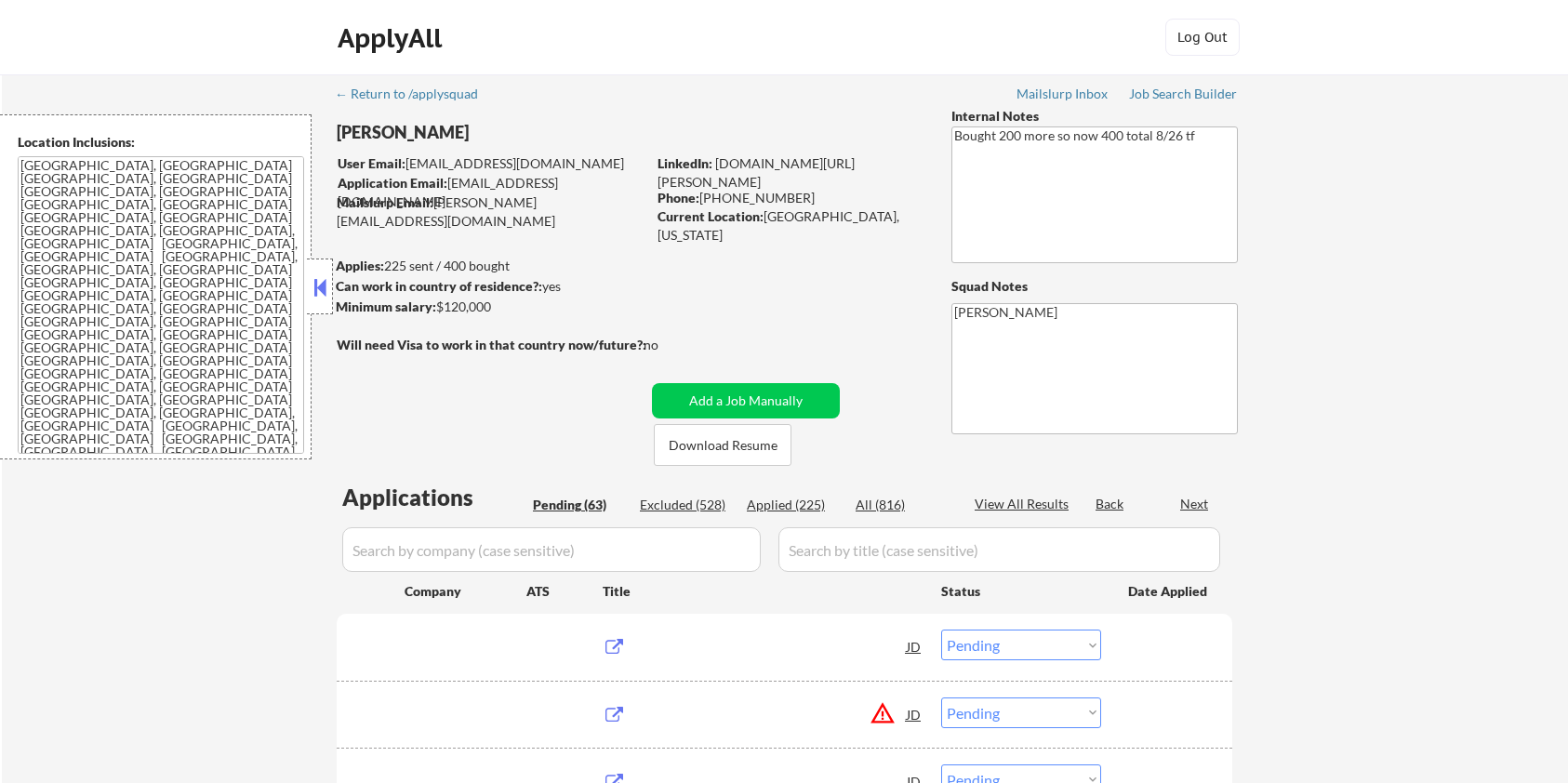
select select ""pending""
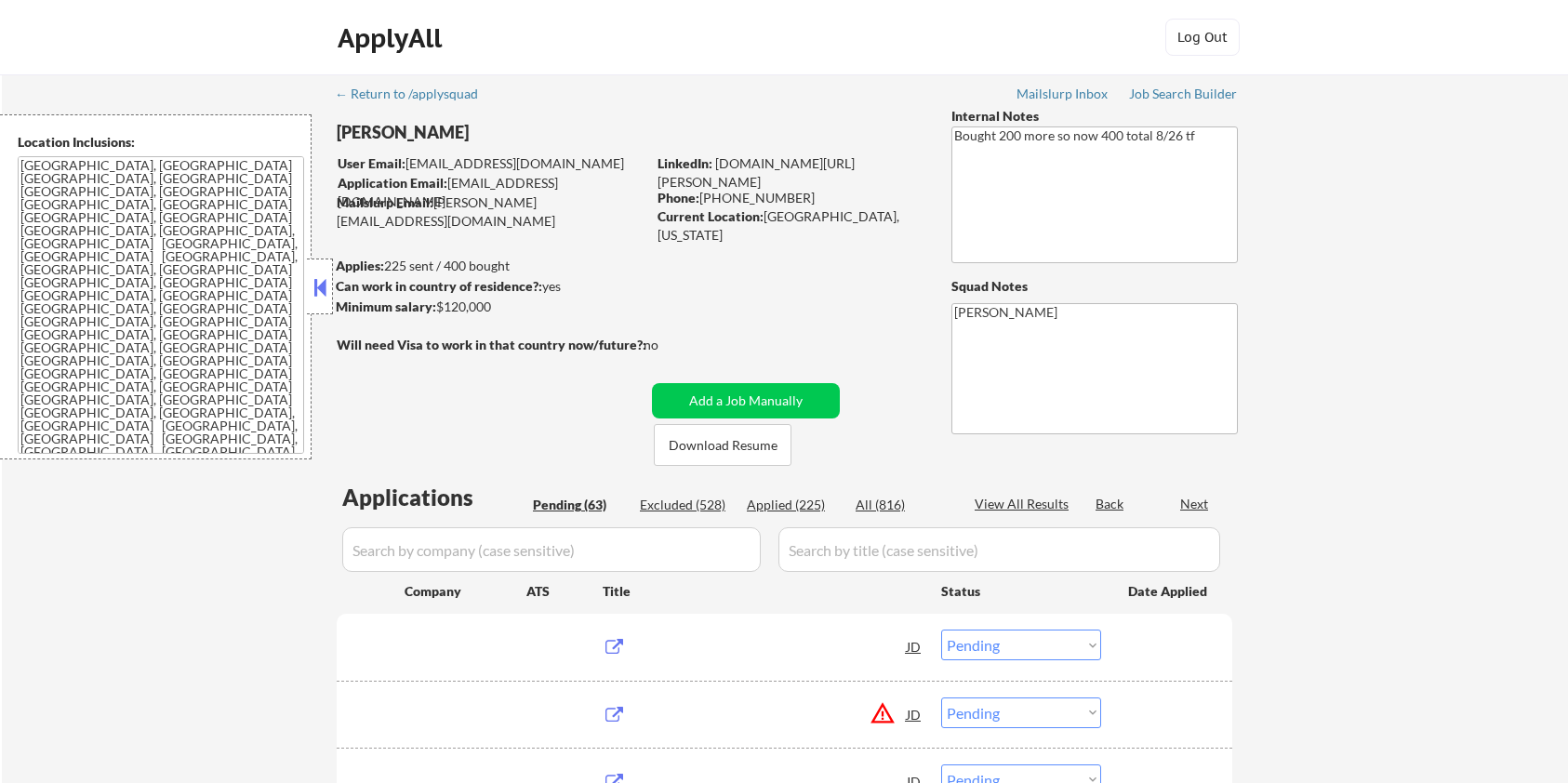
select select ""pending""
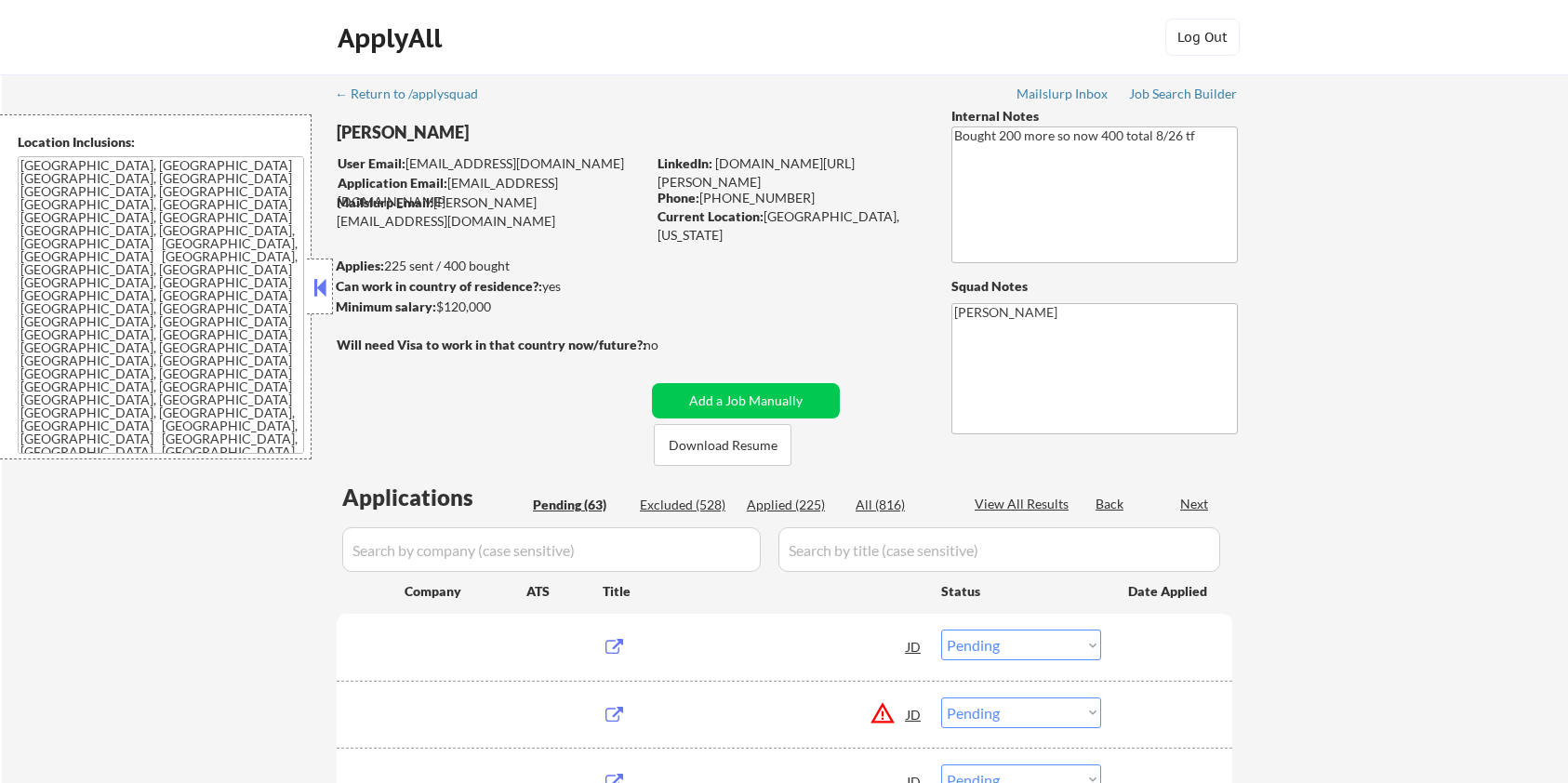
select select ""pending""
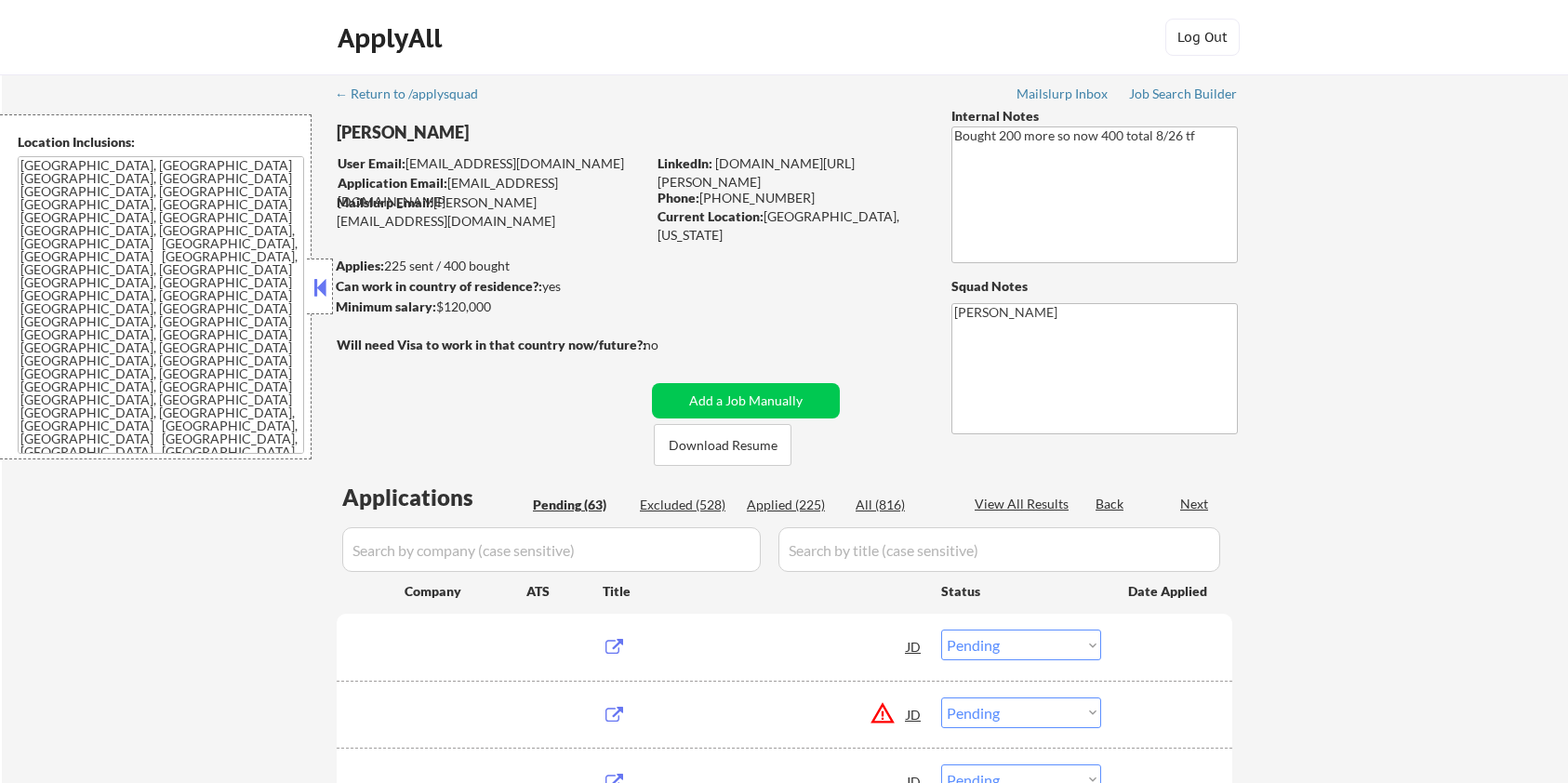
select select ""pending""
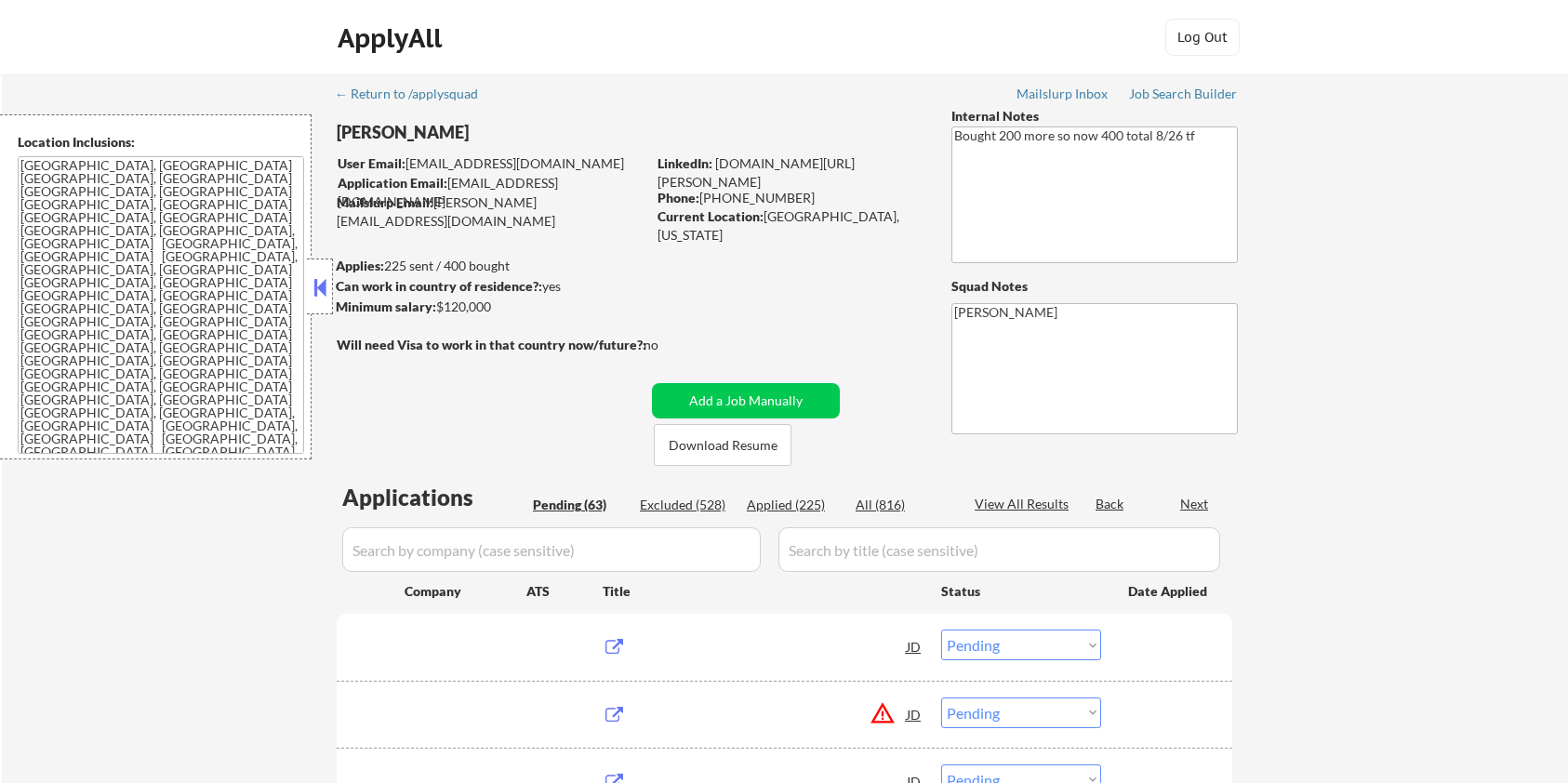
select select ""pending""
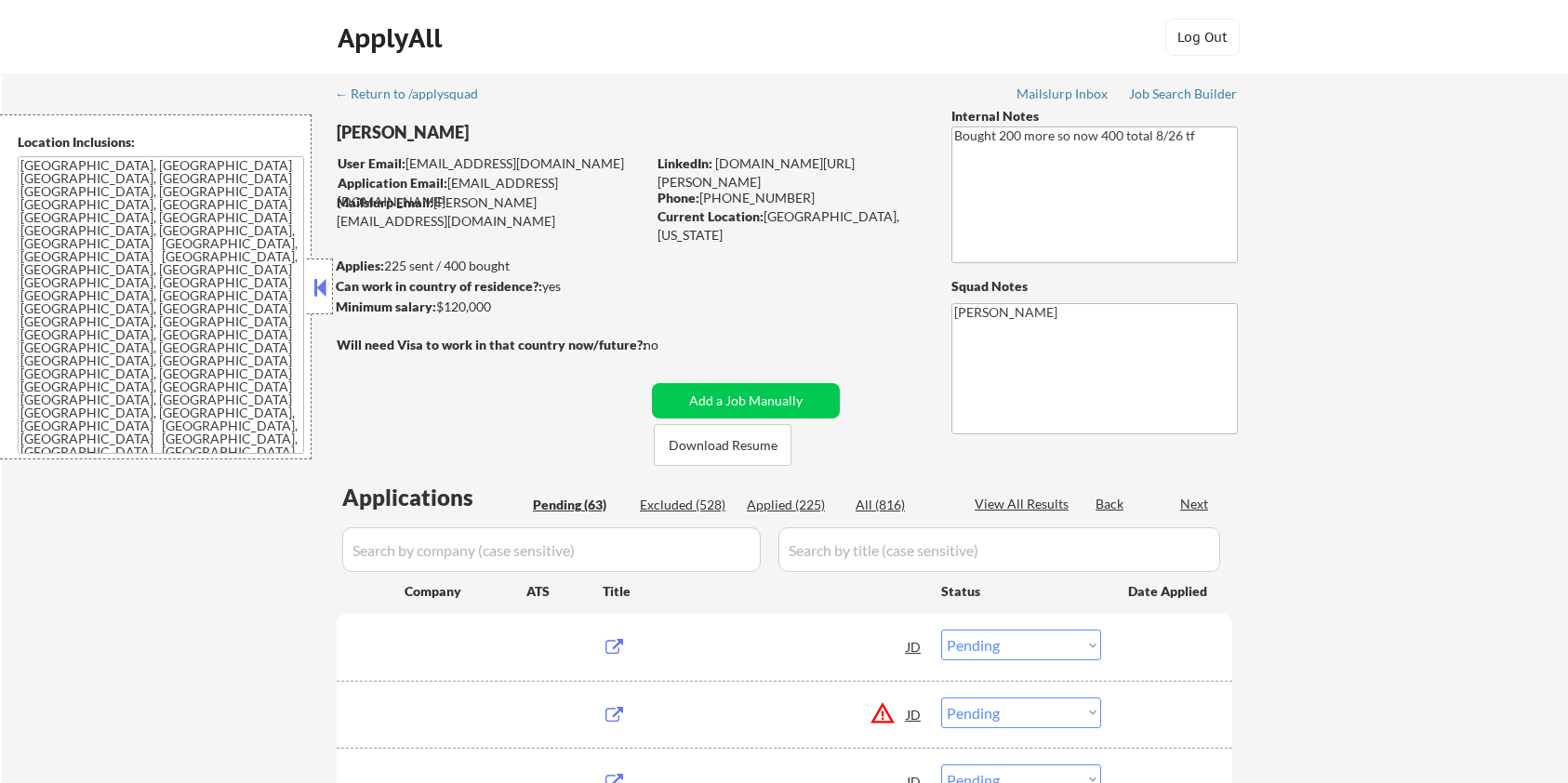
select select ""pending""
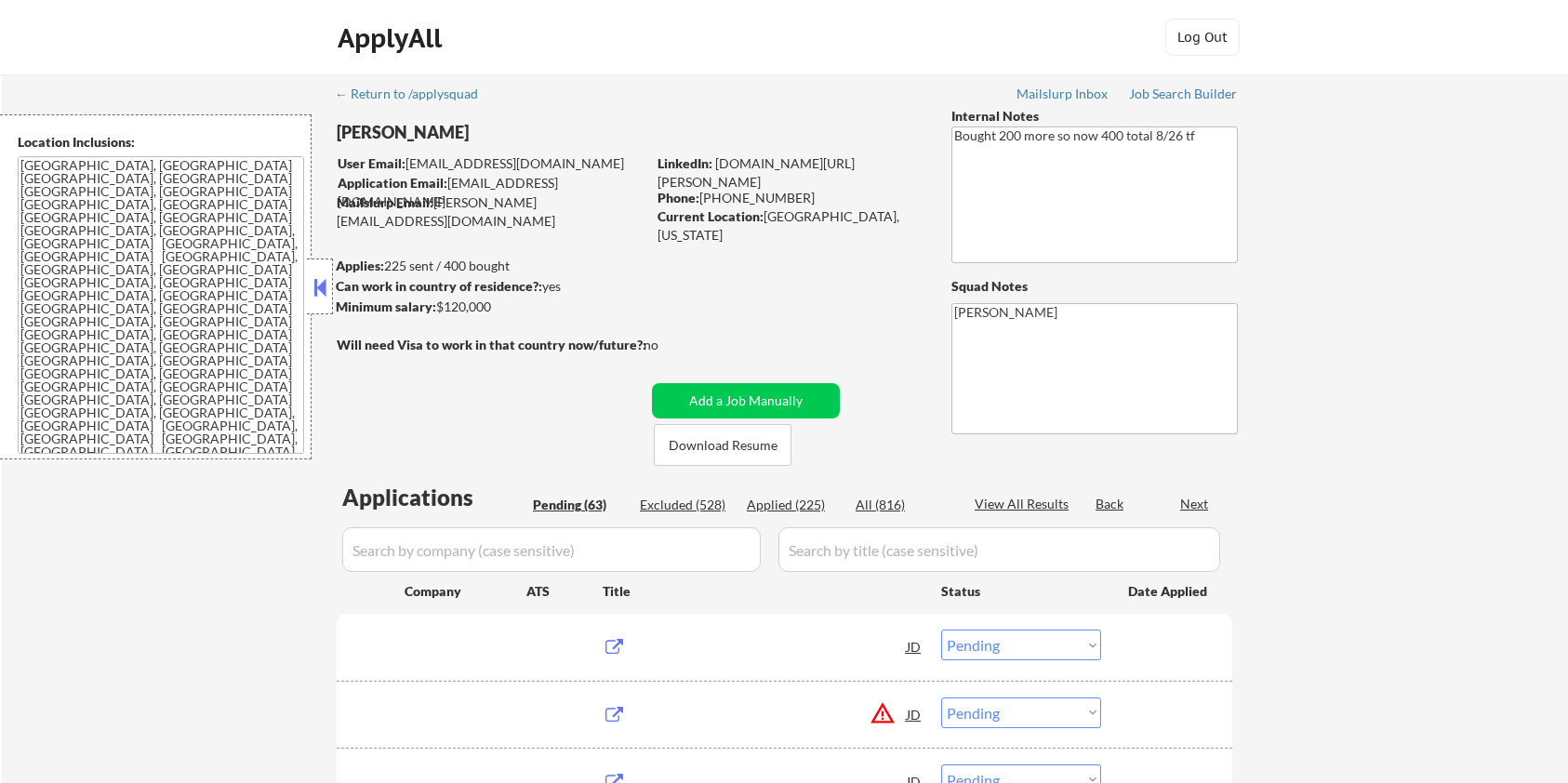
select select ""pending""
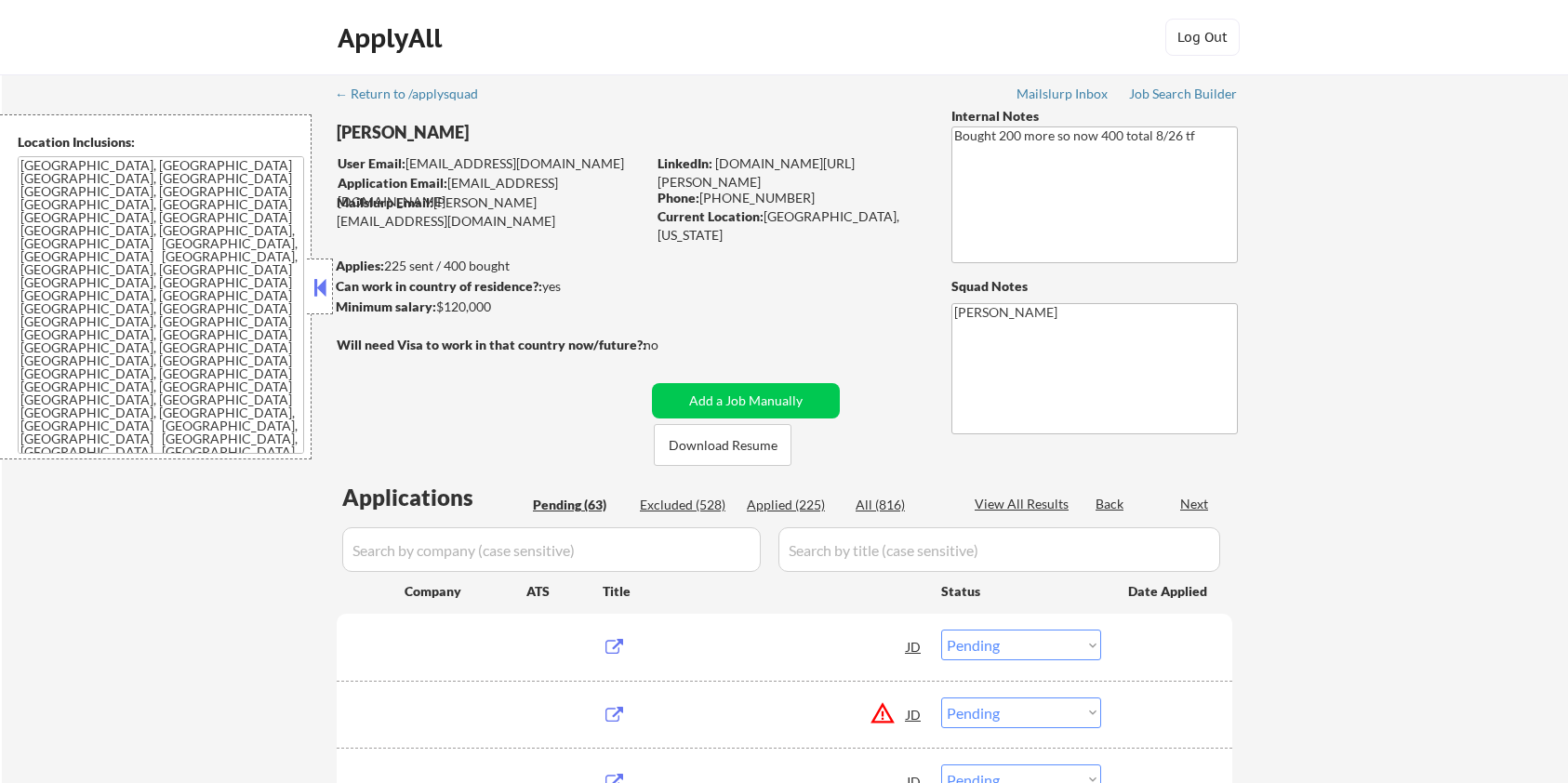
select select ""pending""
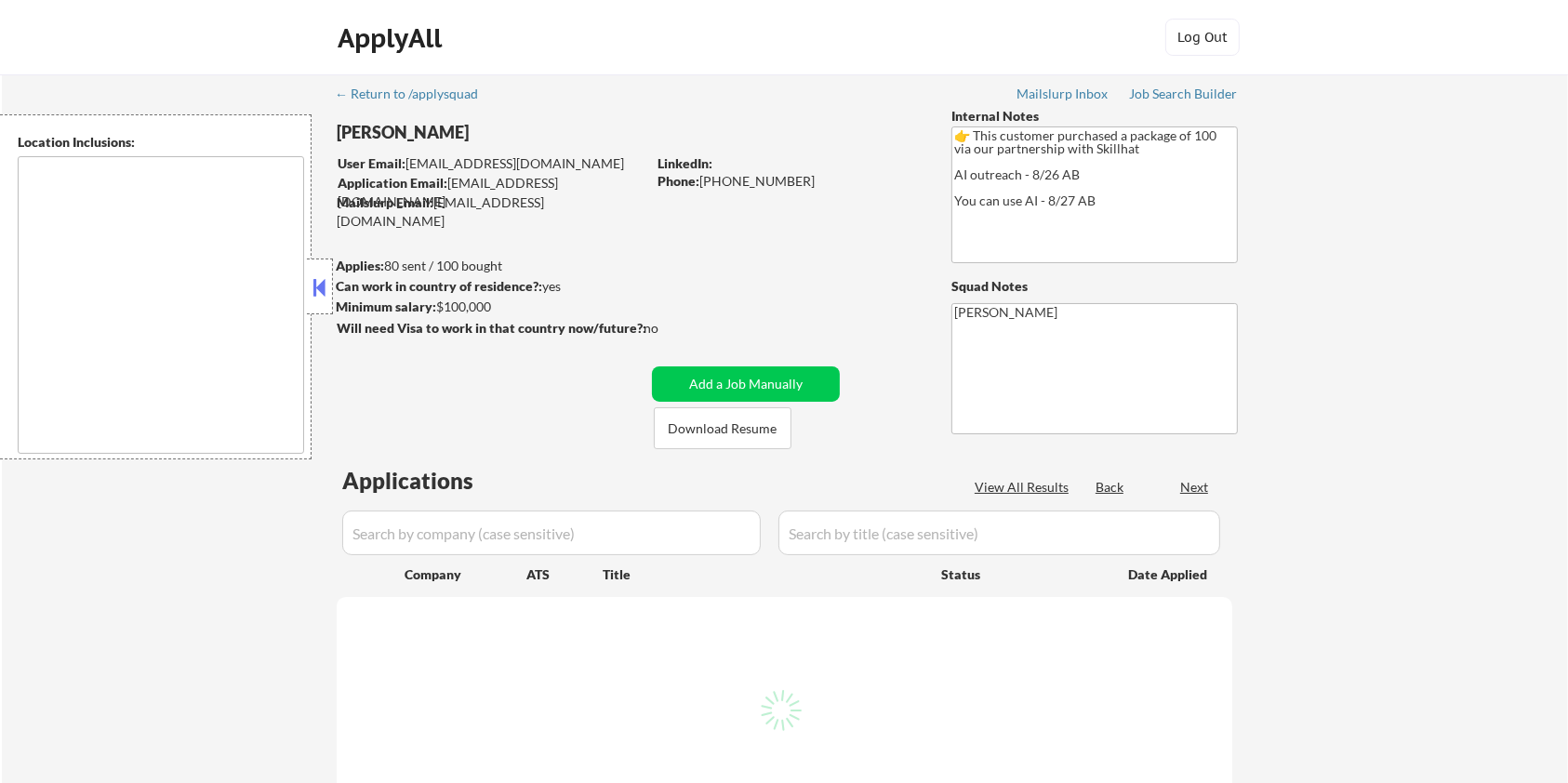
select select ""pending""
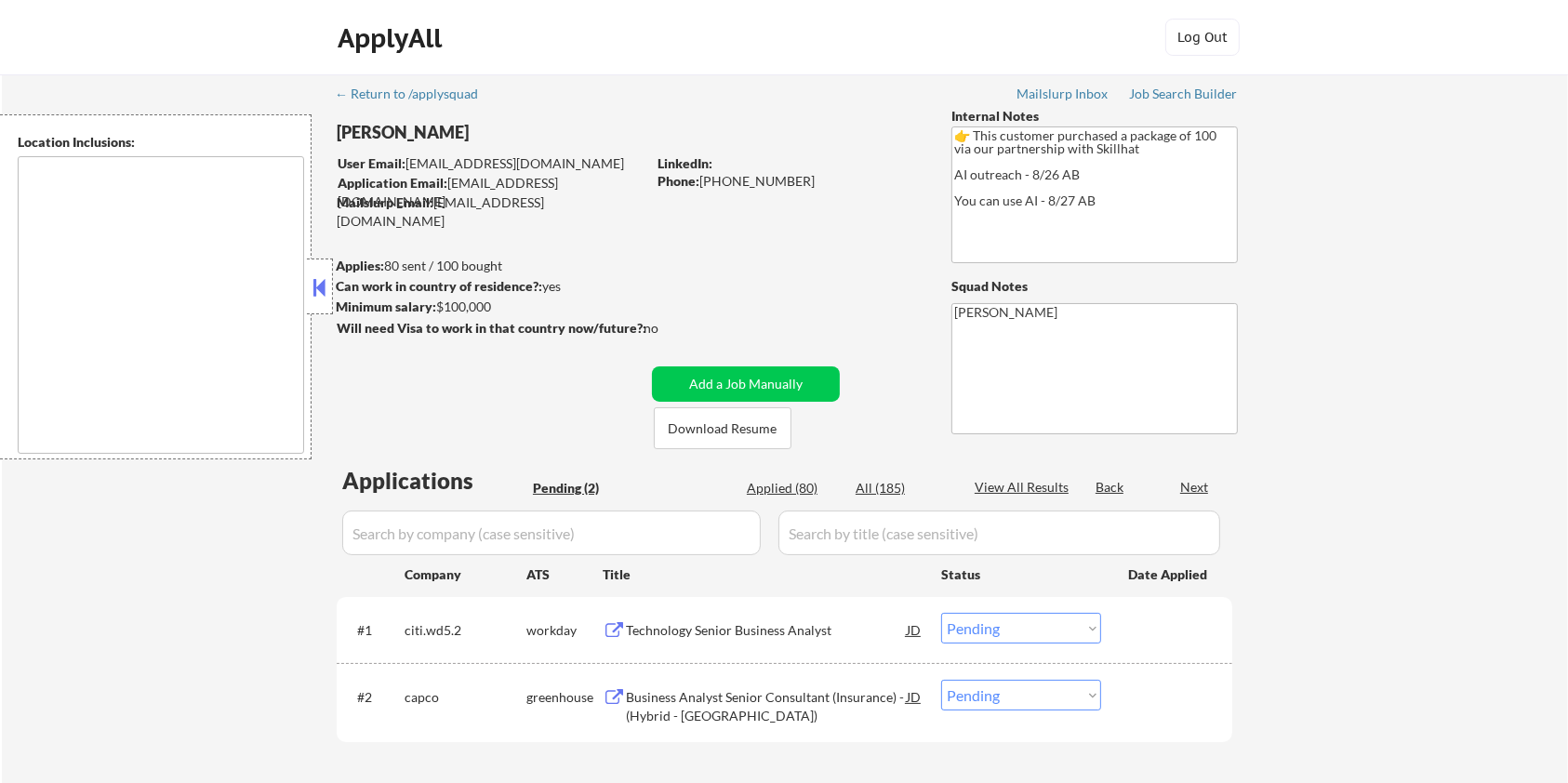
type textarea "[GEOGRAPHIC_DATA], ON [GEOGRAPHIC_DATA], ON [GEOGRAPHIC_DATA], ON [GEOGRAPHIC_D…"
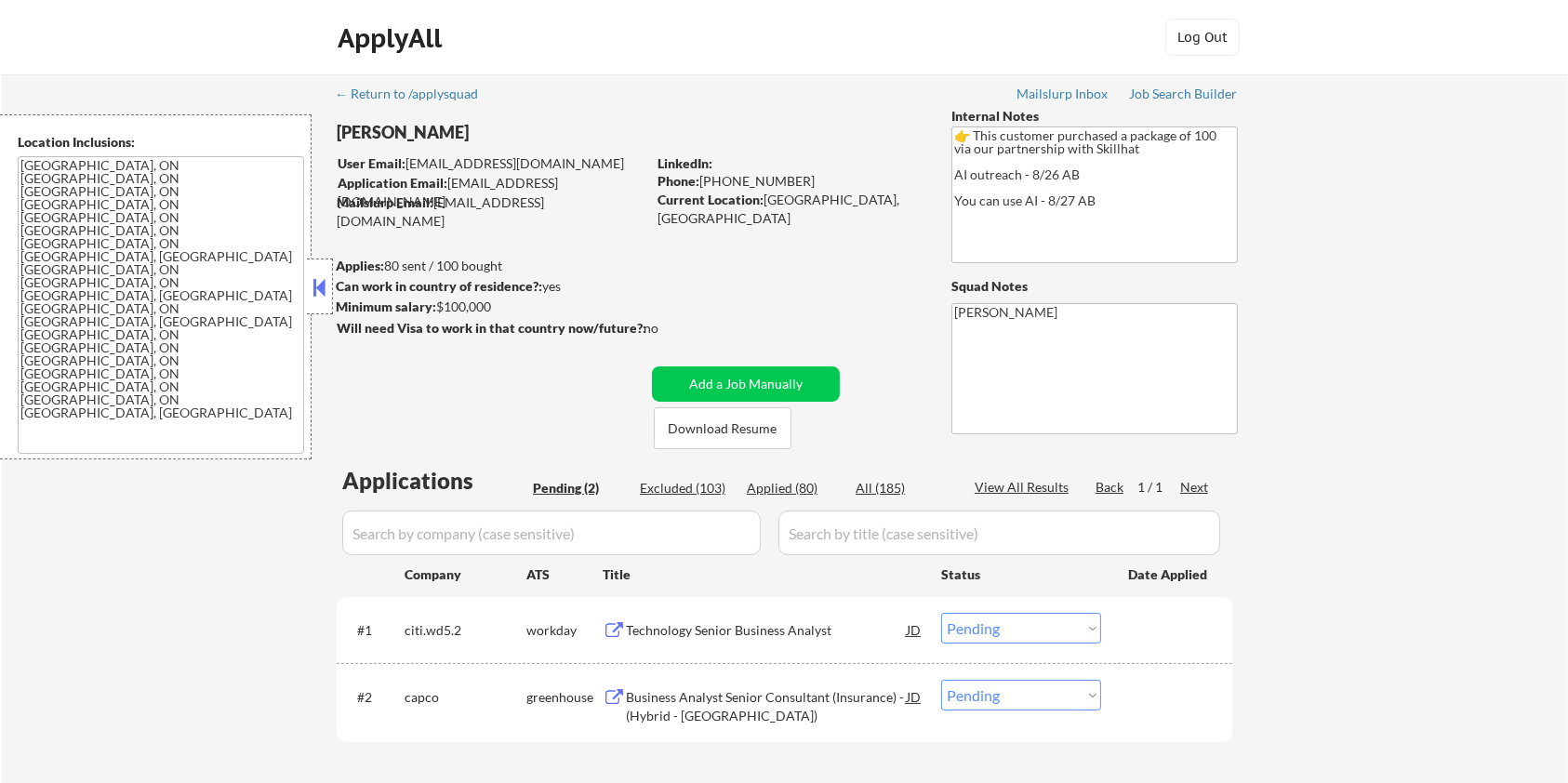
click at [1378, 511] on div "← Return to /applysquad Mailslurp Inbox Job Search Builder [PERSON_NAME] User E…" at bounding box center [785, 449] width 1566 height 748
drag, startPoint x: 1384, startPoint y: 506, endPoint x: 1352, endPoint y: 587, distance: 87.1
click at [1387, 520] on div "← Return to /applysquad Mailslurp Inbox Job Search Builder [PERSON_NAME] User E…" at bounding box center [785, 449] width 1566 height 748
